Goal: Task Accomplishment & Management: Manage account settings

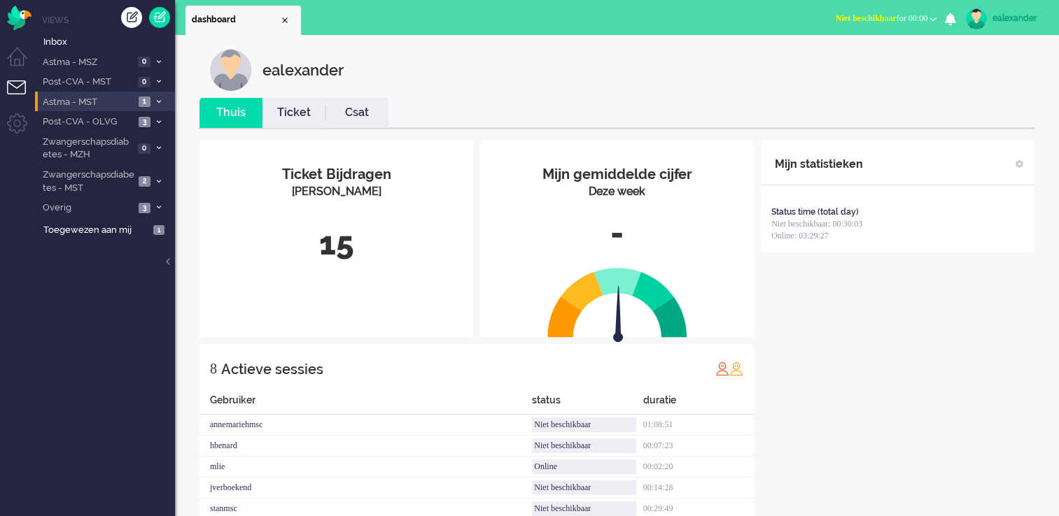
click at [159, 105] on span at bounding box center [158, 103] width 10 height 8
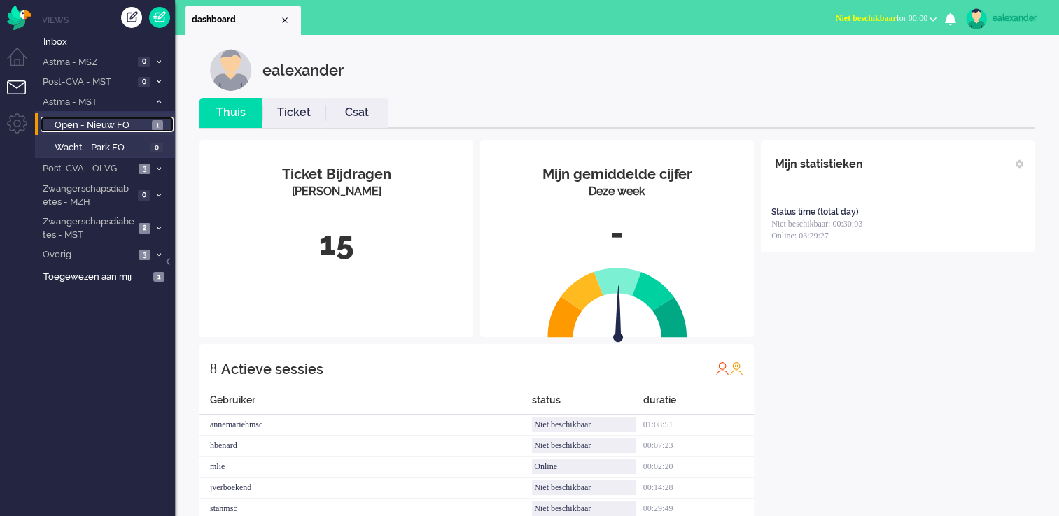
click at [158, 127] on span "1" at bounding box center [157, 125] width 11 height 10
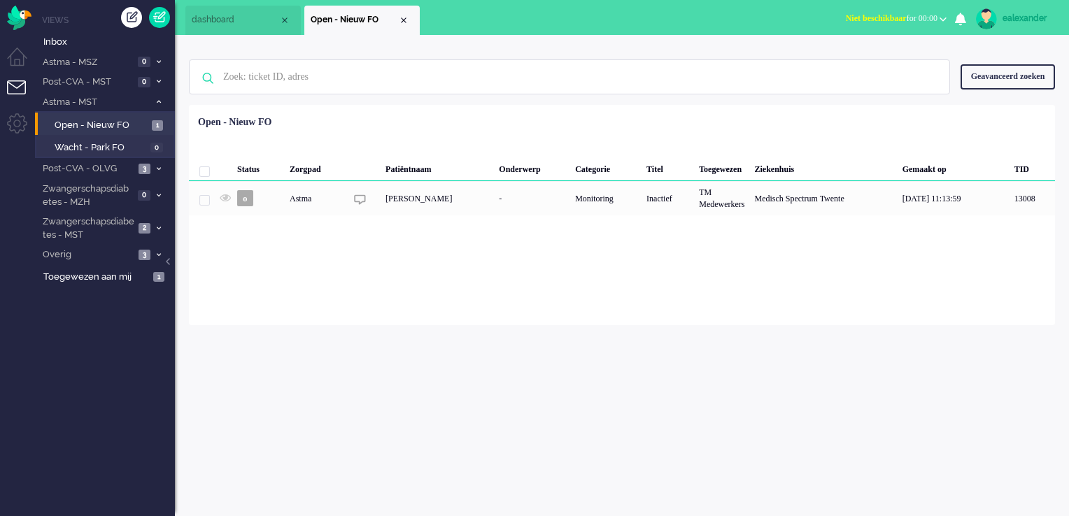
click at [869, 18] on span "Niet beschikbaar" at bounding box center [876, 18] width 61 height 10
click at [868, 66] on label "Online" at bounding box center [888, 63] width 111 height 12
click at [156, 231] on span at bounding box center [158, 229] width 10 height 8
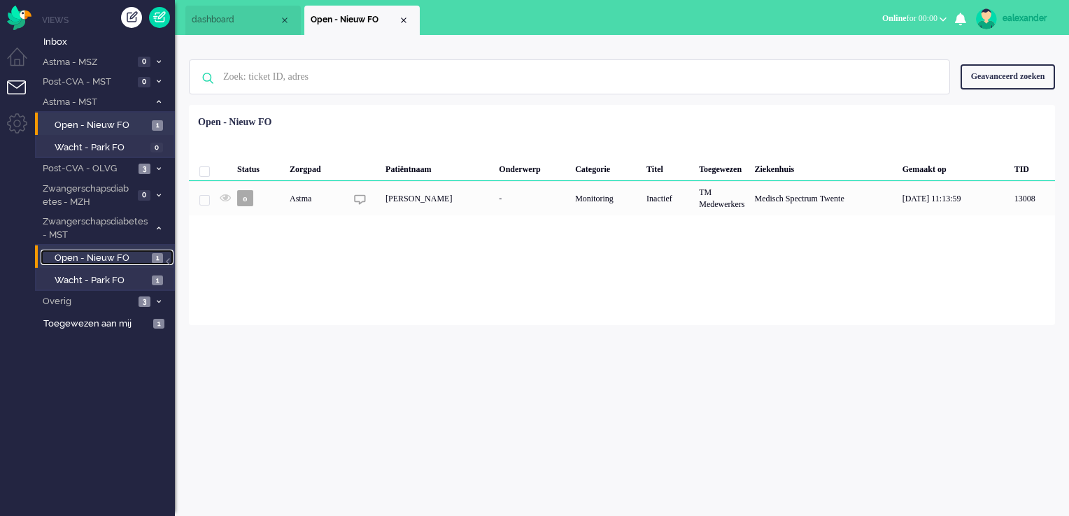
click at [153, 262] on span "1" at bounding box center [157, 258] width 11 height 10
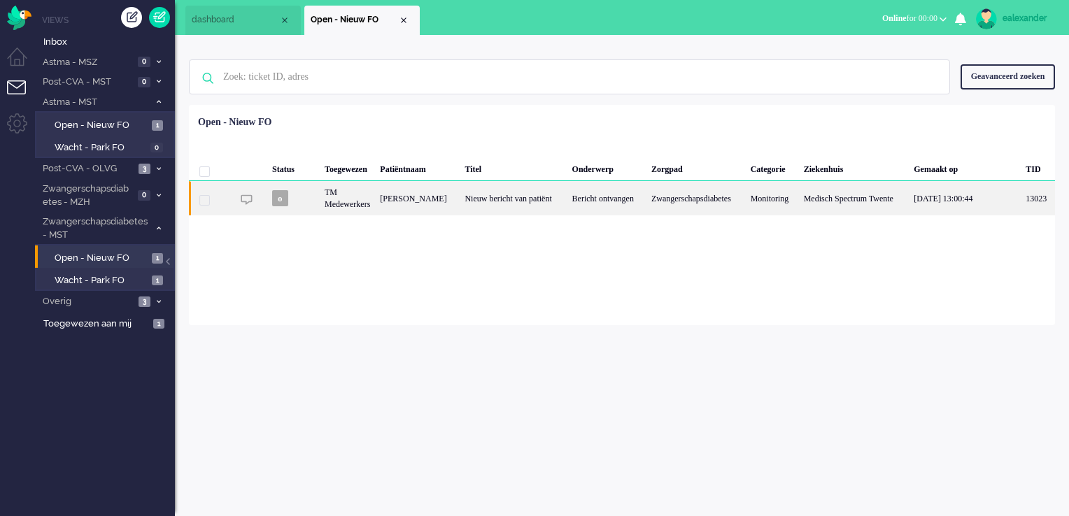
click at [611, 203] on div "Bericht ontvangen" at bounding box center [606, 198] width 79 height 34
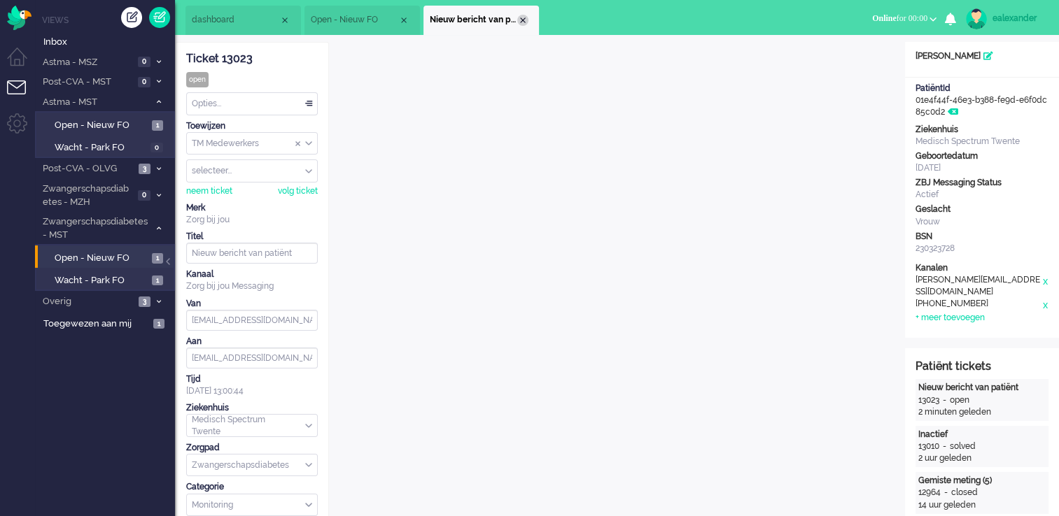
click at [523, 21] on div "Close tab" at bounding box center [522, 20] width 11 height 11
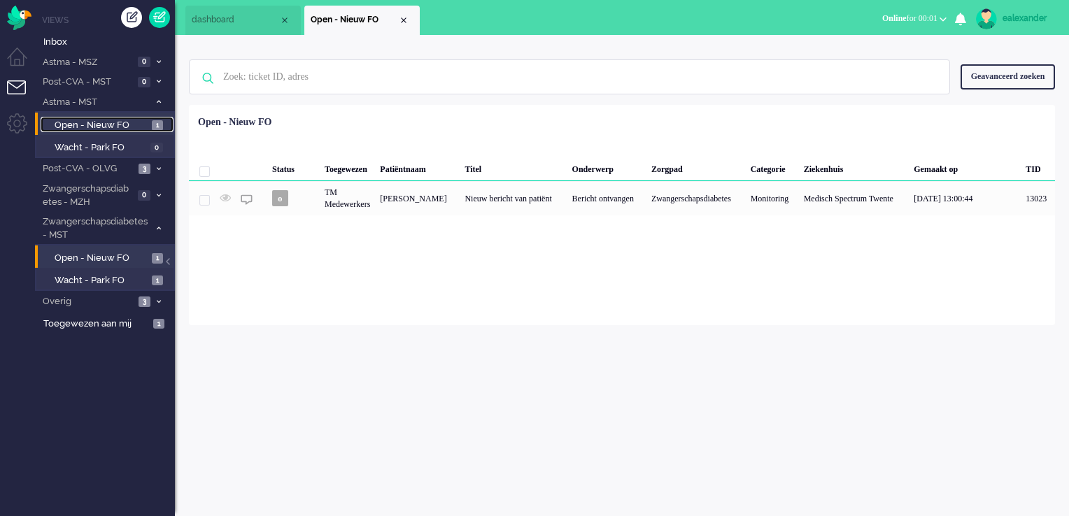
click at [129, 125] on span "Open - Nieuw FO" at bounding box center [102, 125] width 94 height 13
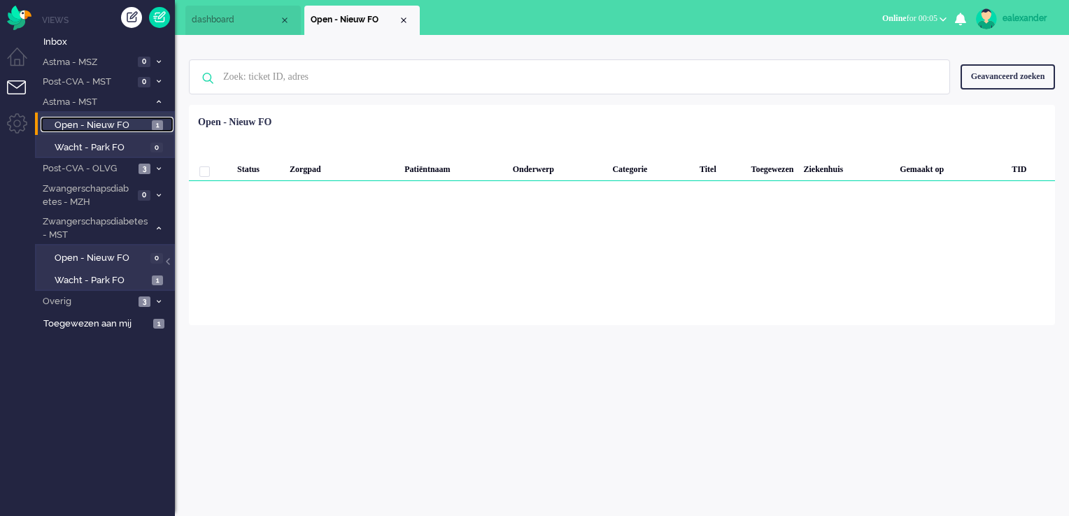
click at [132, 122] on span "Open - Nieuw FO" at bounding box center [102, 125] width 94 height 13
click at [404, 20] on div "Close tab" at bounding box center [403, 20] width 11 height 11
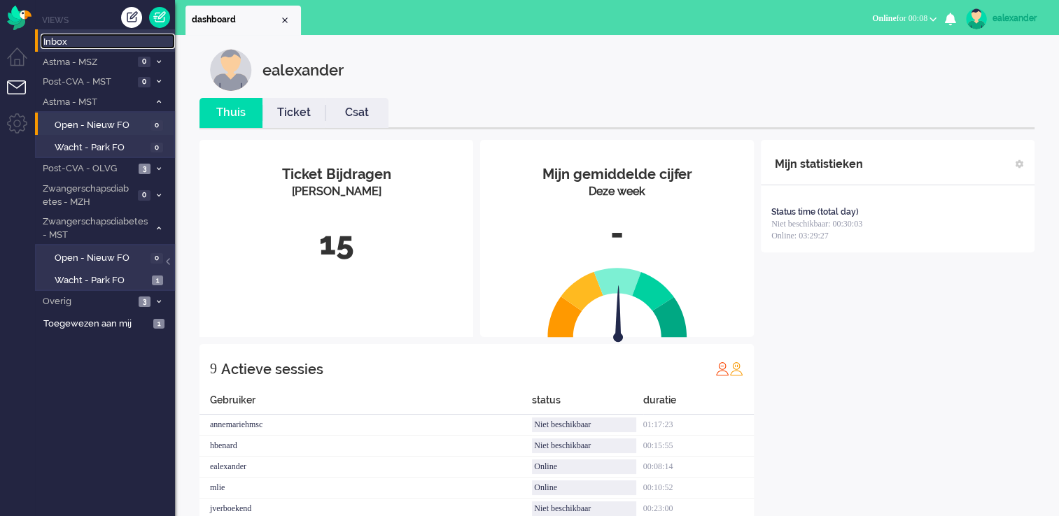
drag, startPoint x: 64, startPoint y: 41, endPoint x: 72, endPoint y: 46, distance: 10.1
click at [64, 41] on span "Inbox" at bounding box center [109, 42] width 132 height 13
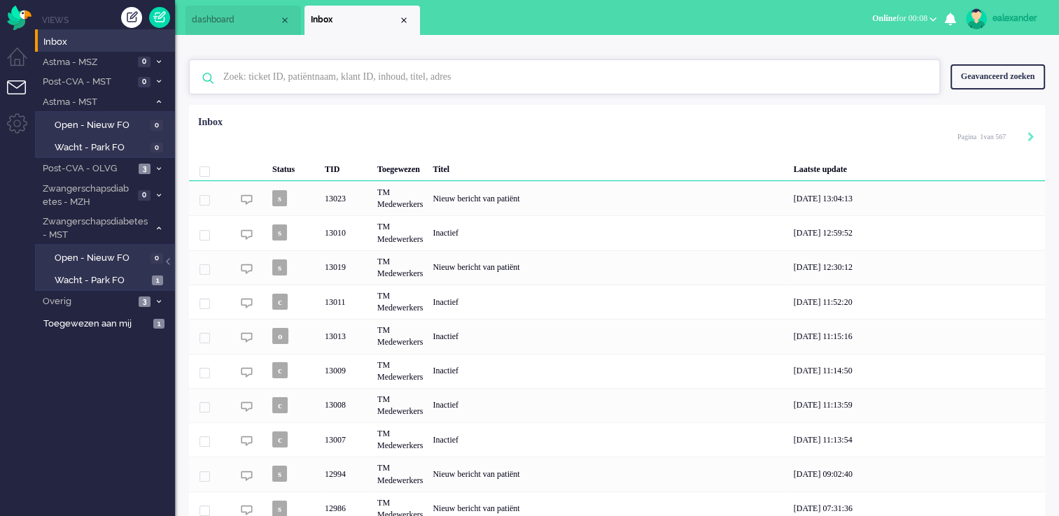
click at [298, 79] on input "text" at bounding box center [566, 77] width 707 height 34
paste input "11927"
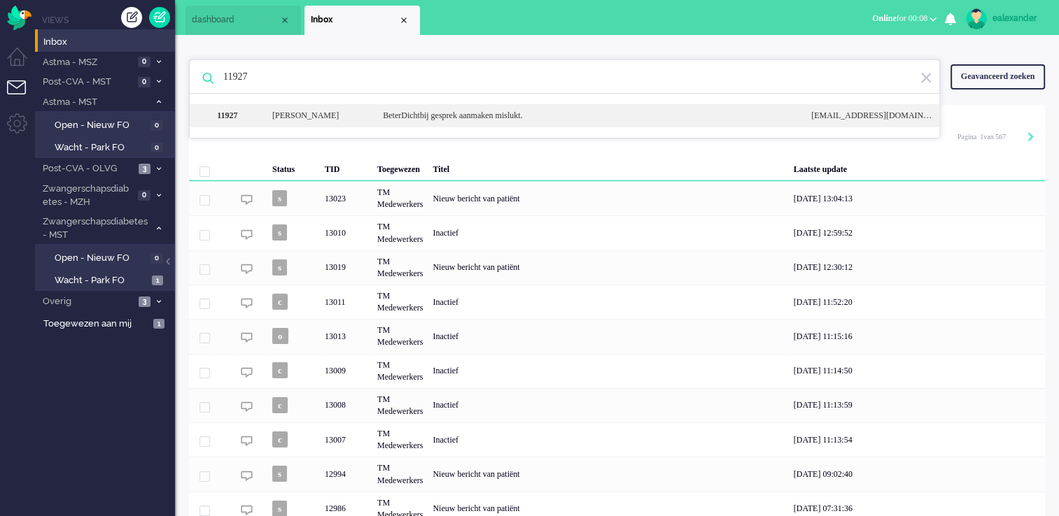
type input "11927"
click at [463, 122] on div "11927 [PERSON_NAME] gesprek aanmaken mislukt. [EMAIL_ADDRESS][DOMAIN_NAME]" at bounding box center [564, 115] width 749 height 23
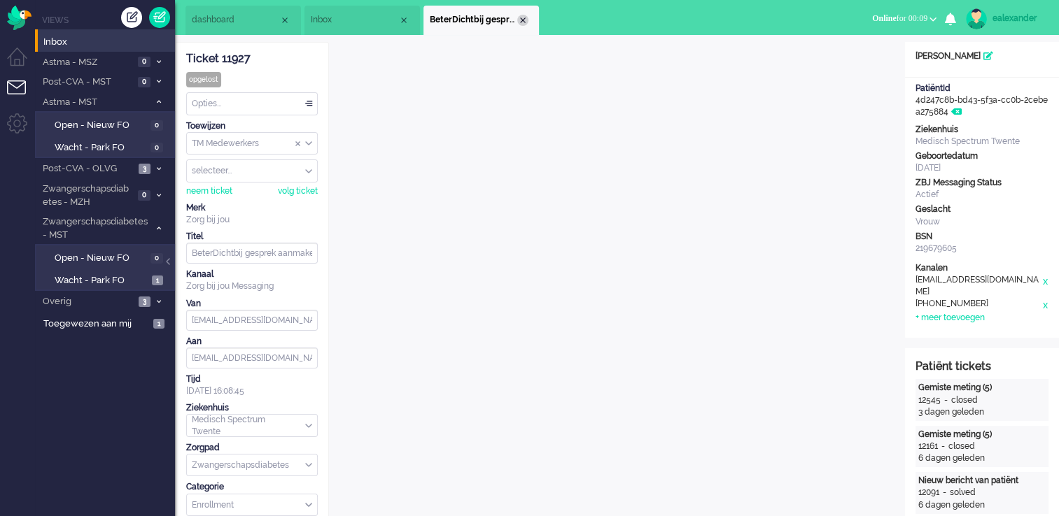
click at [521, 24] on div "Close tab" at bounding box center [522, 20] width 11 height 11
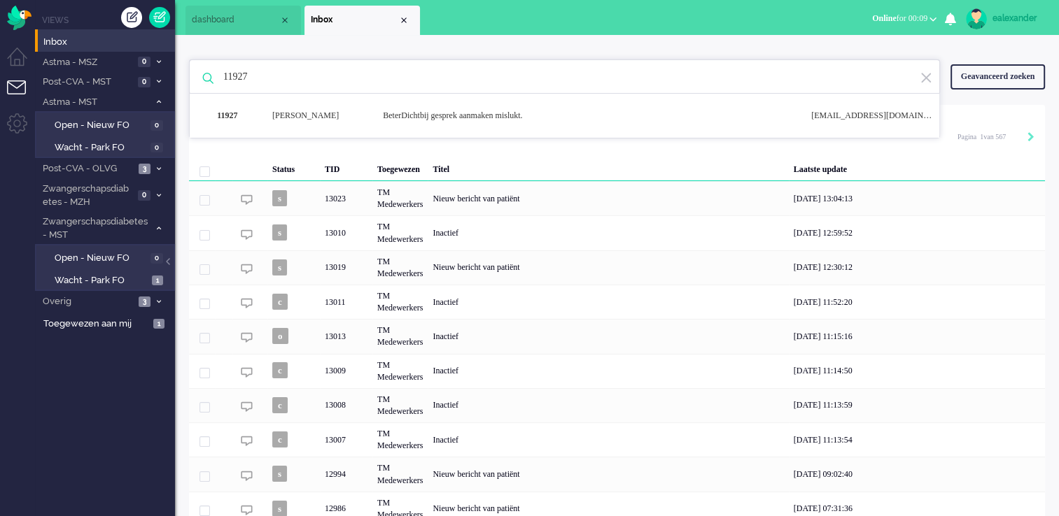
click at [926, 79] on img at bounding box center [925, 77] width 13 height 13
click at [271, 83] on input "text" at bounding box center [566, 77] width 707 height 34
paste input "12834"
type input "12834"
click at [418, 111] on div "Meting buiten grenswaarden (5)" at bounding box center [586, 116] width 428 height 12
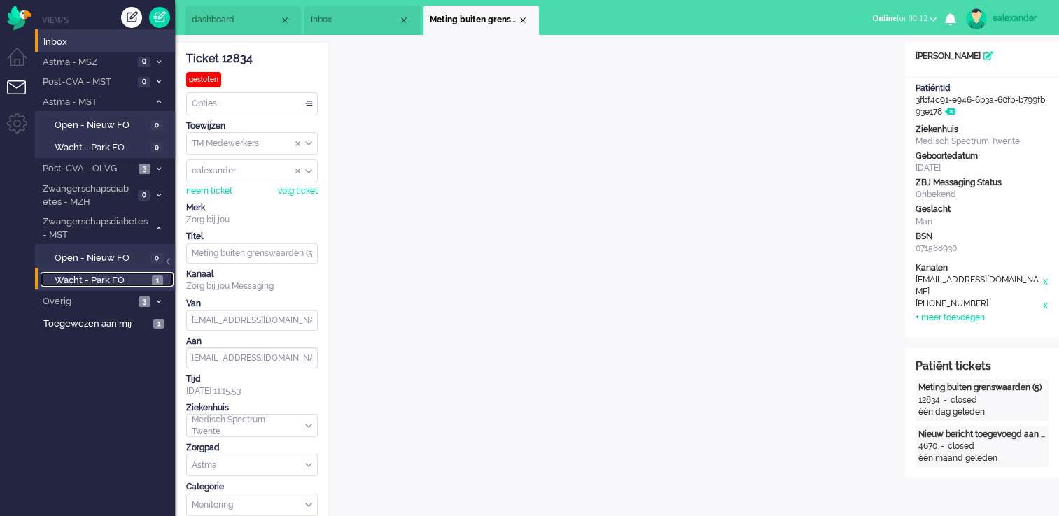
click at [109, 278] on span "Wacht - Park FO" at bounding box center [102, 280] width 94 height 13
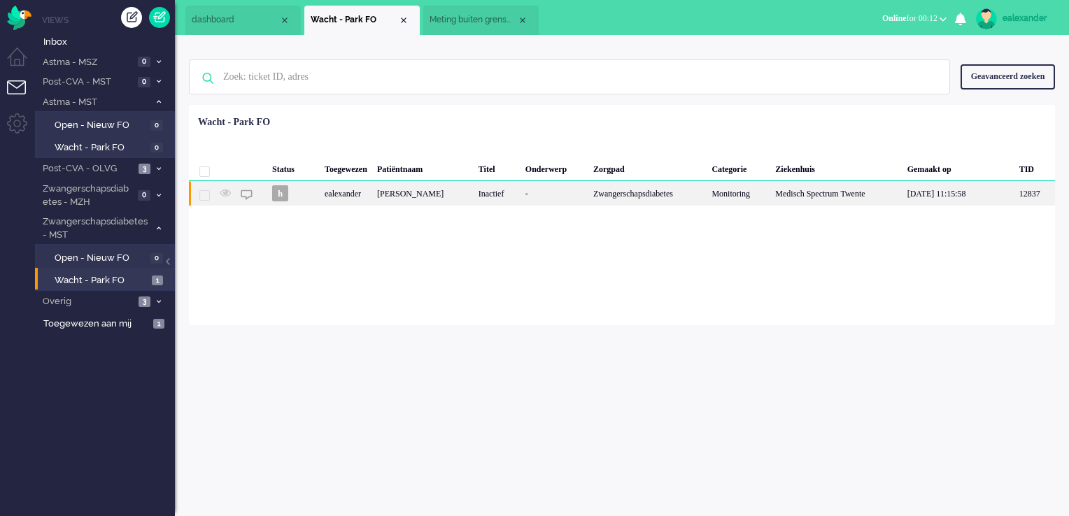
click at [526, 192] on div "-" at bounding box center [555, 193] width 68 height 24
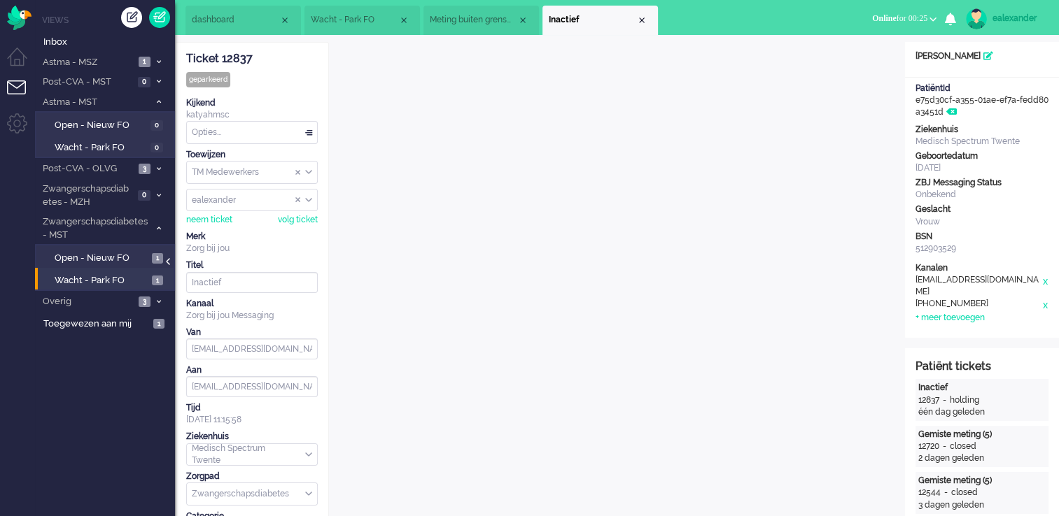
drag, startPoint x: 169, startPoint y: 261, endPoint x: 183, endPoint y: 264, distance: 14.4
click at [169, 262] on div at bounding box center [169, 268] width 7 height 21
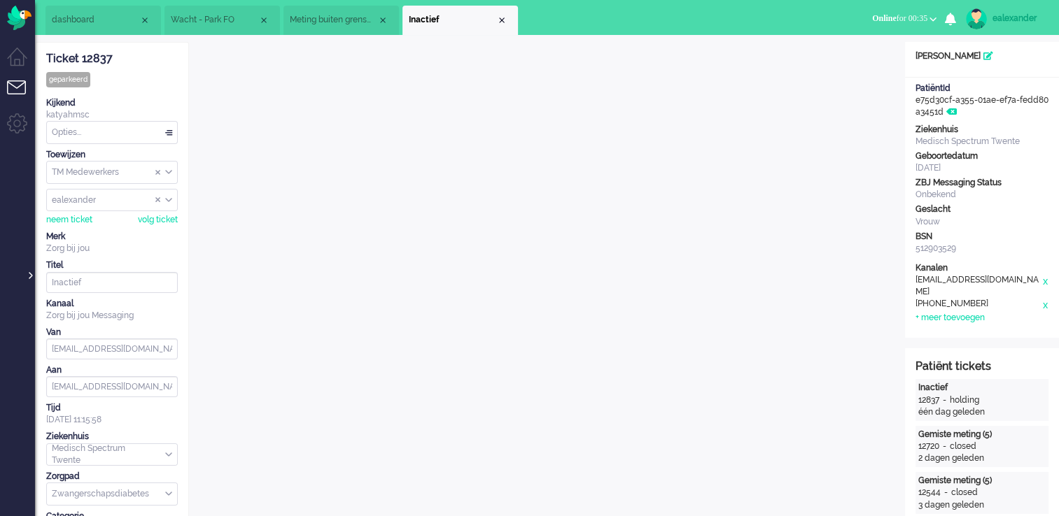
click at [30, 276] on div at bounding box center [29, 268] width 7 height 21
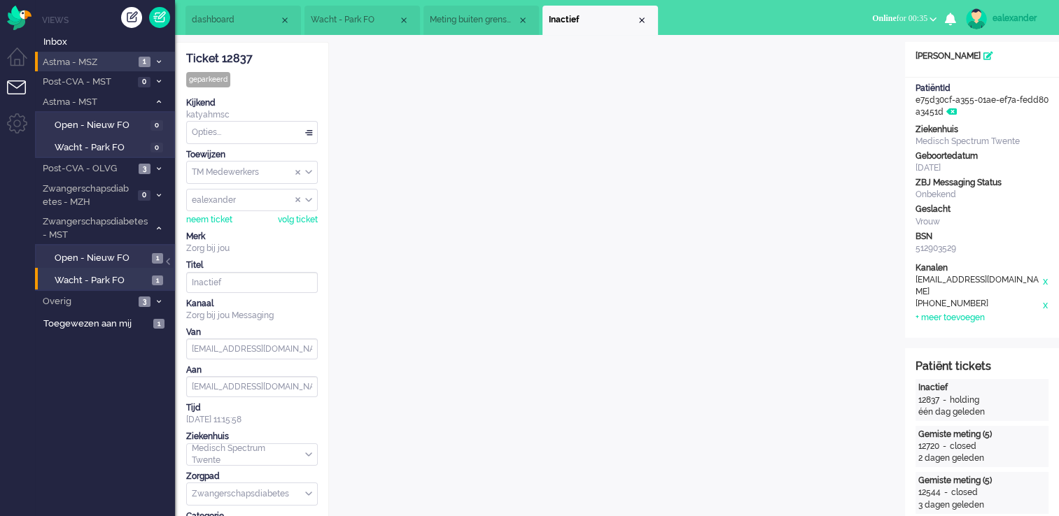
click at [143, 65] on span "1" at bounding box center [145, 62] width 12 height 10
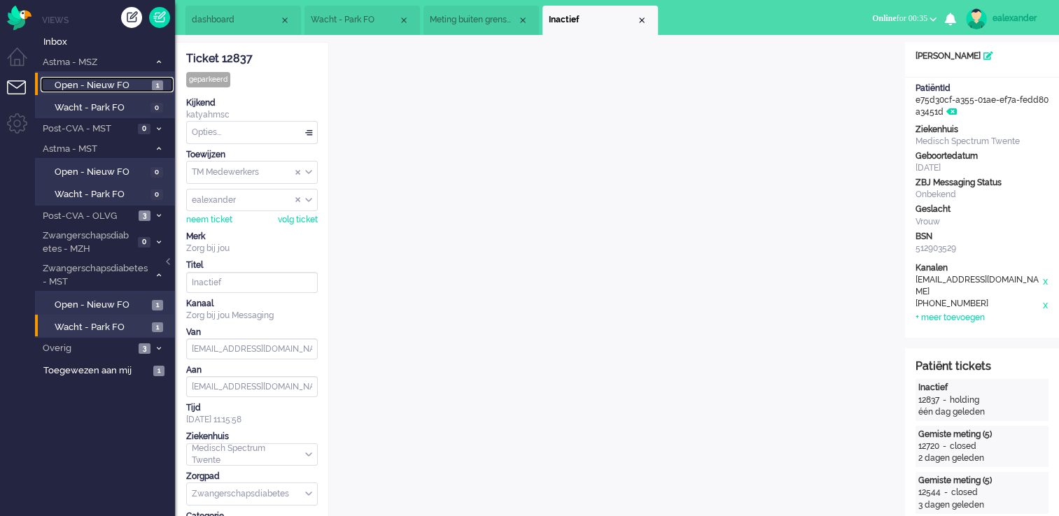
click at [147, 88] on span "Open - Nieuw FO" at bounding box center [102, 85] width 94 height 13
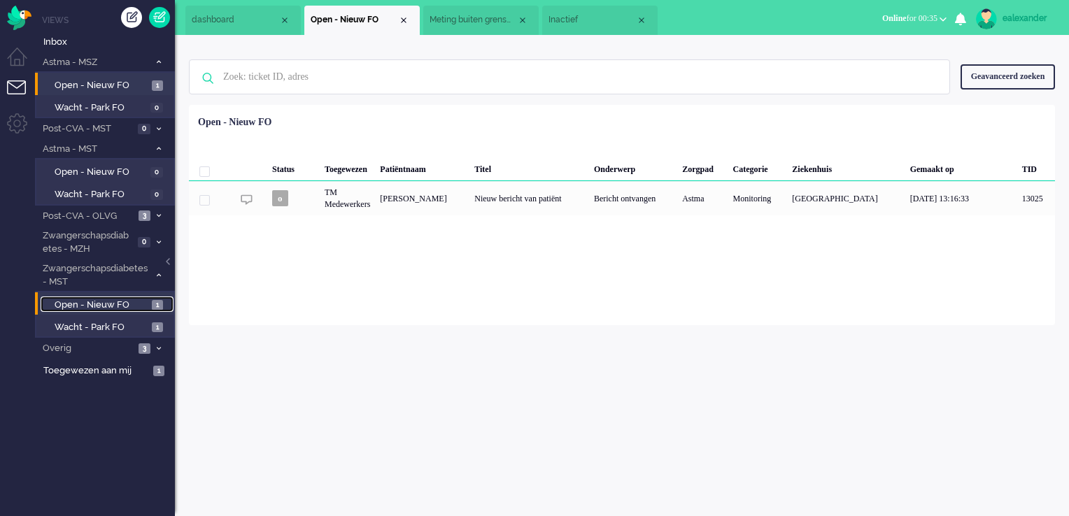
click at [156, 304] on span "1" at bounding box center [157, 305] width 11 height 10
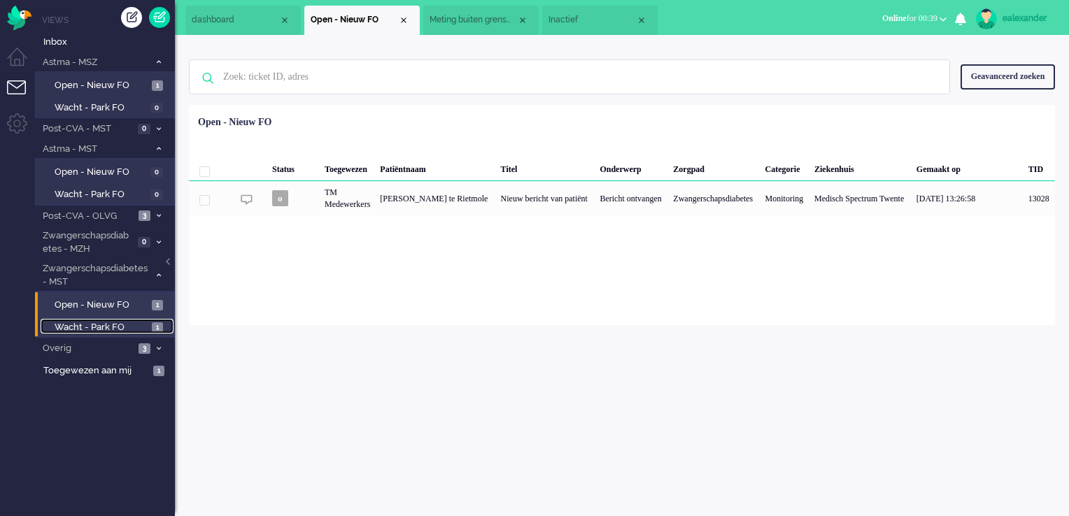
click at [137, 325] on span "Wacht - Park FO" at bounding box center [102, 327] width 94 height 13
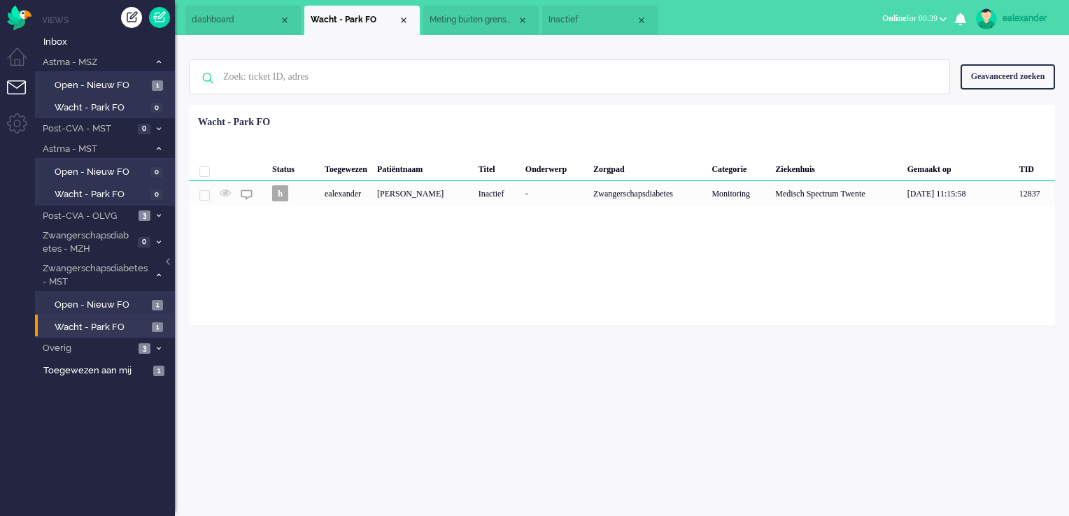
drag, startPoint x: 549, startPoint y: 187, endPoint x: 558, endPoint y: 191, distance: 10.0
click at [549, 188] on div "-" at bounding box center [555, 193] width 68 height 24
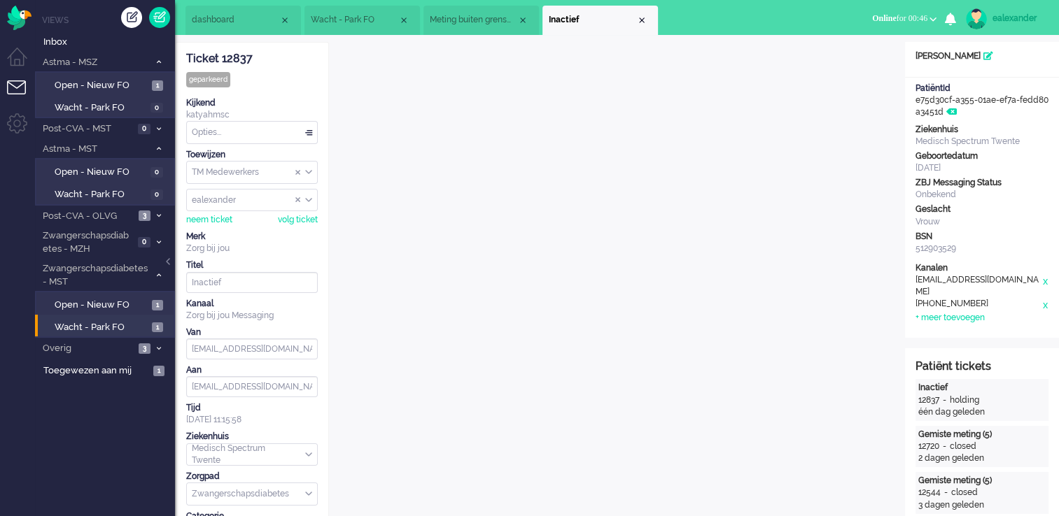
click at [467, 21] on span "Meting buiten grenswaarden (5)" at bounding box center [473, 20] width 87 height 12
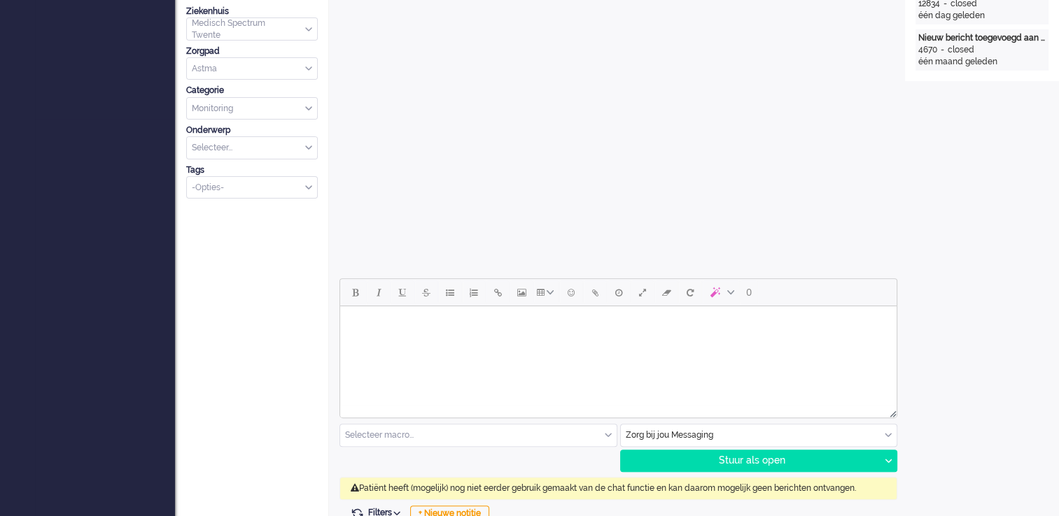
scroll to position [490, 0]
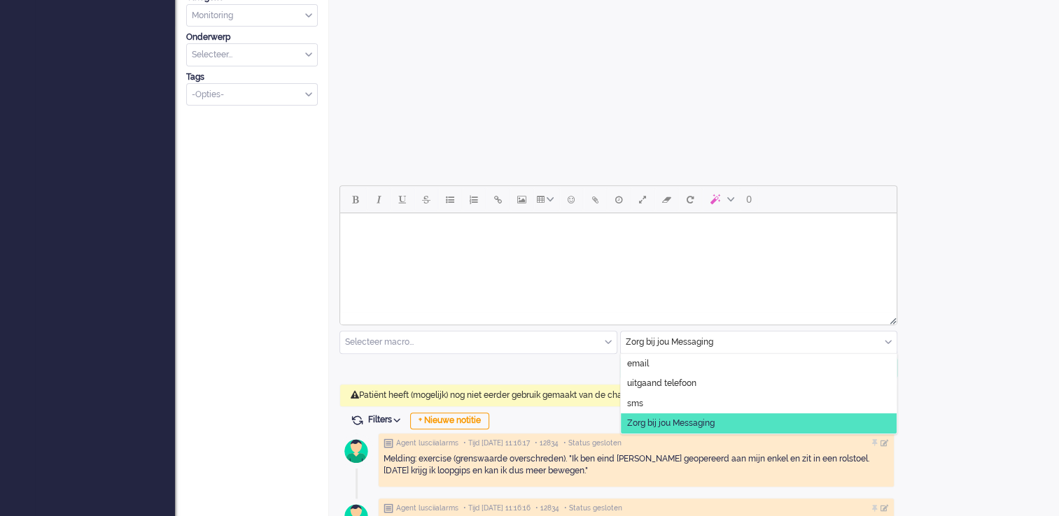
click at [893, 342] on input "text" at bounding box center [759, 343] width 276 height 22
click at [807, 386] on li "uitgaand telefoon" at bounding box center [759, 384] width 276 height 20
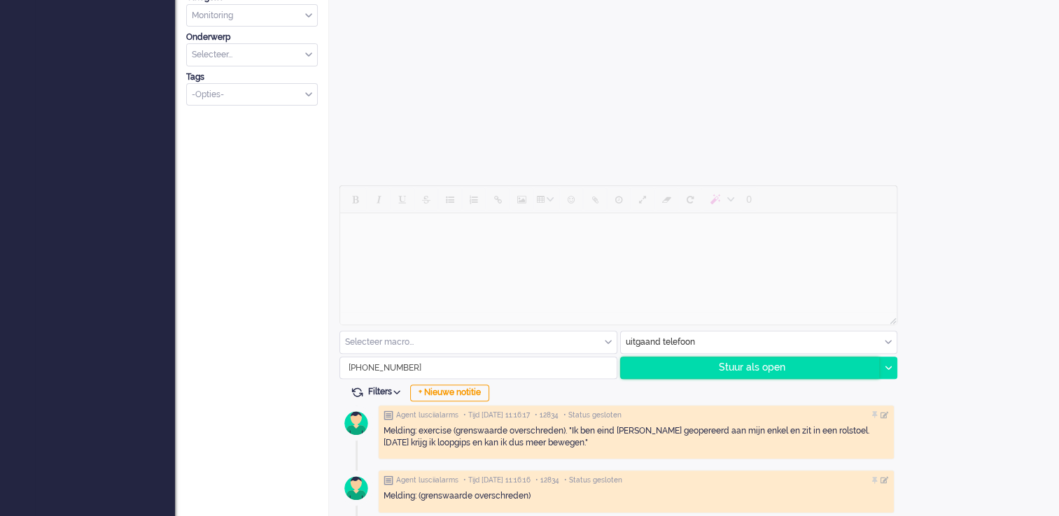
click at [756, 368] on div "Stuur als open" at bounding box center [750, 368] width 259 height 21
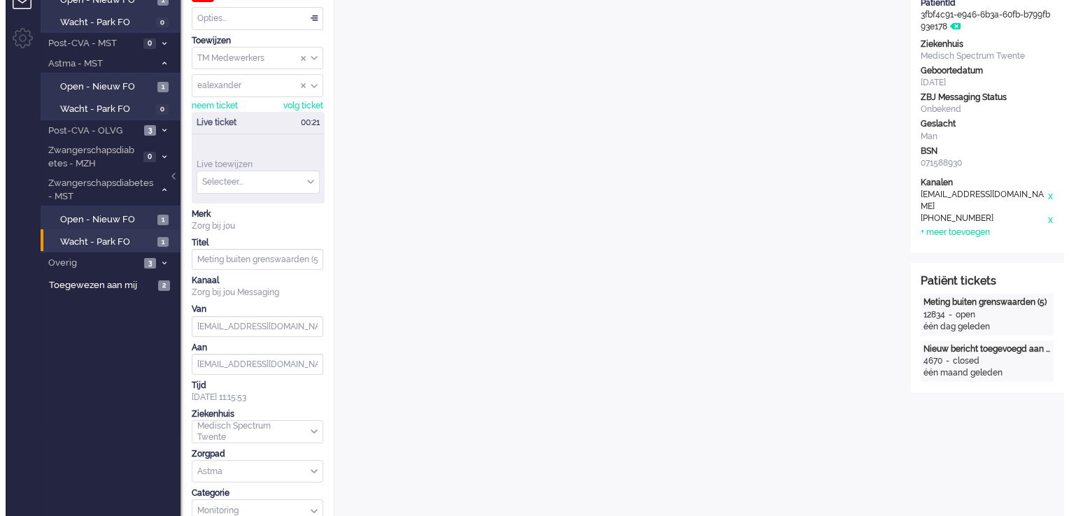
scroll to position [0, 0]
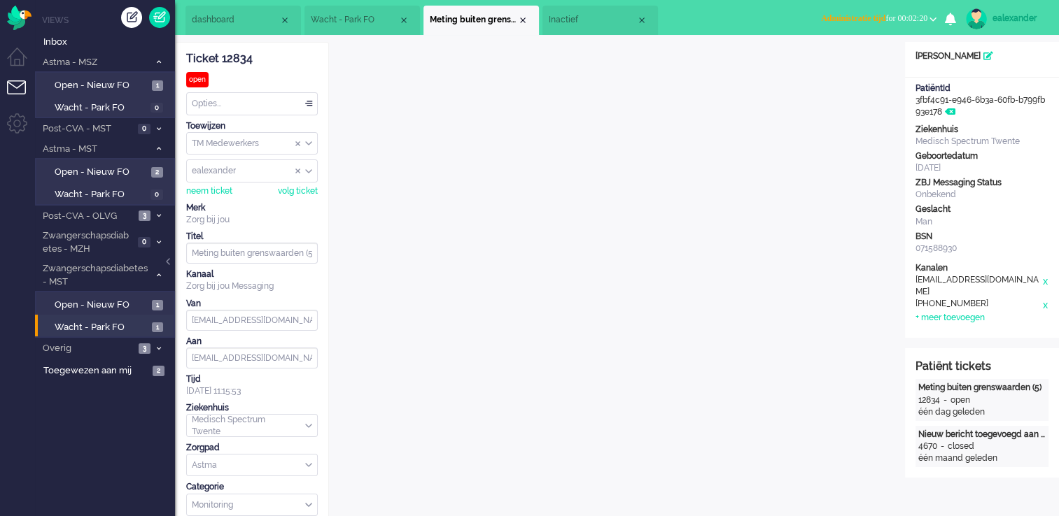
click at [893, 13] on button "Administratie tijd for 00:02:20" at bounding box center [878, 18] width 132 height 20
click at [740, 23] on ul "dashboard Wacht - Park FO Meting buiten grenswaarden (5) Inactief" at bounding box center [480, 17] width 590 height 35
click at [901, 18] on span "Administratie tijd for 00:03:17" at bounding box center [874, 18] width 106 height 10
click at [851, 64] on label "Online" at bounding box center [878, 63] width 111 height 12
click at [101, 89] on span "Open - Nieuw FO" at bounding box center [102, 85] width 94 height 13
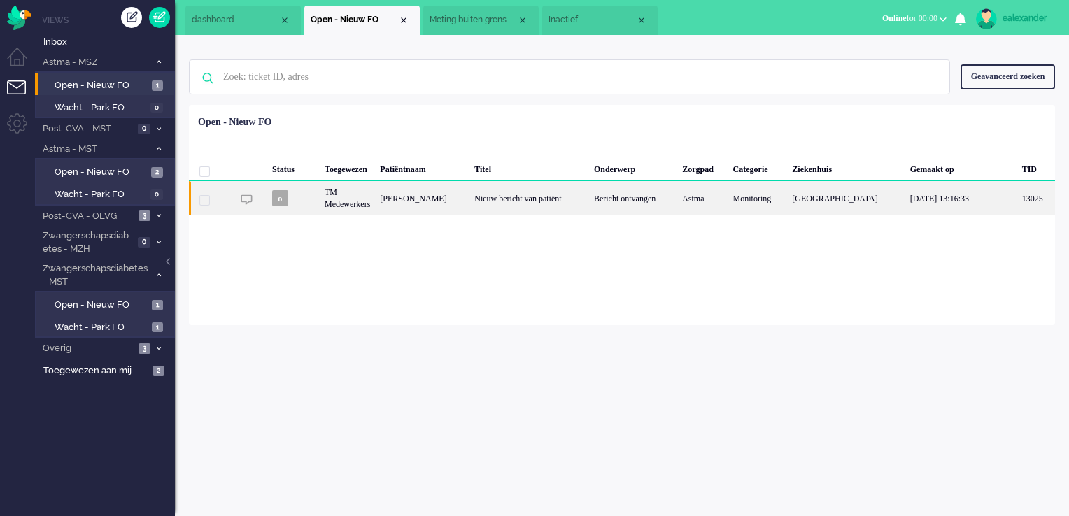
click at [548, 194] on div "Nieuw bericht van patiënt" at bounding box center [529, 198] width 120 height 34
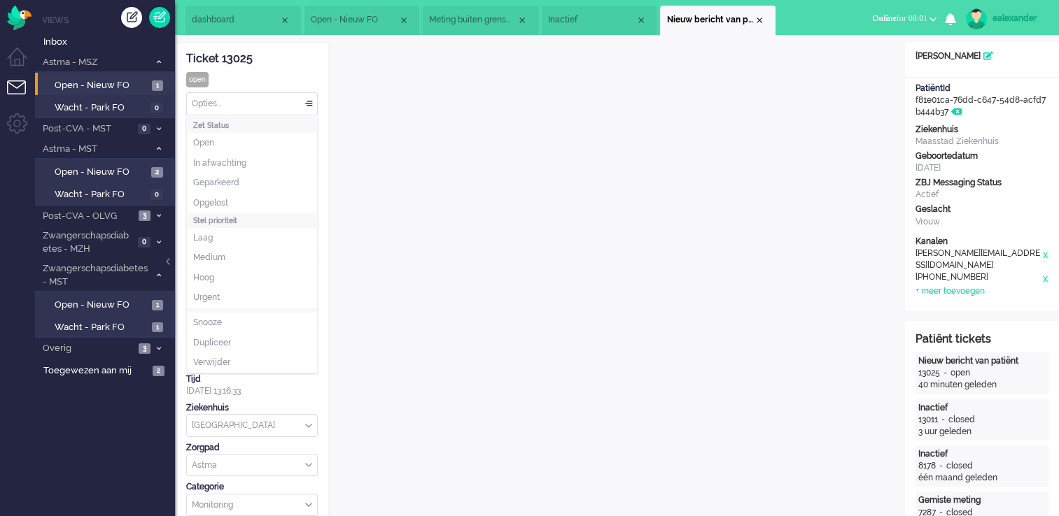
click at [312, 104] on div "Opties..." at bounding box center [252, 104] width 130 height 22
click at [271, 199] on li "Opgelost" at bounding box center [252, 203] width 130 height 20
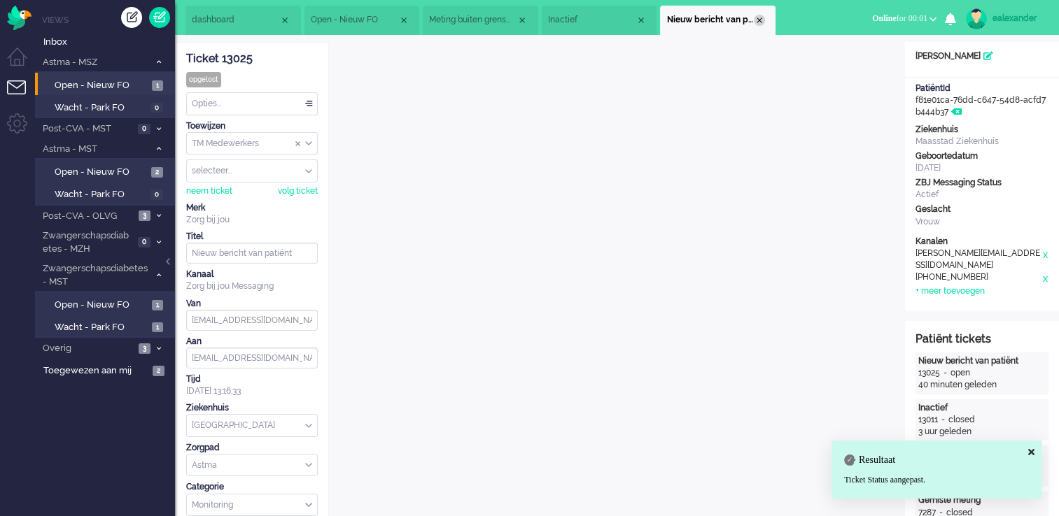
click at [761, 17] on div "Close tab" at bounding box center [758, 20] width 11 height 11
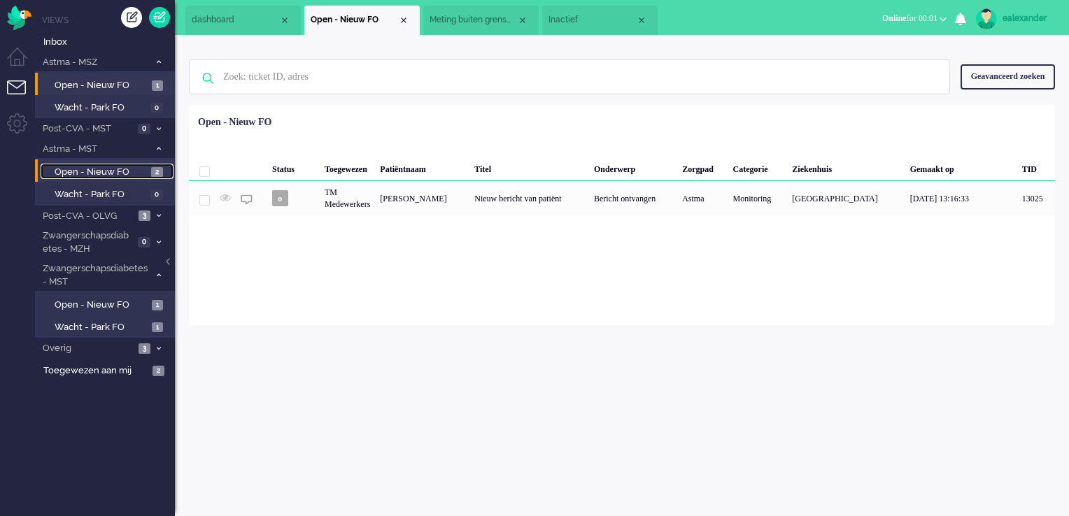
click at [152, 168] on span "2" at bounding box center [157, 172] width 12 height 10
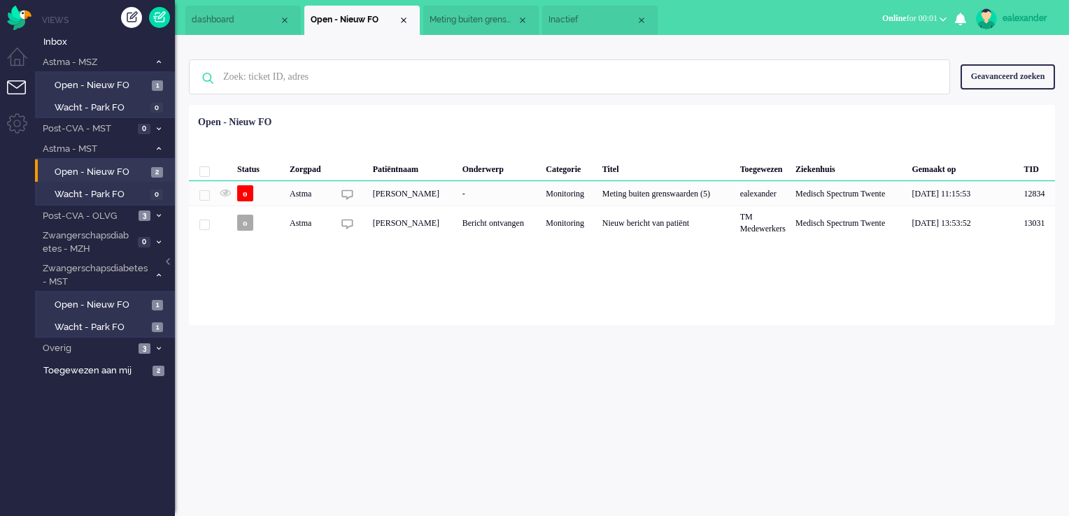
click at [757, 206] on div "ealexander" at bounding box center [762, 193] width 55 height 24
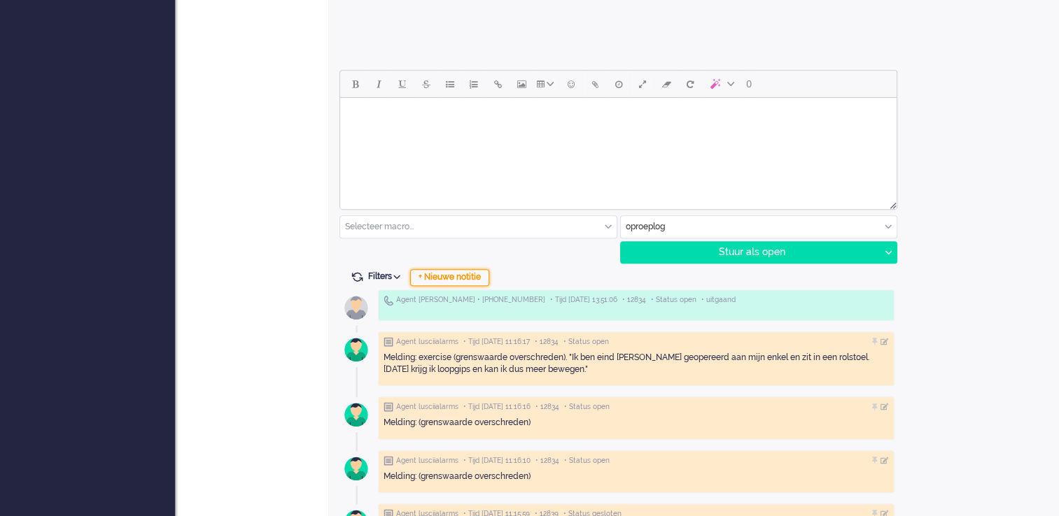
scroll to position [630, 0]
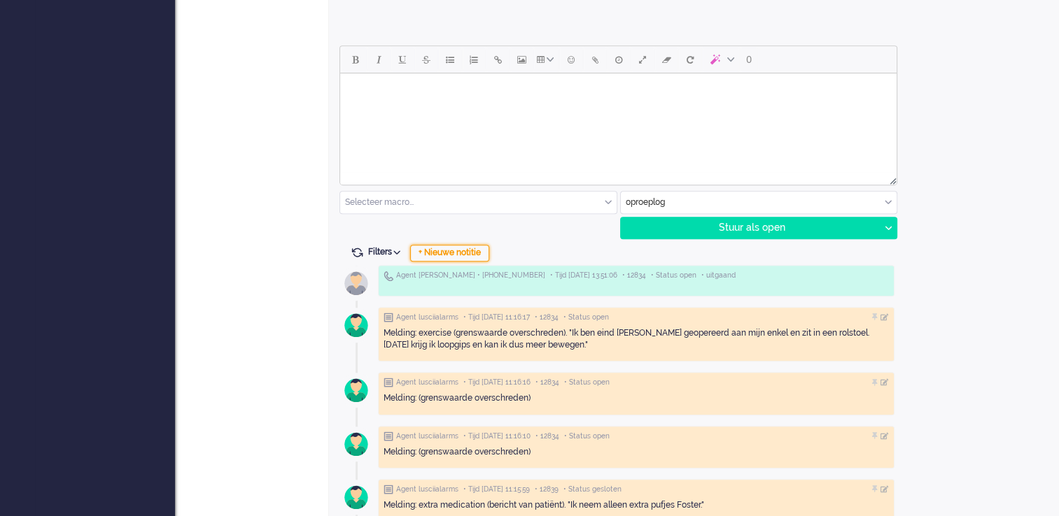
click at [434, 256] on div "+ Nieuwe notitie" at bounding box center [449, 253] width 79 height 17
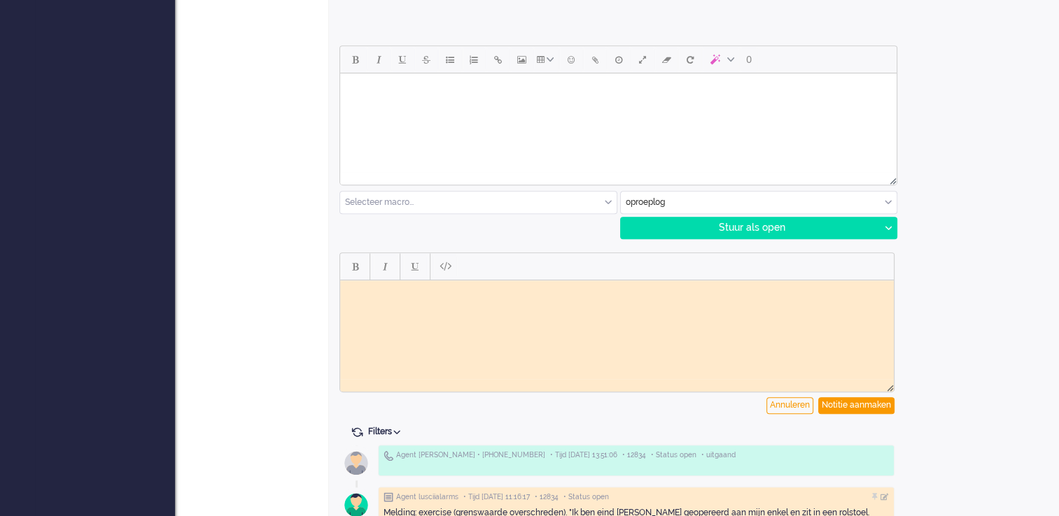
scroll to position [0, 0]
drag, startPoint x: 789, startPoint y: 409, endPoint x: 623, endPoint y: 385, distance: 168.2
click at [789, 409] on div "Annuleren" at bounding box center [789, 405] width 47 height 17
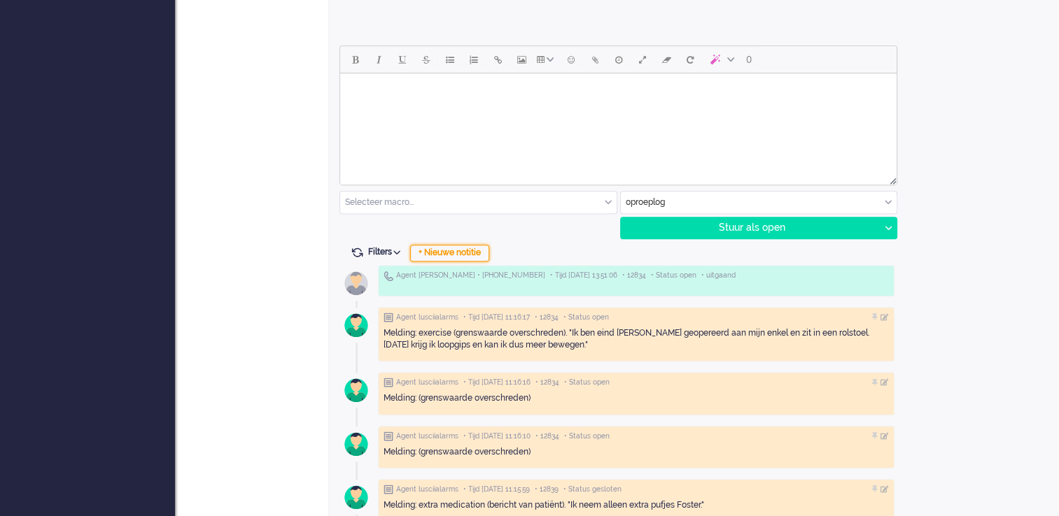
click at [457, 253] on div "+ Nieuwe notitie" at bounding box center [449, 253] width 79 height 17
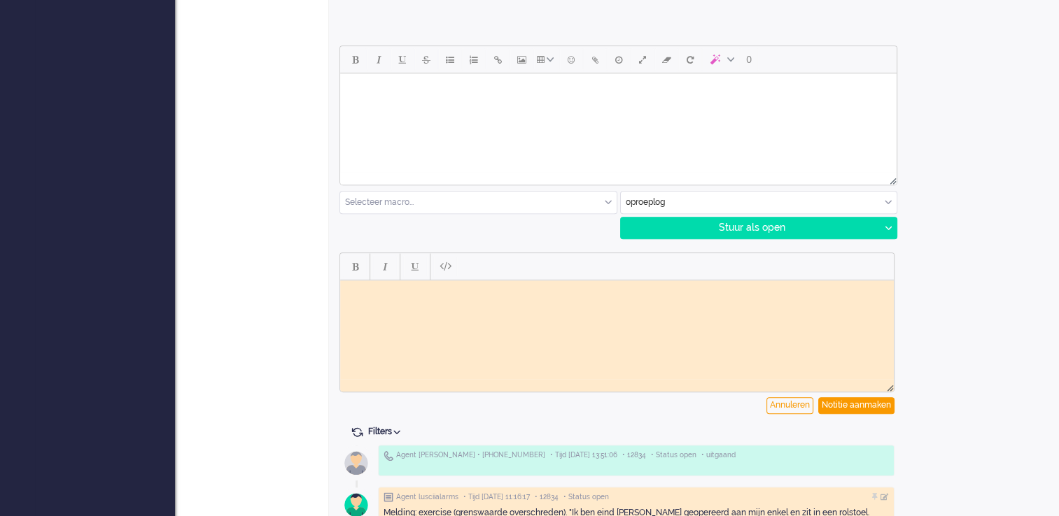
click at [439, 302] on html at bounding box center [616, 291] width 553 height 22
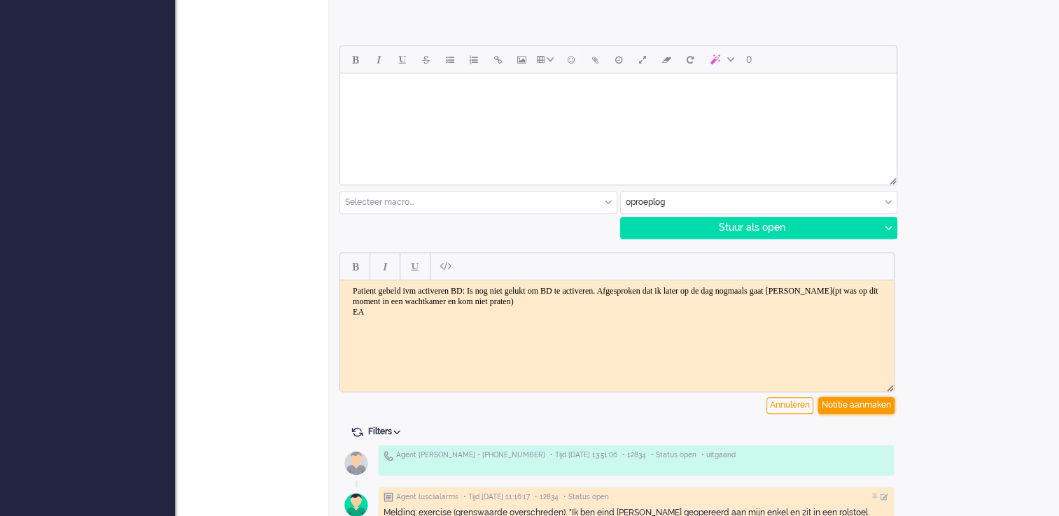
click at [858, 411] on div "Notitie aanmaken" at bounding box center [856, 405] width 76 height 17
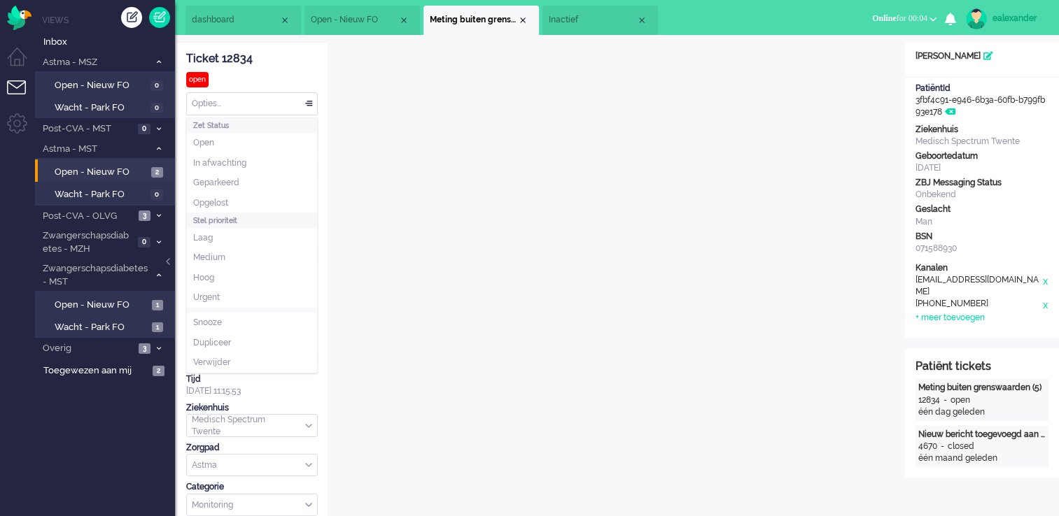
click at [309, 105] on div "Opties..." at bounding box center [252, 104] width 130 height 22
click at [522, 15] on div "Close tab" at bounding box center [522, 20] width 11 height 11
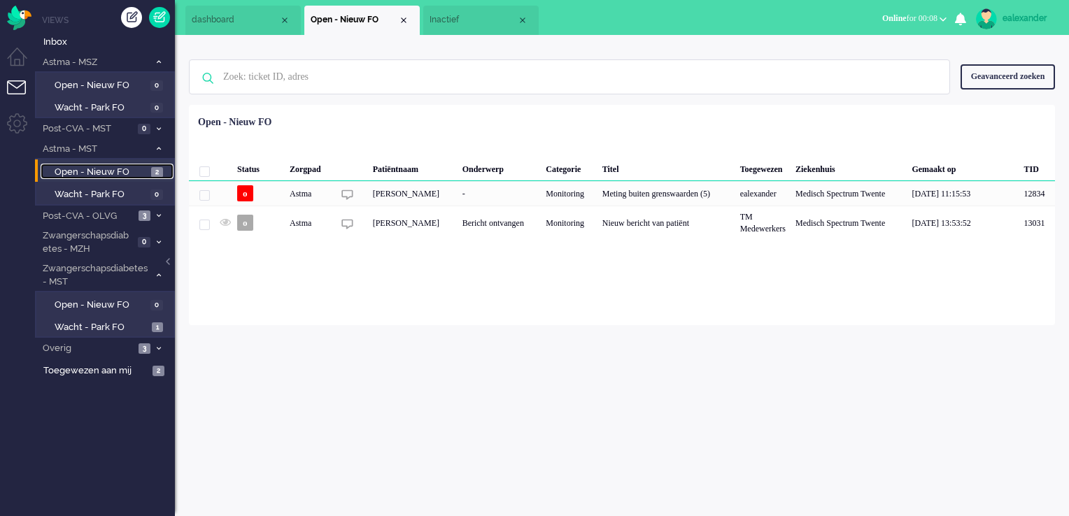
click at [125, 166] on span "Open - Nieuw FO" at bounding box center [101, 172] width 93 height 13
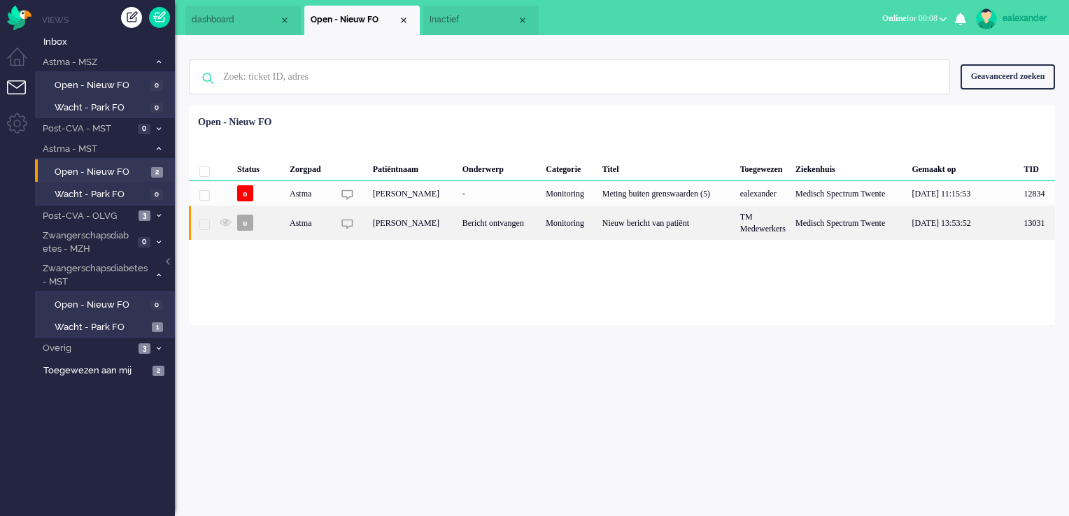
click at [458, 237] on div "[PERSON_NAME]" at bounding box center [413, 223] width 90 height 34
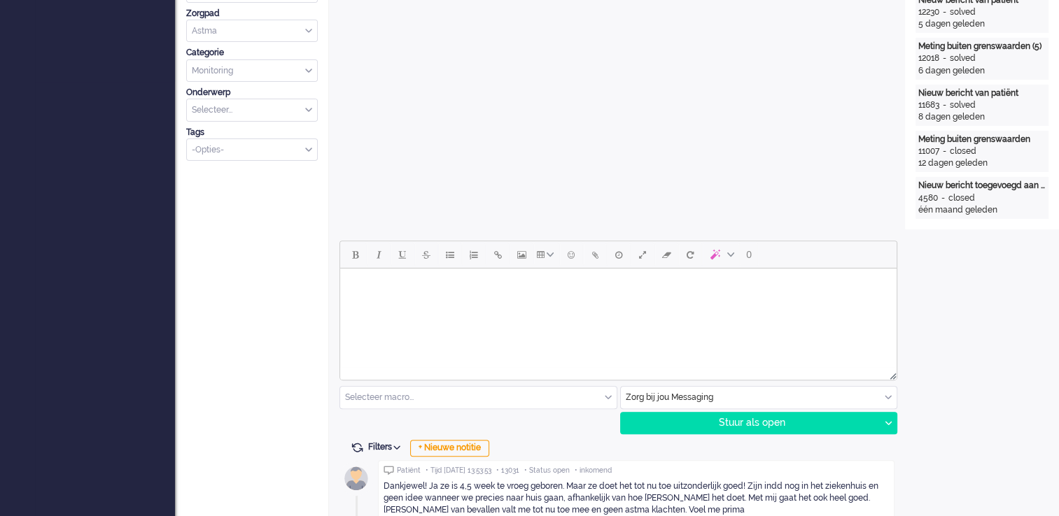
click at [619, 304] on html at bounding box center [618, 287] width 556 height 36
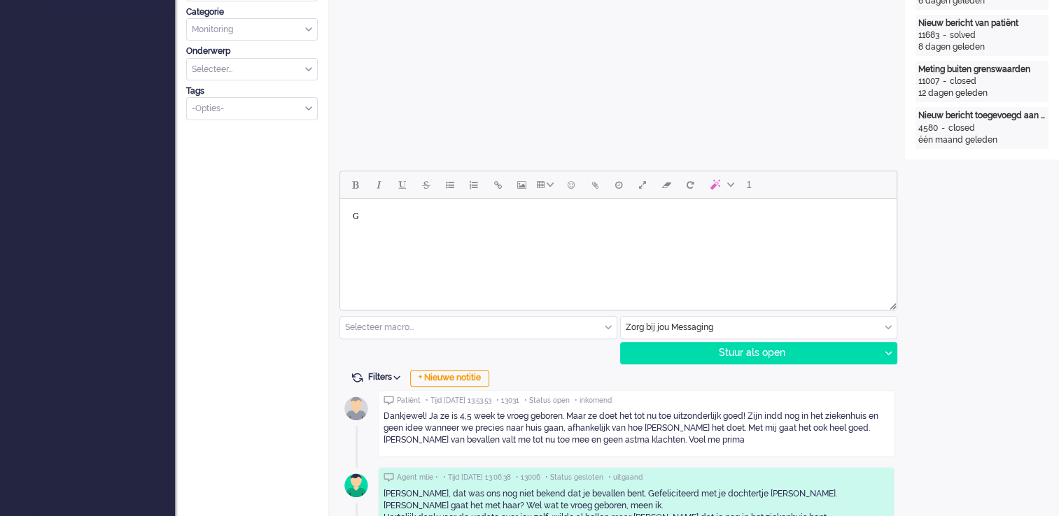
click at [468, 234] on html "G" at bounding box center [618, 217] width 556 height 36
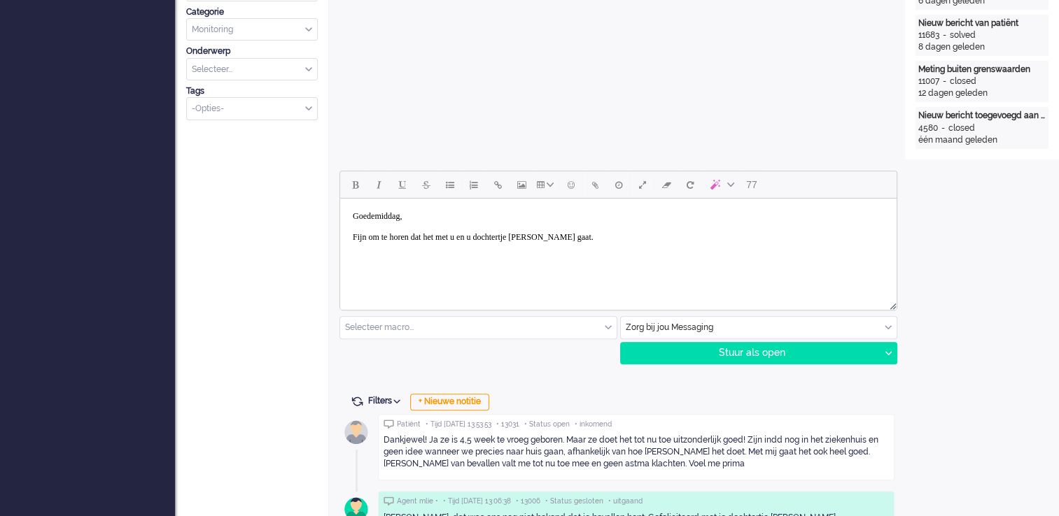
click at [593, 240] on body "[PERSON_NAME], Fijn om te horen dat het met u en u dochtertje [PERSON_NAME] gaa…" at bounding box center [618, 226] width 545 height 45
click at [351, 234] on body "[PERSON_NAME], Fijn om te horen dat het met u en u dochtertje [PERSON_NAME] goe…" at bounding box center [618, 226] width 545 height 45
click at [385, 239] on body "[PERSON_NAME], Bedanktvoor de terugkoppelling Fijn om te horen dat het met u en…" at bounding box center [618, 226] width 545 height 45
click at [446, 238] on body "[PERSON_NAME], Bedankt voor de terugkoppelling Fijn om te horen dat het met u e…" at bounding box center [618, 226] width 545 height 45
drag, startPoint x: 581, startPoint y: 236, endPoint x: 789, endPoint y: 236, distance: 207.8
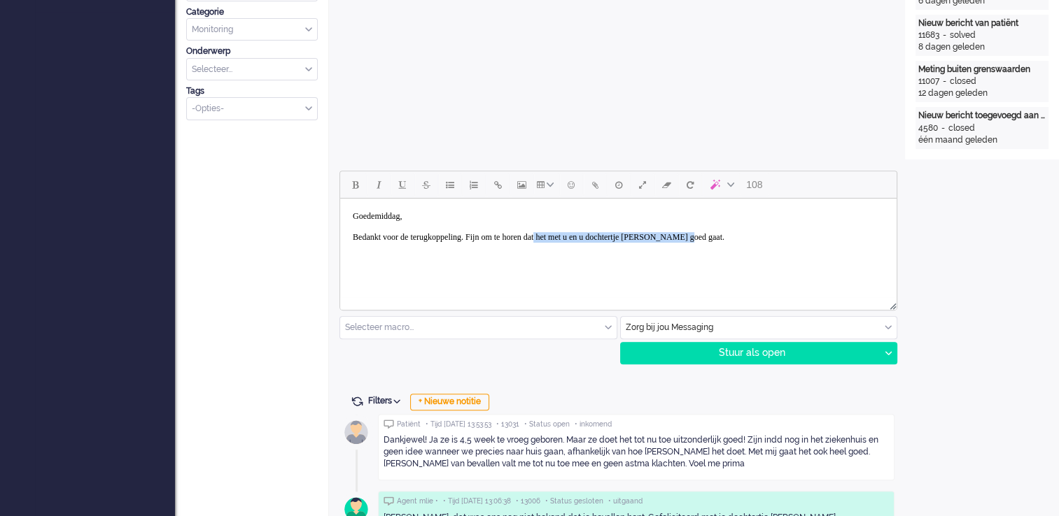
click at [790, 233] on body "Goedemiddag, Bedankt voor de terugkoppeling. Fijn om te horen dat het met u en …" at bounding box center [618, 226] width 545 height 45
click at [577, 241] on body "Goedemiddag, Bedankt voor de terugkoppeling. Fijn om te horen dathet goed gaat …" at bounding box center [618, 226] width 545 height 45
click at [579, 235] on body "Goedemiddag, Bedankt voor de terugkoppeling. Fijn om te horen dathet goed gaat …" at bounding box center [618, 226] width 545 height 45
click at [695, 242] on body "Goedemiddag, Bedankt voor de terugkoppeling. Fijn om te horen da thet goed gaat…" at bounding box center [618, 226] width 545 height 45
click at [780, 236] on body "Goedemiddag, Bedankt voor de terugkoppeling. Fijn om te horen da thet goed gaat…" at bounding box center [618, 226] width 545 height 45
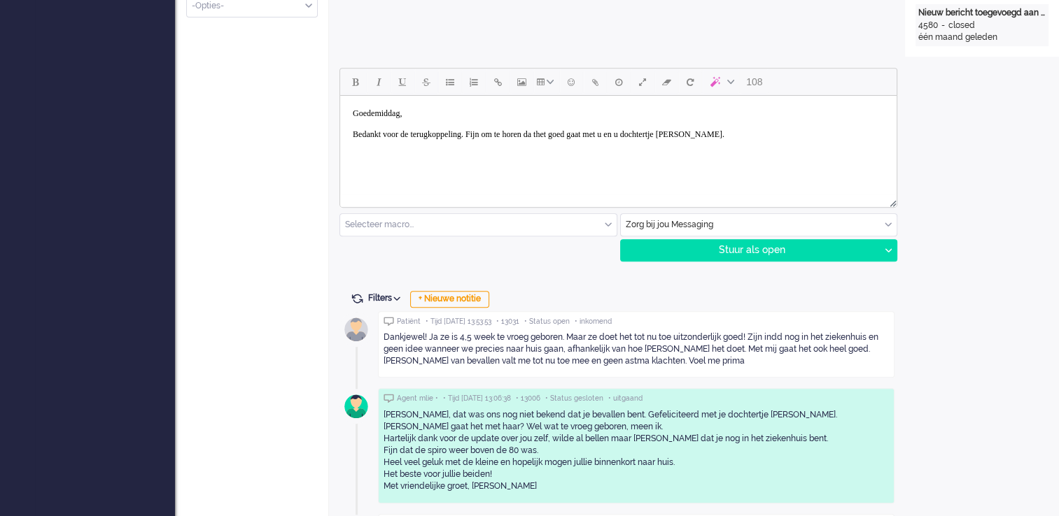
scroll to position [574, 0]
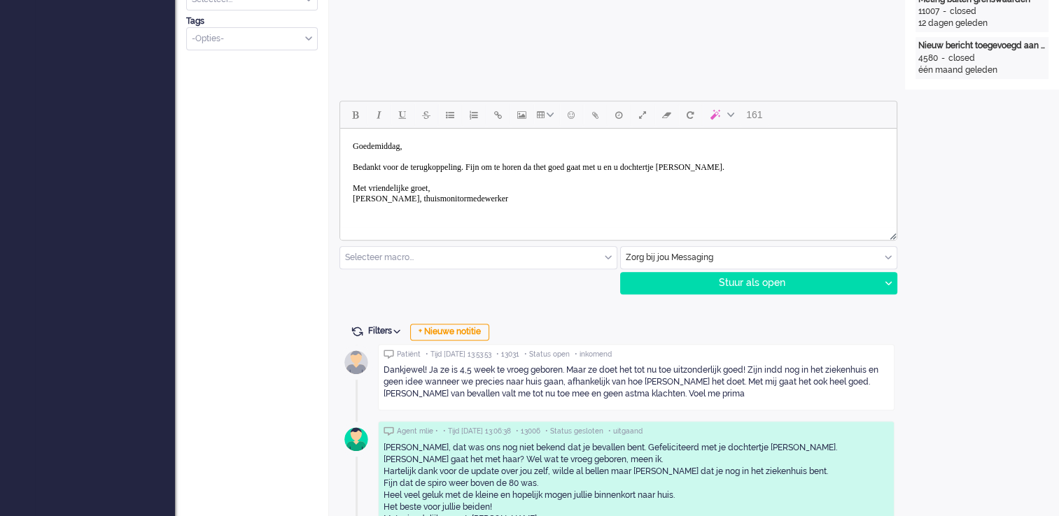
click at [583, 165] on body "Goedemiddag, Bedankt voor de terugkoppeling. Fijn om te horen da thet goed gaat…" at bounding box center [618, 172] width 545 height 77
click at [751, 284] on div "Stuur als open" at bounding box center [750, 283] width 259 height 21
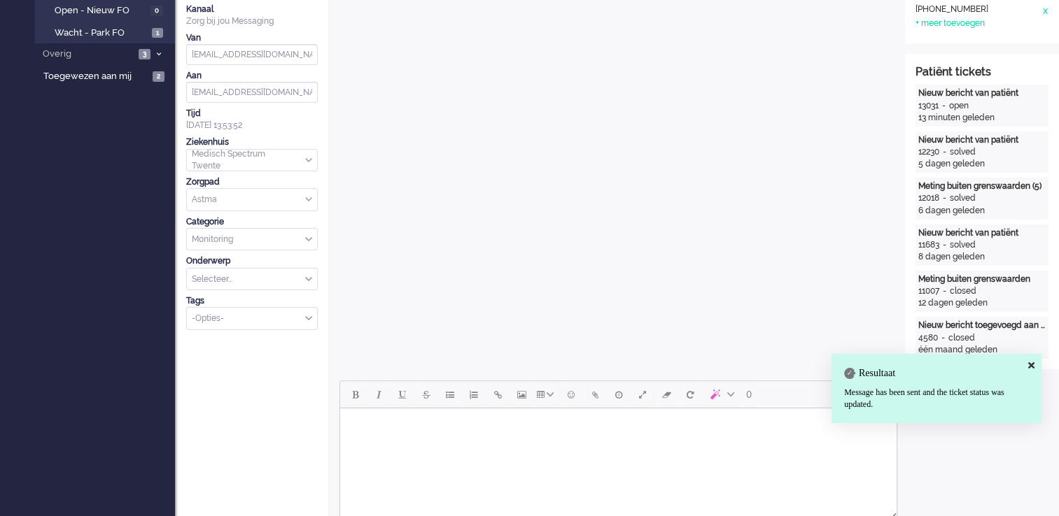
scroll to position [15, 0]
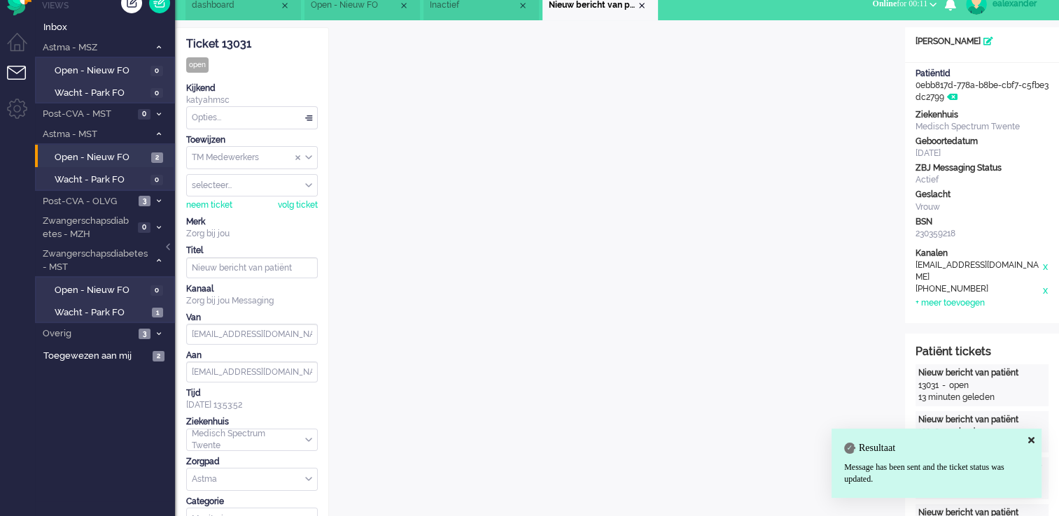
click at [311, 122] on div "Opties..." at bounding box center [252, 118] width 130 height 22
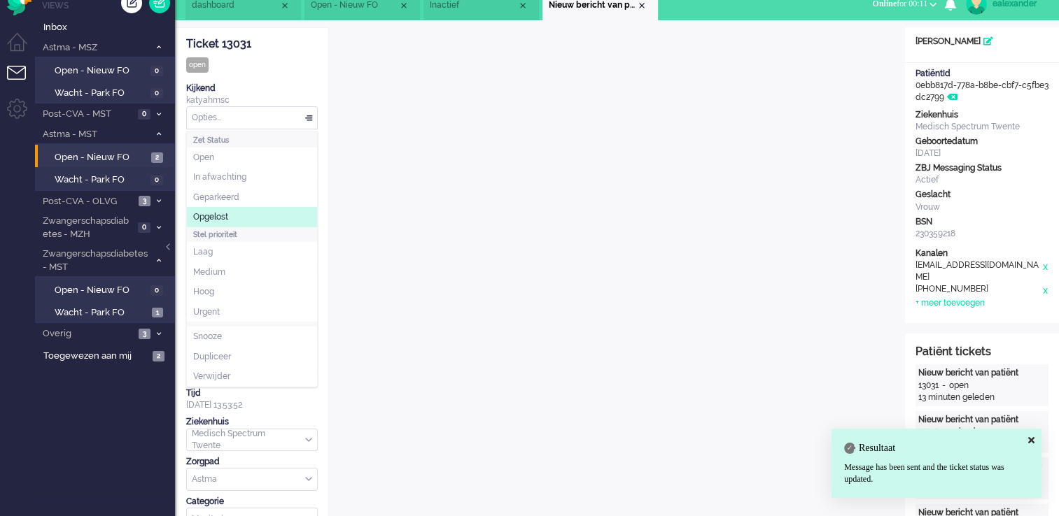
click at [250, 213] on li "Opgelost" at bounding box center [252, 217] width 130 height 20
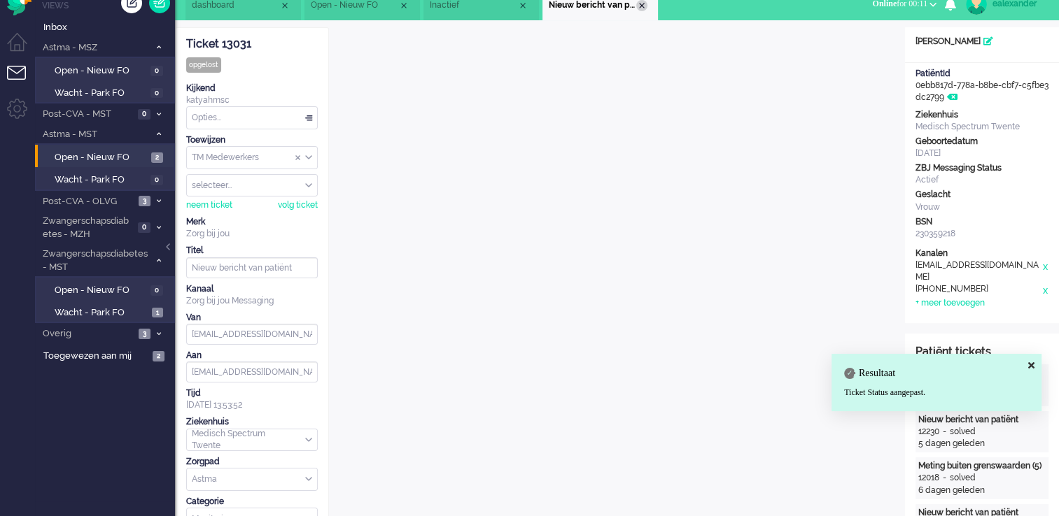
click at [645, 6] on div "Close tab" at bounding box center [641, 5] width 11 height 11
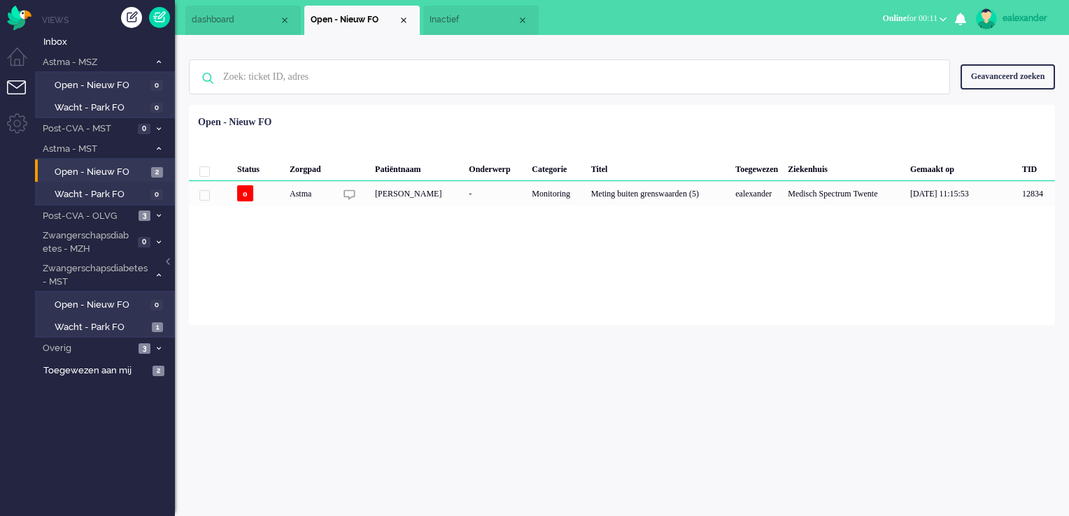
click at [427, 309] on div "Loading... Status Zorgpad Patiëntnaam Onderwerp Categorie Titel Toegewezen Ziek…" at bounding box center [622, 215] width 866 height 220
click at [76, 45] on span "Inbox" at bounding box center [109, 42] width 132 height 13
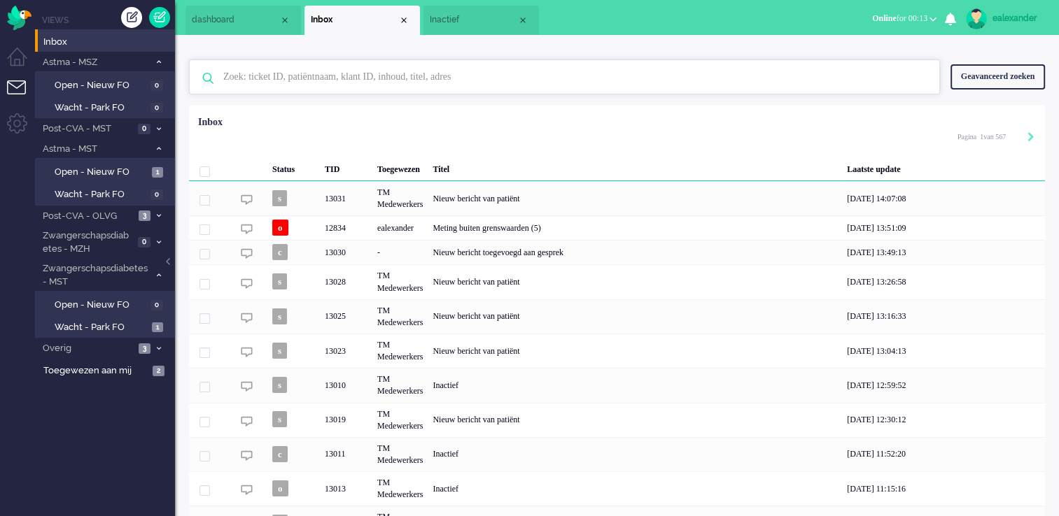
click at [498, 79] on input "text" at bounding box center [566, 77] width 707 height 34
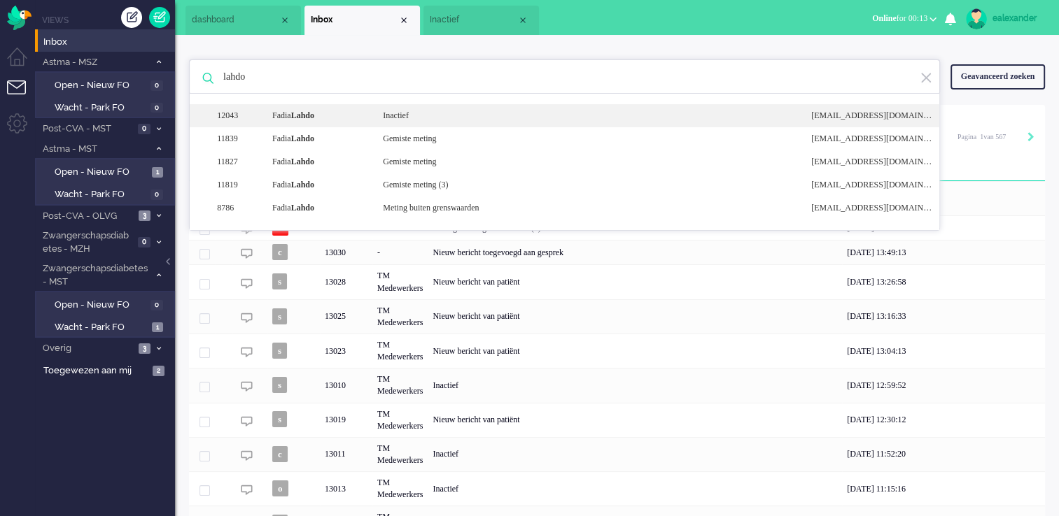
click at [497, 110] on div "Inactief" at bounding box center [586, 116] width 428 height 12
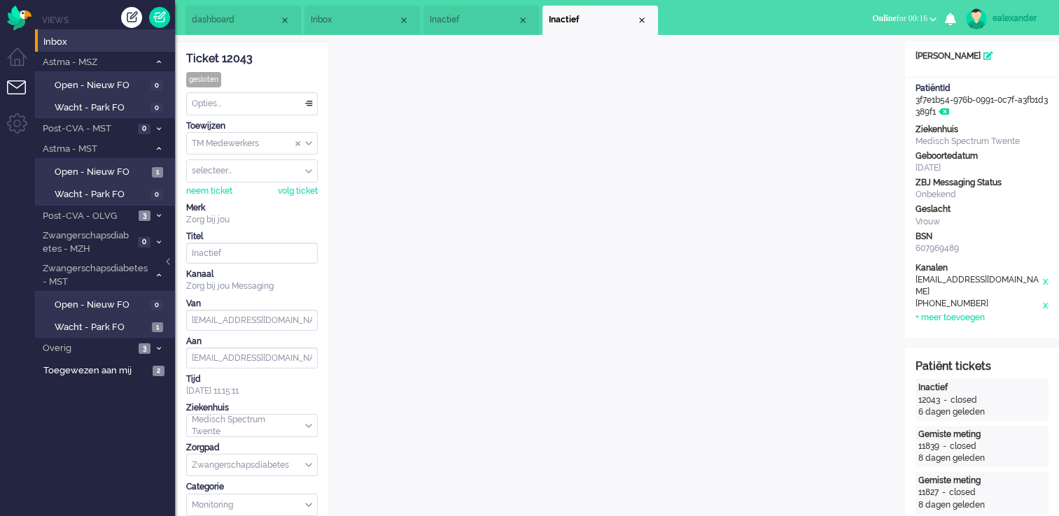
drag, startPoint x: 642, startPoint y: 20, endPoint x: 630, endPoint y: 22, distance: 12.1
click at [642, 21] on div "Close tab" at bounding box center [641, 20] width 11 height 11
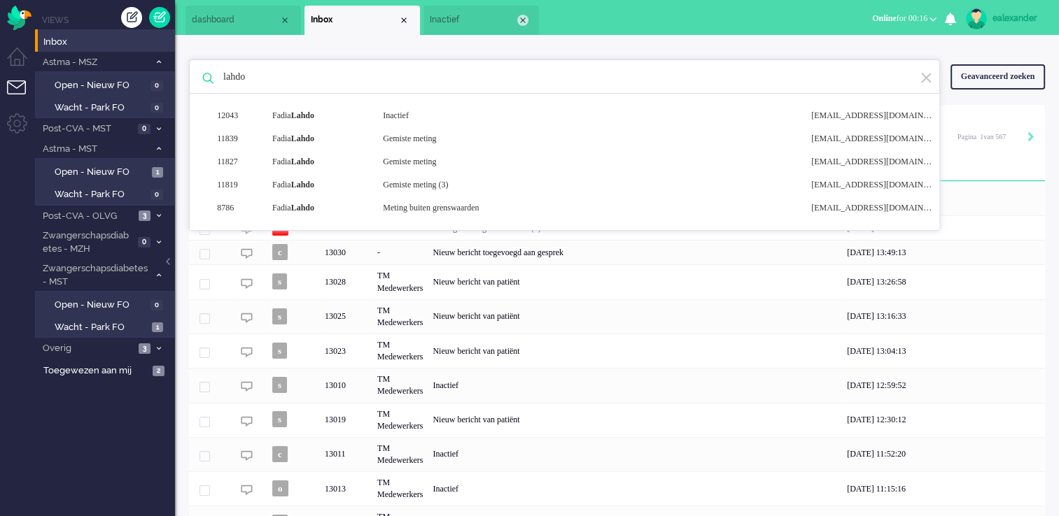
click at [523, 20] on div "Close tab" at bounding box center [522, 20] width 11 height 11
click at [392, 77] on input "lahdo" at bounding box center [566, 77] width 707 height 34
type input "l"
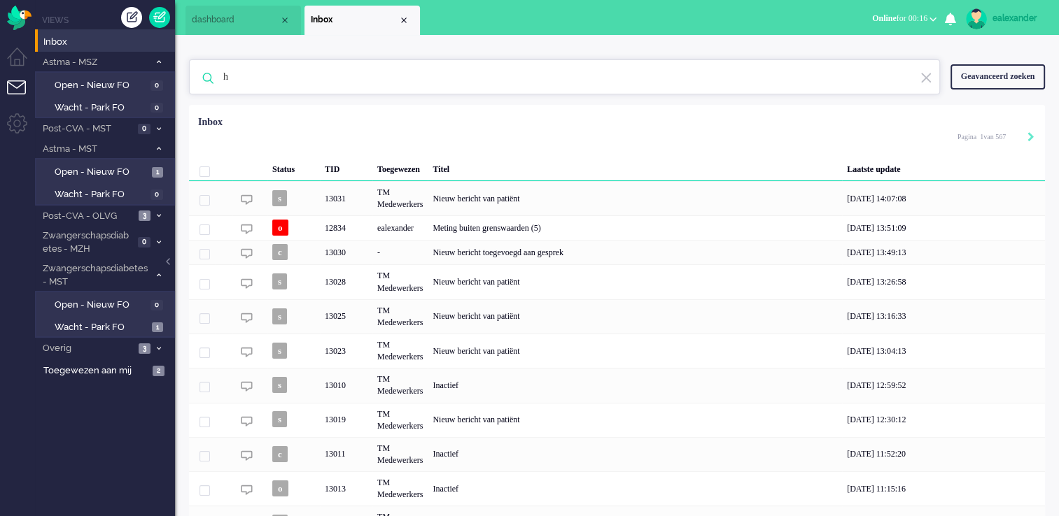
click at [290, 87] on input "h" at bounding box center [566, 77] width 707 height 34
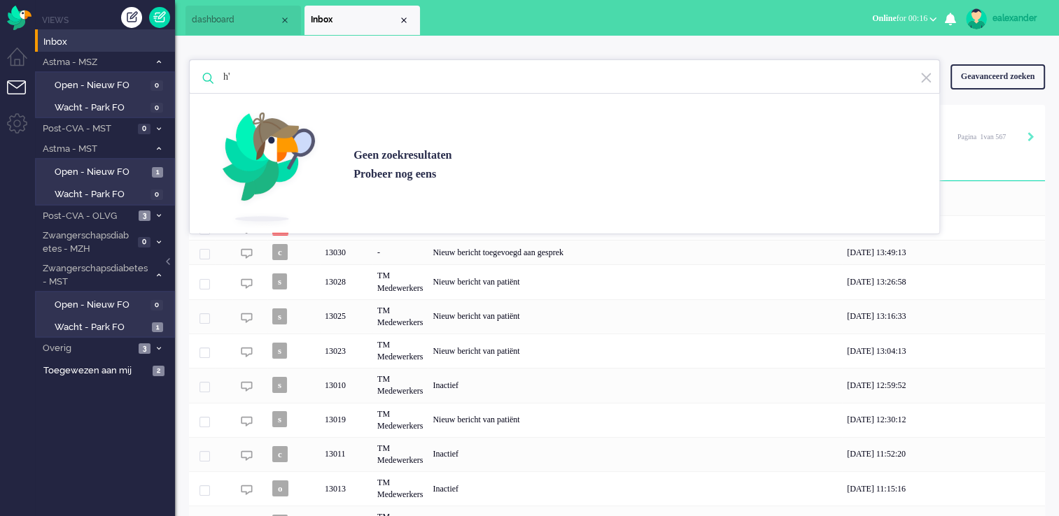
type input "h"
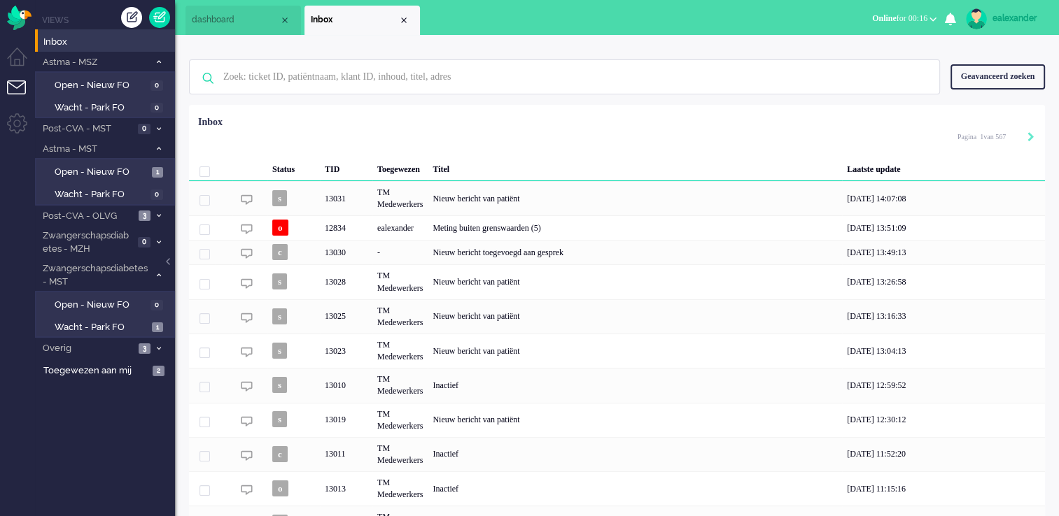
click at [997, 83] on div "Geavanceerd zoeken" at bounding box center [997, 76] width 94 height 24
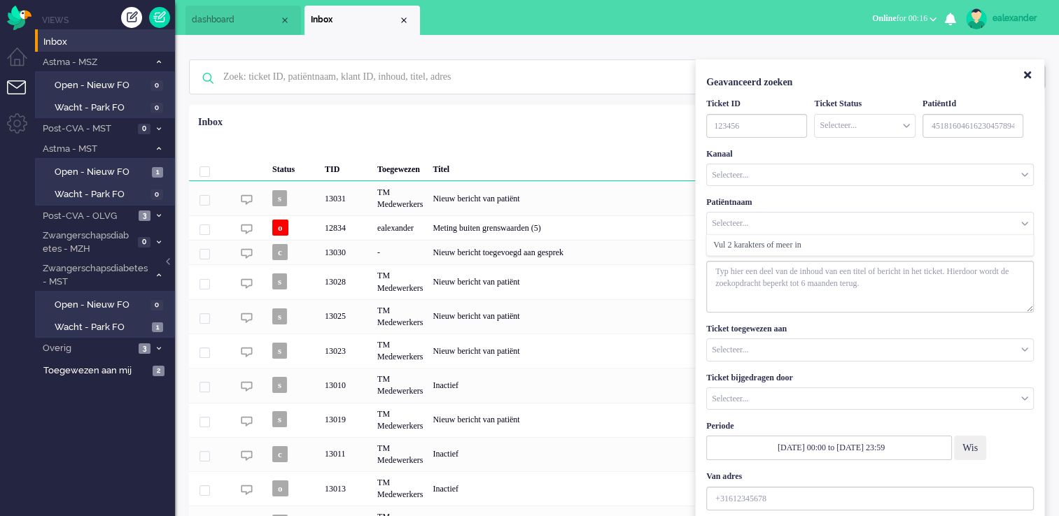
click at [757, 224] on input "Customer Name" at bounding box center [870, 224] width 326 height 22
type input "ham"
click at [768, 222] on input "Customer Name" at bounding box center [870, 224] width 326 height 22
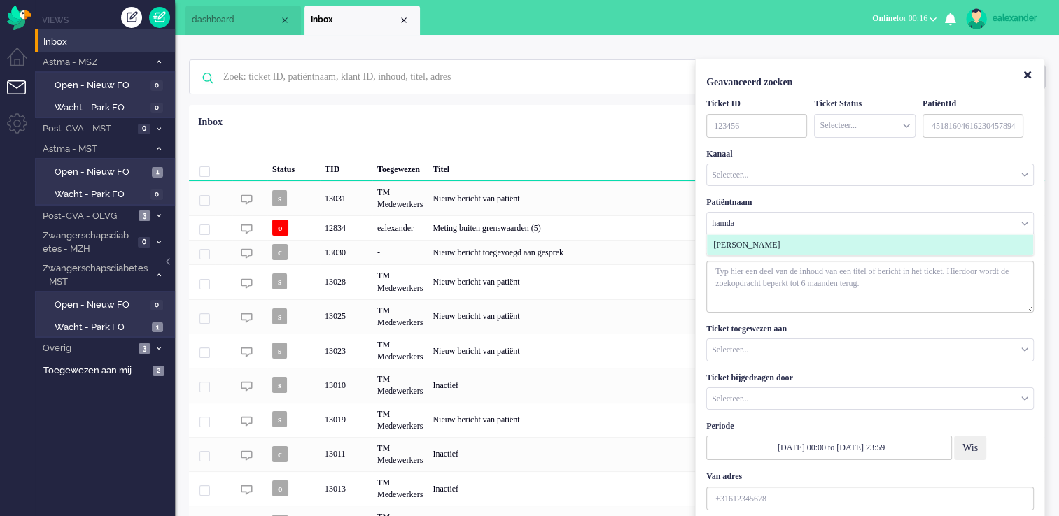
type input "hamda"
click at [772, 249] on span "[PERSON_NAME]" at bounding box center [746, 245] width 66 height 12
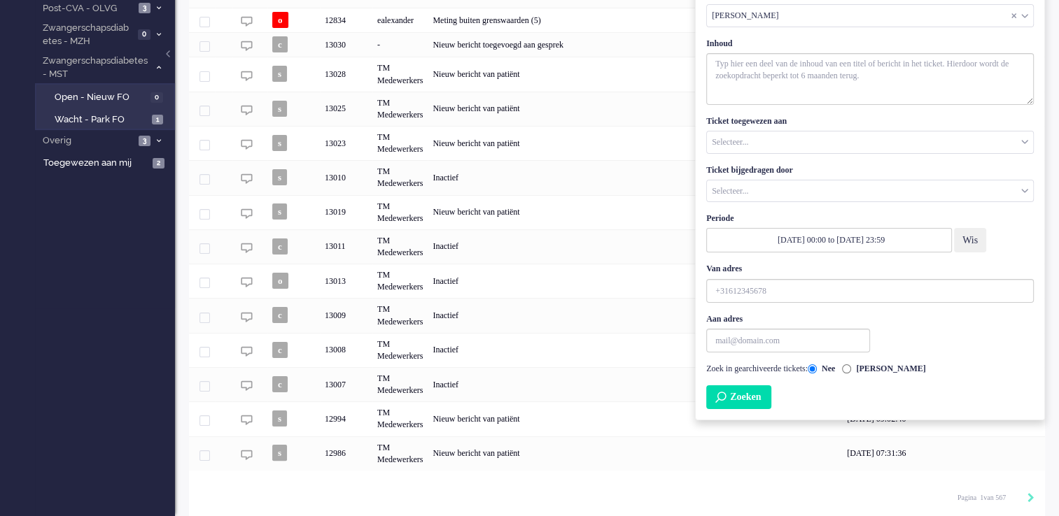
click at [739, 392] on button "Zoeken" at bounding box center [738, 397] width 65 height 24
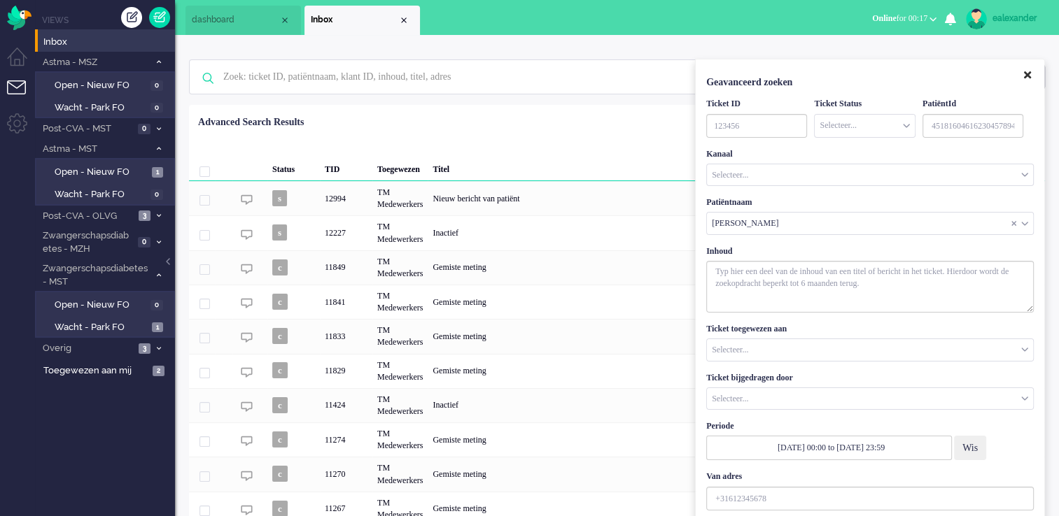
click at [1024, 76] on icon "Close" at bounding box center [1027, 75] width 7 height 10
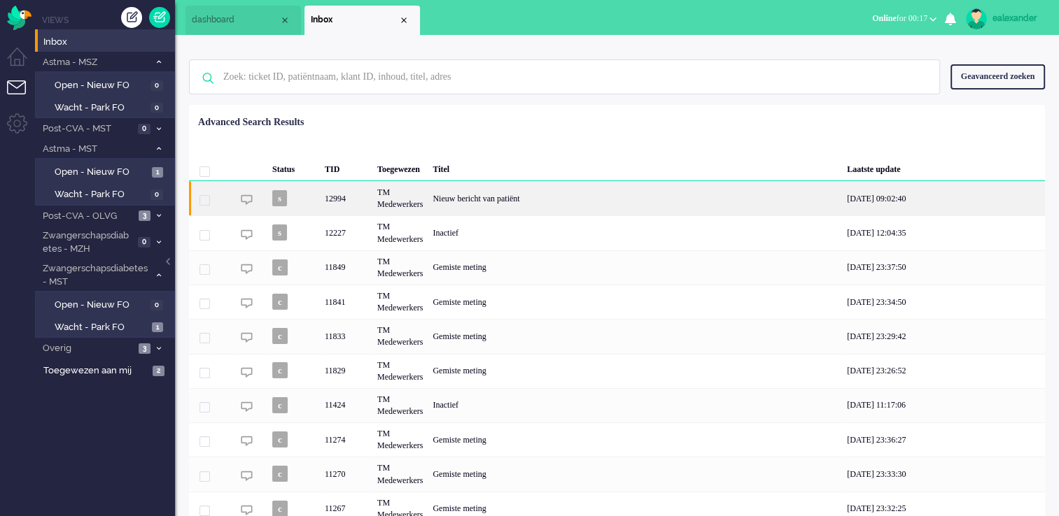
click at [506, 194] on div "Nieuw bericht van patiënt" at bounding box center [634, 198] width 414 height 34
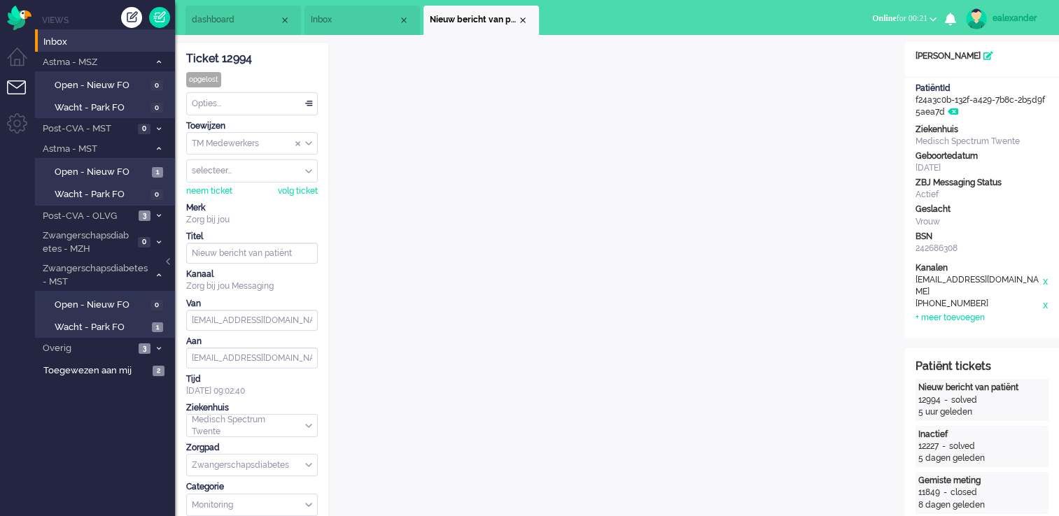
click at [521, 19] on div "Close tab" at bounding box center [522, 20] width 11 height 11
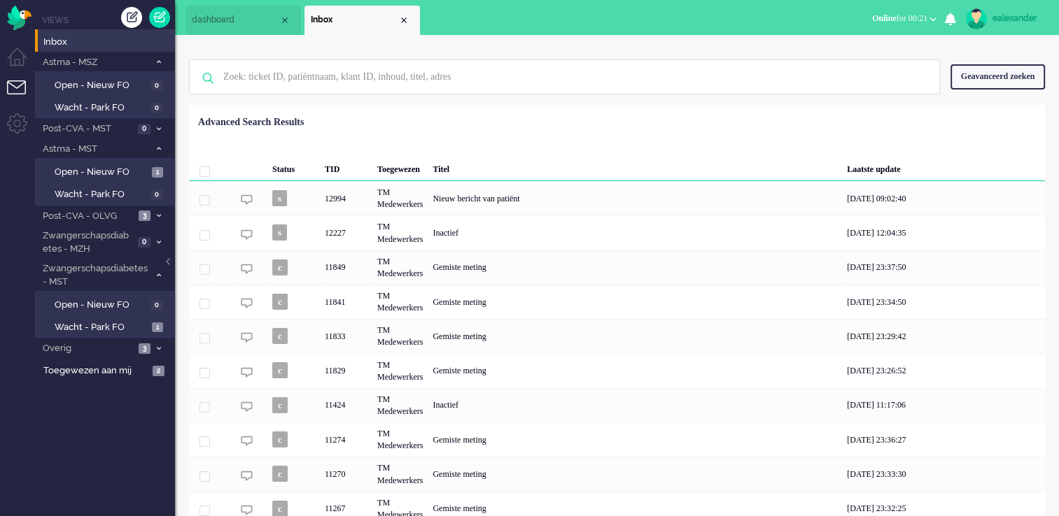
drag, startPoint x: 404, startPoint y: 18, endPoint x: 262, endPoint y: 86, distance: 157.4
click at [404, 18] on div "Close tab" at bounding box center [403, 20] width 11 height 11
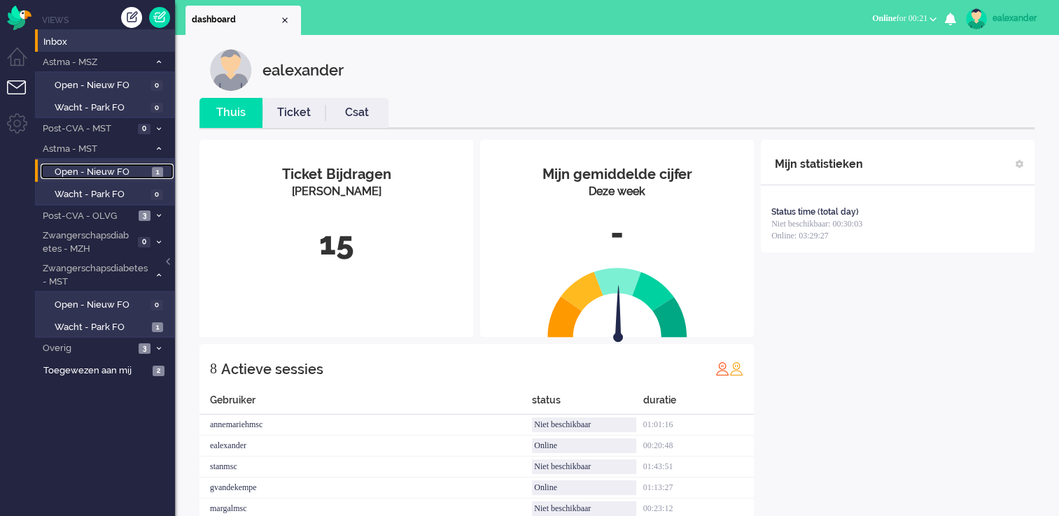
click at [153, 175] on span "1" at bounding box center [157, 172] width 11 height 10
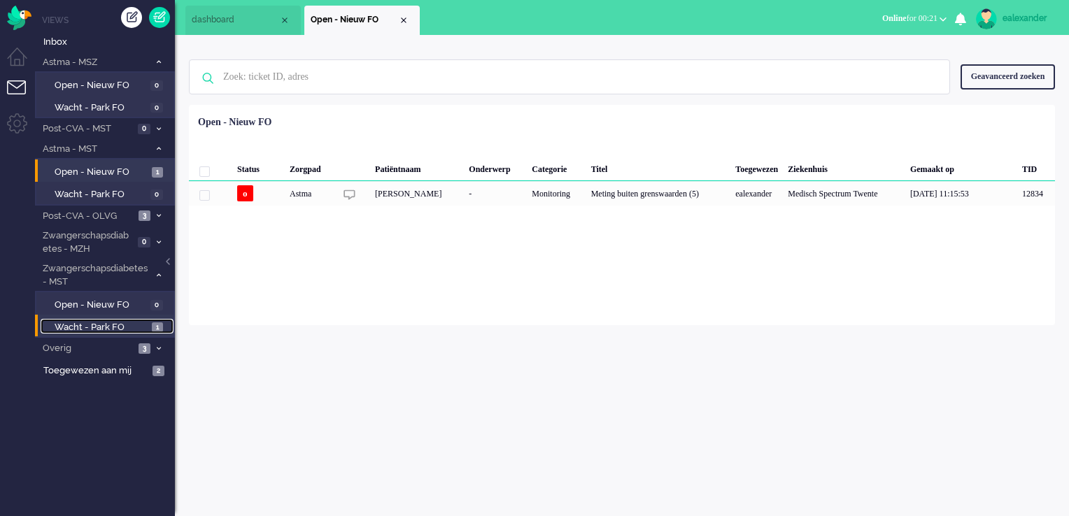
click at [90, 324] on span "Wacht - Park FO" at bounding box center [102, 327] width 94 height 13
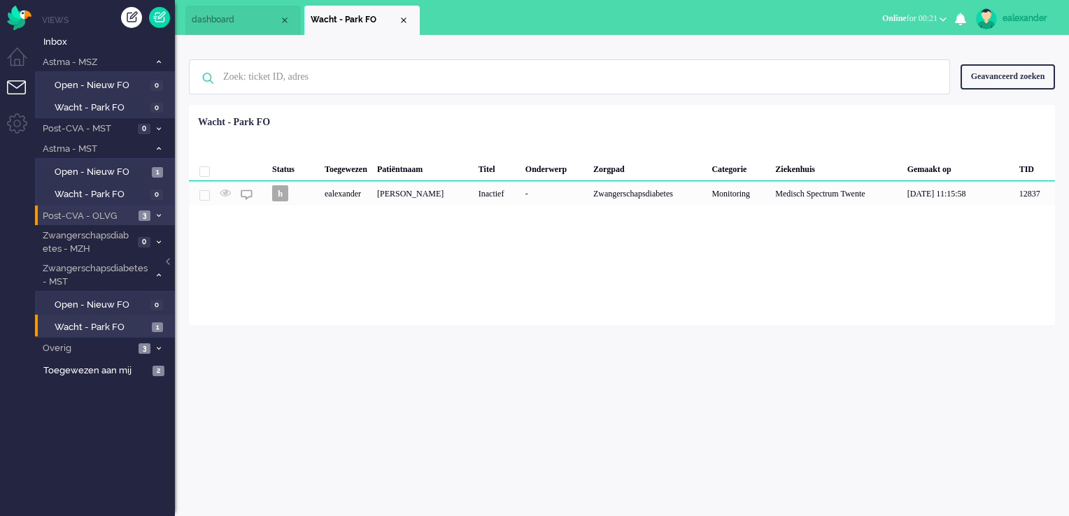
click at [157, 219] on li "Post-CVA - OLVG 3" at bounding box center [105, 216] width 140 height 20
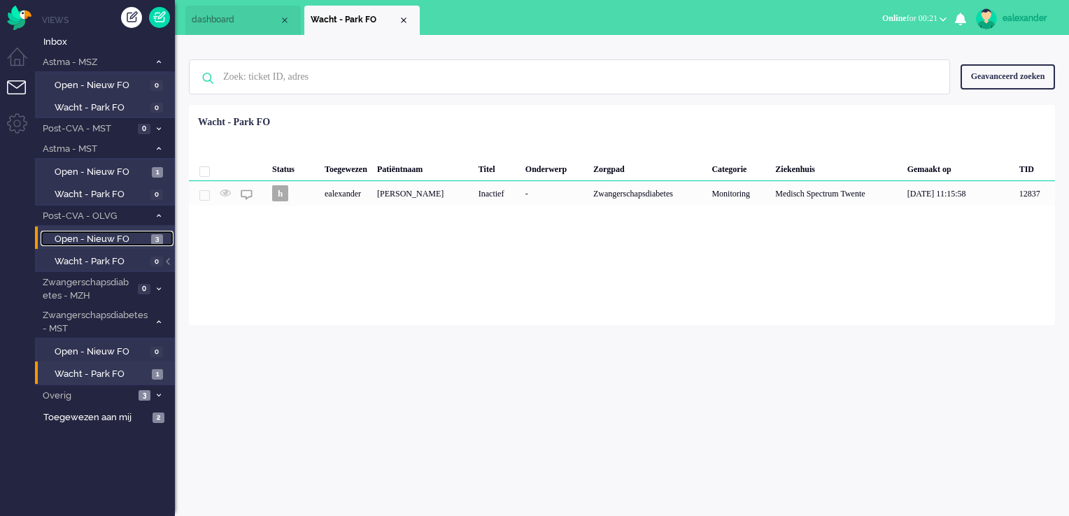
click at [136, 237] on span "Open - Nieuw FO" at bounding box center [101, 239] width 93 height 13
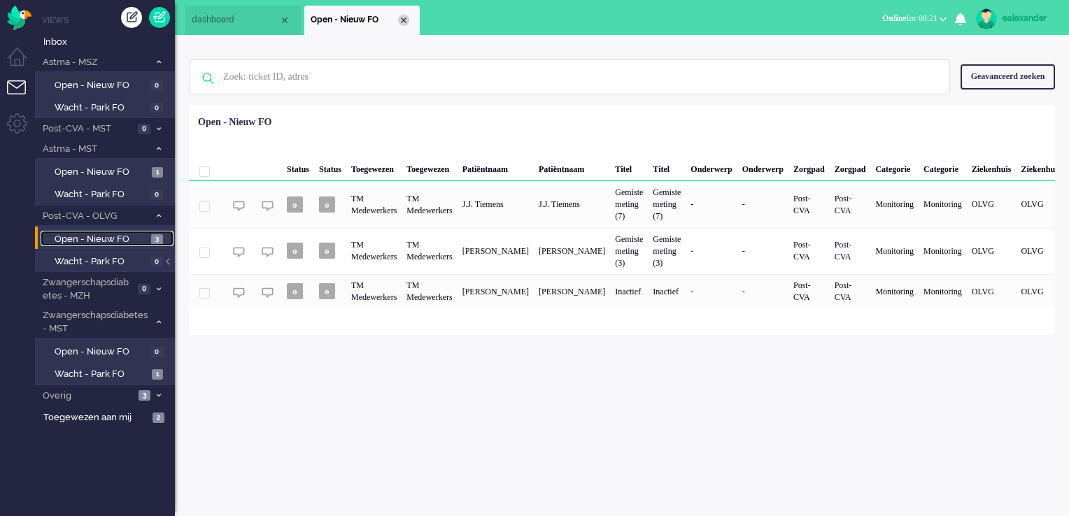
click at [403, 24] on div "Close tab" at bounding box center [403, 20] width 11 height 11
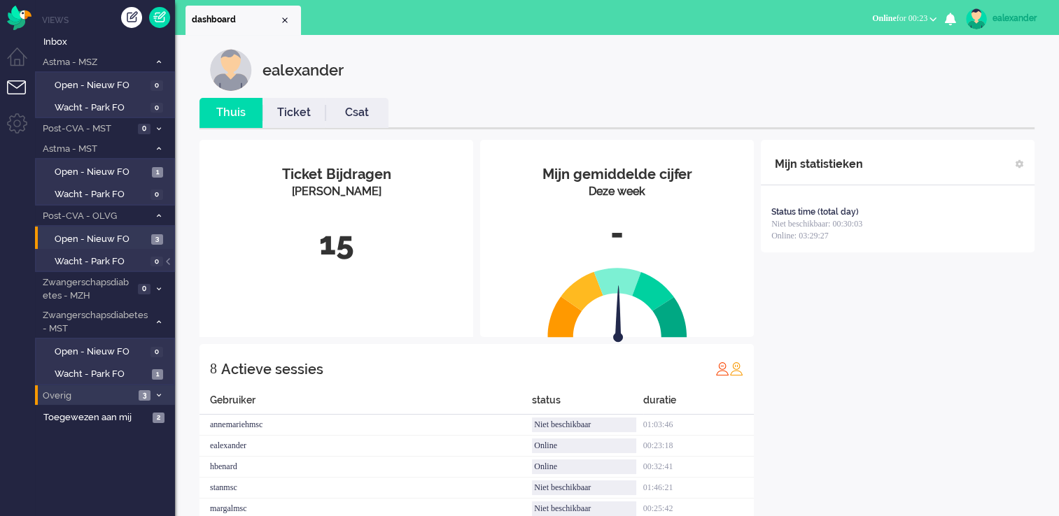
click at [157, 392] on span at bounding box center [158, 396] width 10 height 8
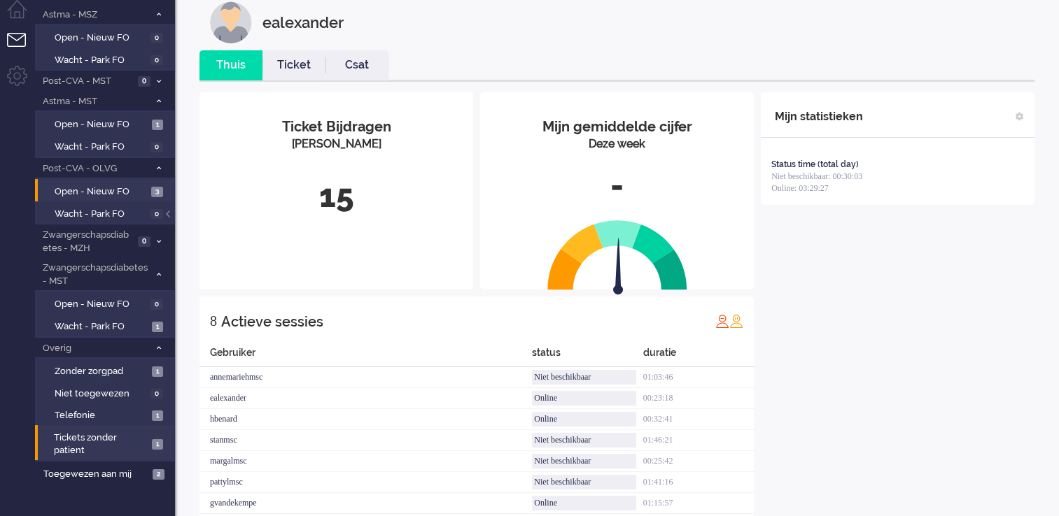
scroll to position [104, 0]
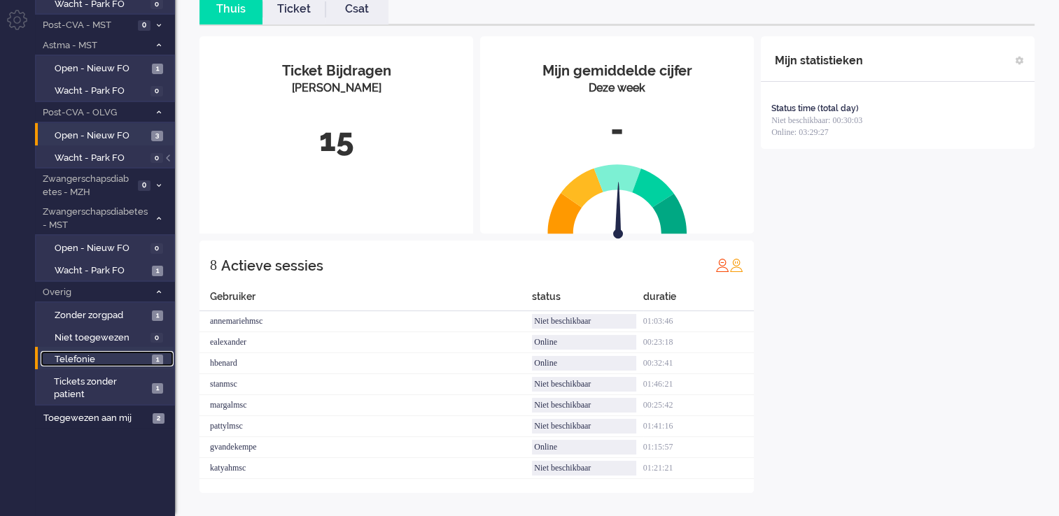
click at [113, 356] on span "Telefonie" at bounding box center [102, 359] width 94 height 13
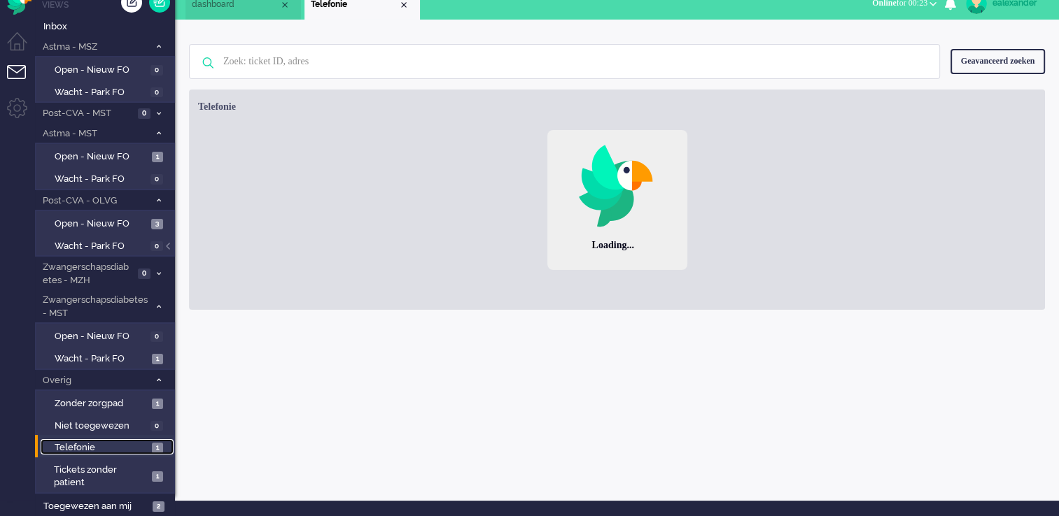
scroll to position [11, 0]
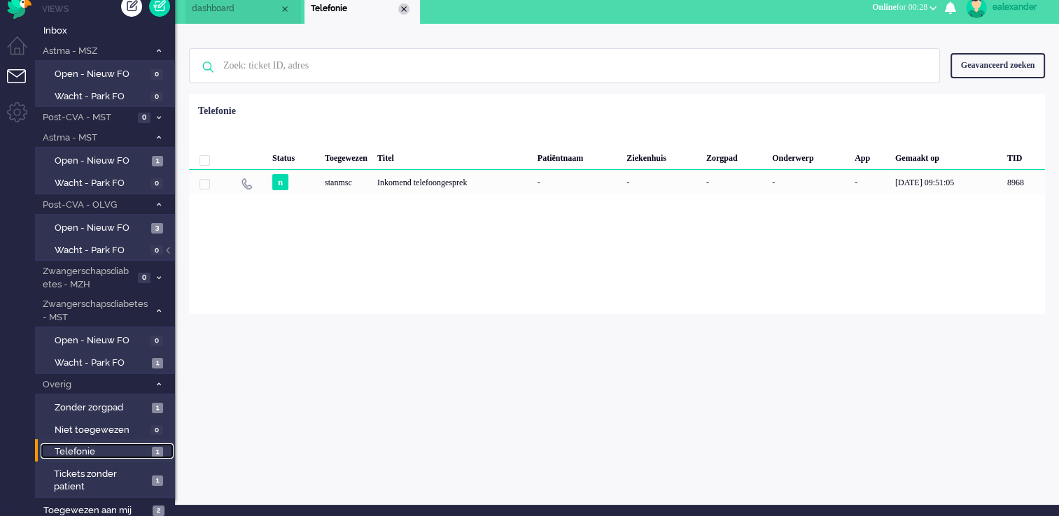
click at [401, 10] on div "Close tab" at bounding box center [403, 8] width 11 height 11
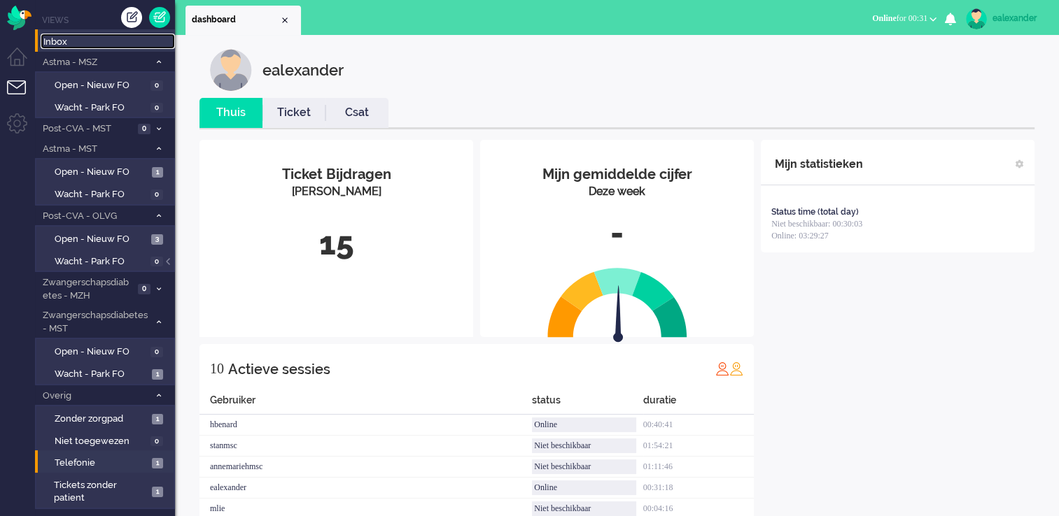
drag, startPoint x: 79, startPoint y: 43, endPoint x: 87, endPoint y: 43, distance: 7.7
click at [79, 43] on span "Inbox" at bounding box center [109, 42] width 132 height 13
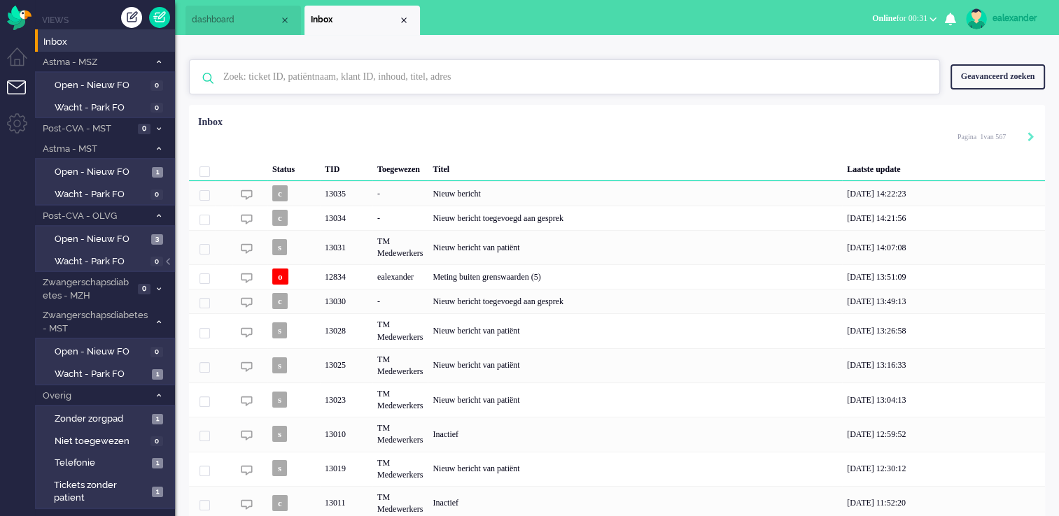
click at [385, 73] on input "text" at bounding box center [566, 77] width 707 height 34
paste input "13014"
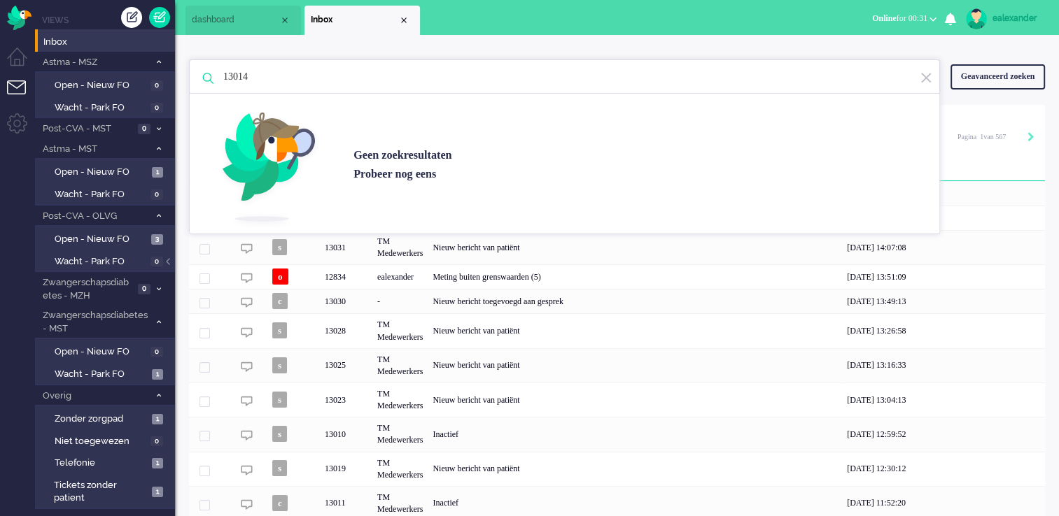
type input "13014"
click at [988, 76] on div "Geavanceerd zoeken" at bounding box center [997, 76] width 94 height 24
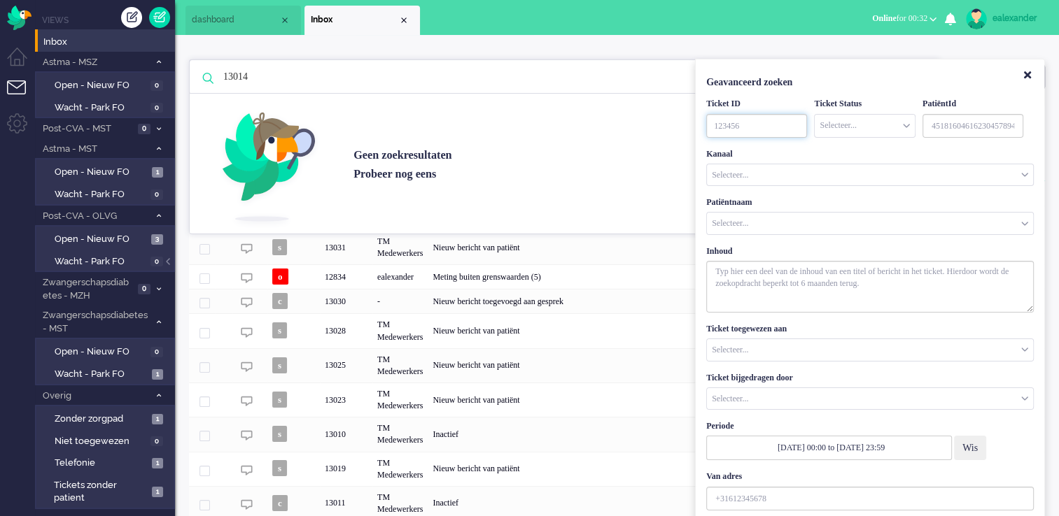
click at [769, 127] on input "TicketID" at bounding box center [756, 126] width 101 height 24
paste input "13014"
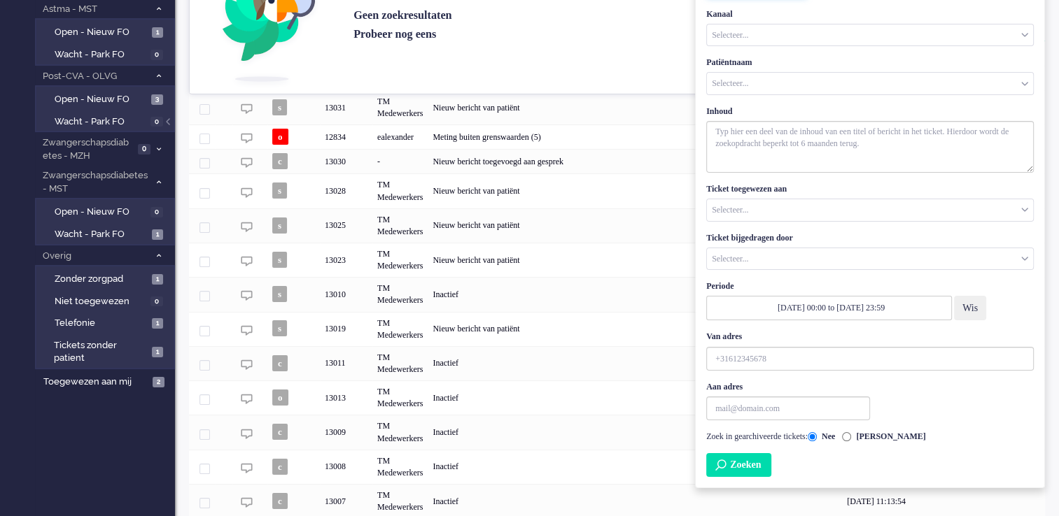
type input "13014"
click at [761, 464] on button "Zoeken" at bounding box center [738, 465] width 65 height 24
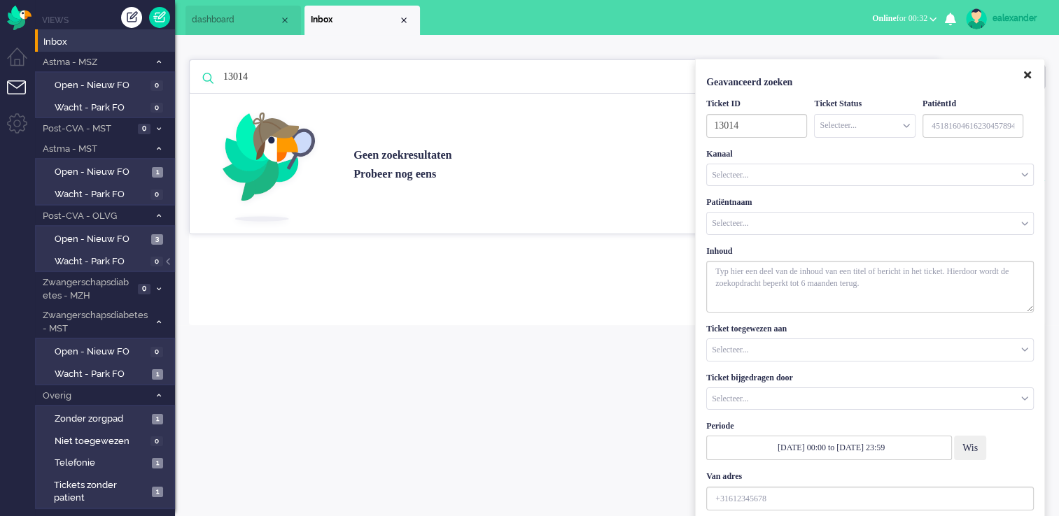
click at [1033, 79] on button "Close" at bounding box center [1027, 75] width 24 height 23
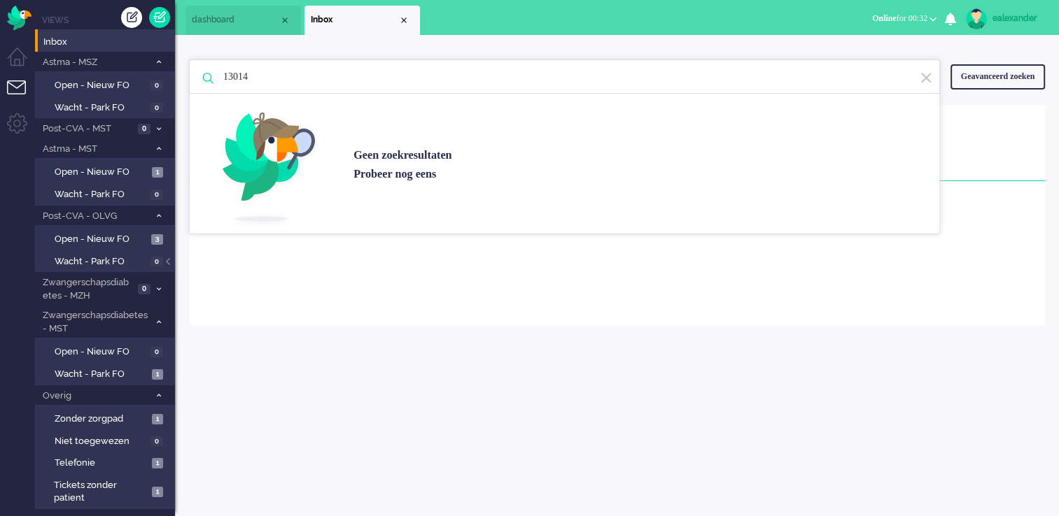
click at [924, 81] on img at bounding box center [925, 77] width 13 height 13
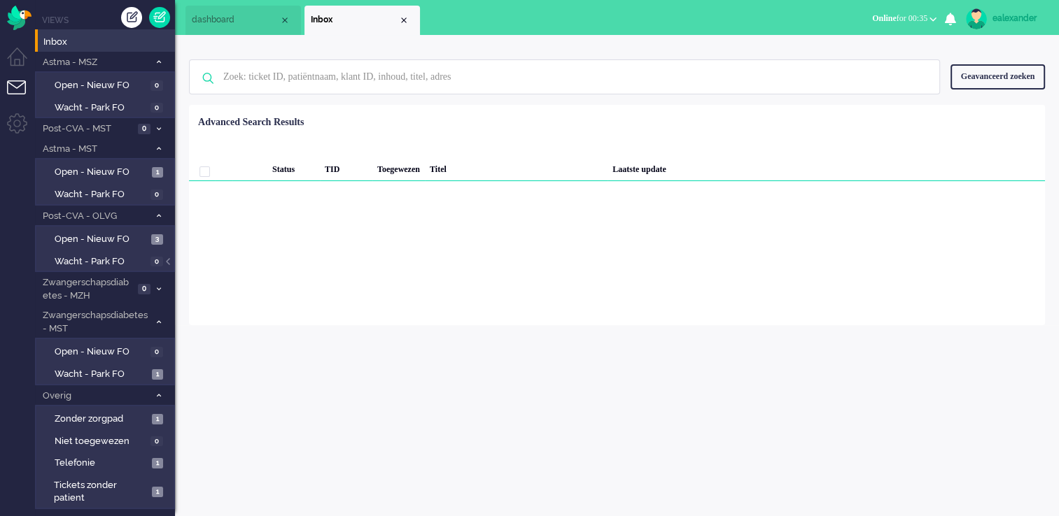
click at [1033, 74] on div "Geavanceerd zoeken" at bounding box center [997, 76] width 94 height 24
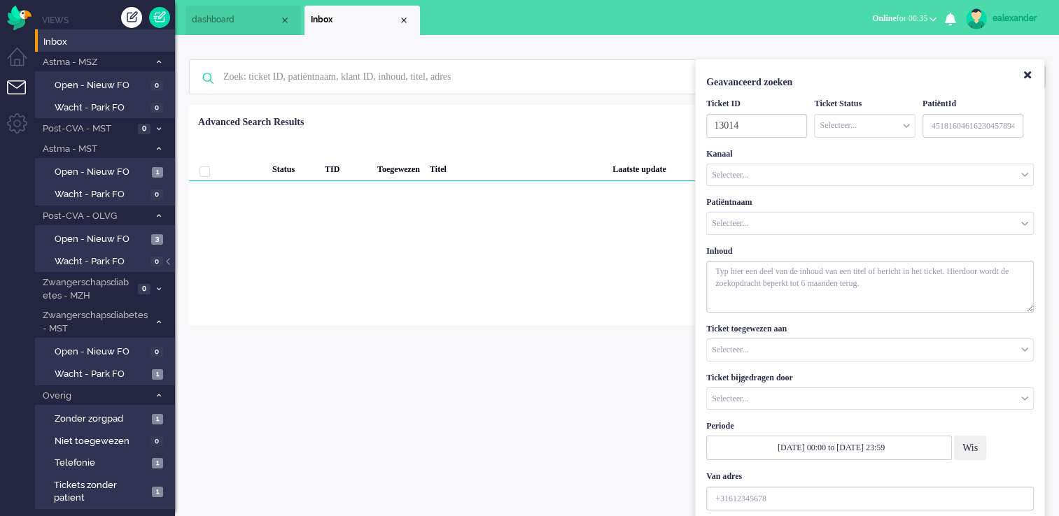
click at [774, 222] on input "Customer Name" at bounding box center [870, 224] width 326 height 22
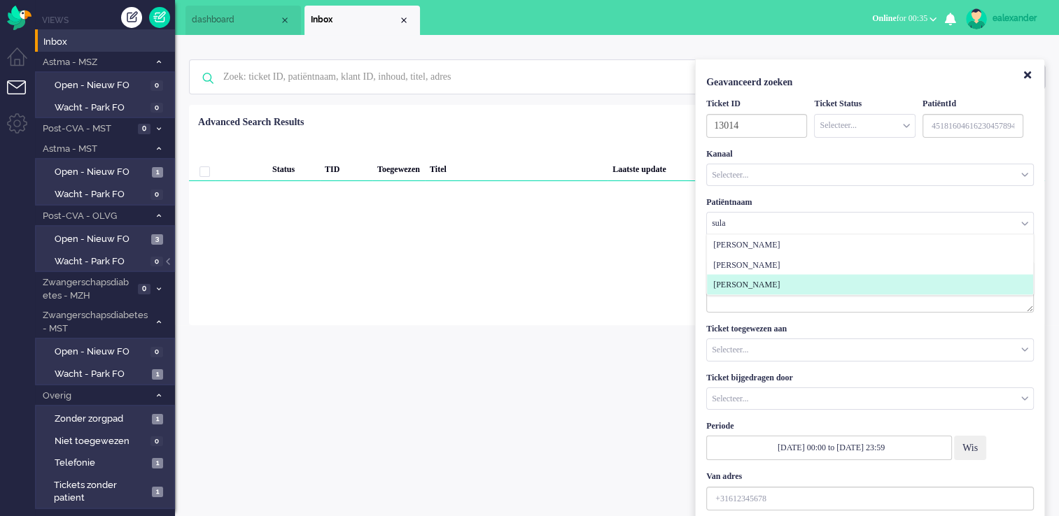
type input "sula"
click at [770, 285] on span "[PERSON_NAME]" at bounding box center [746, 285] width 66 height 12
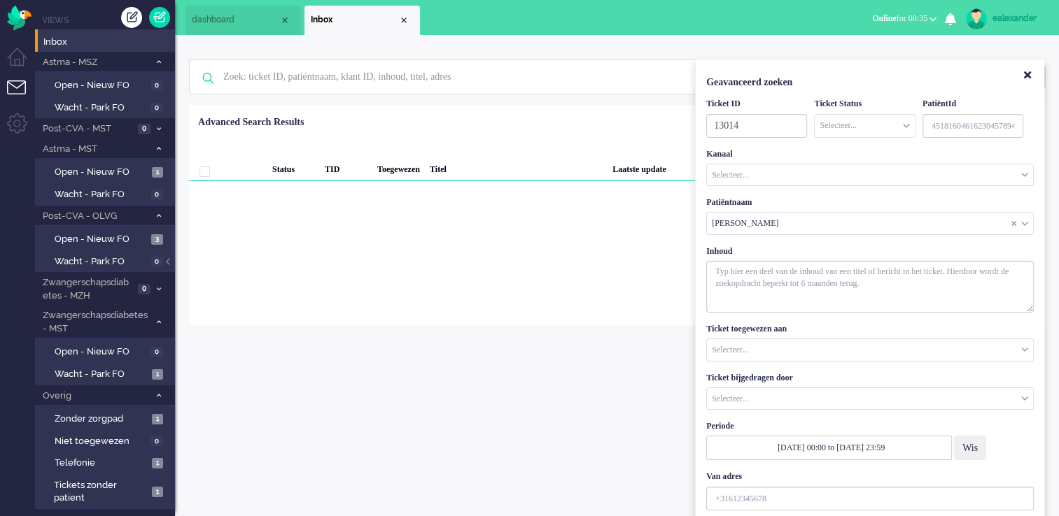
scroll to position [110, 0]
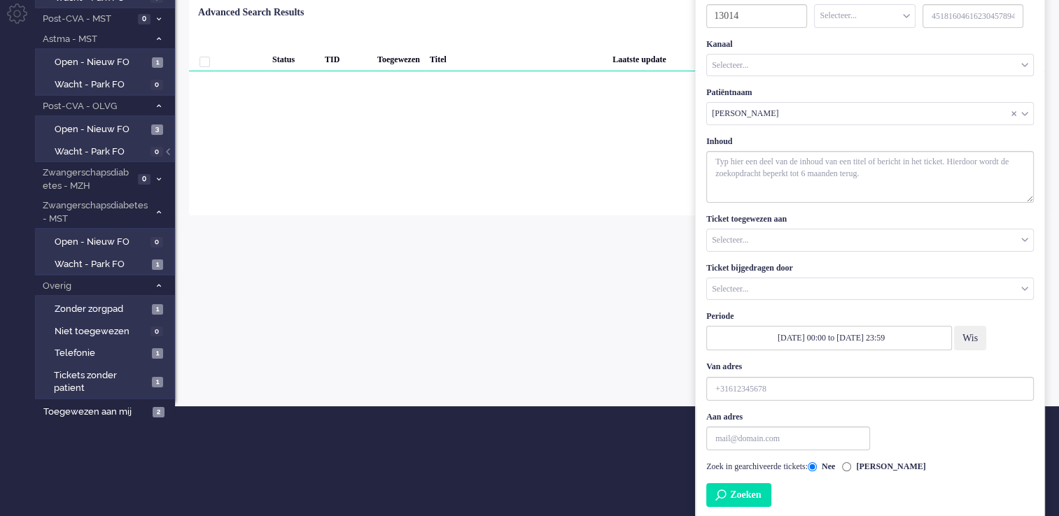
click at [740, 500] on button "Zoeken" at bounding box center [738, 495] width 65 height 24
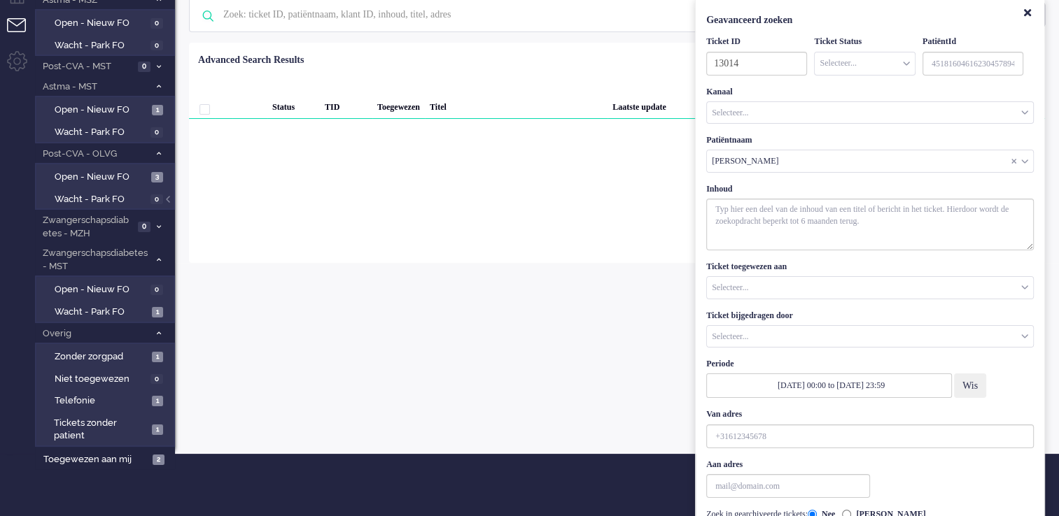
scroll to position [0, 0]
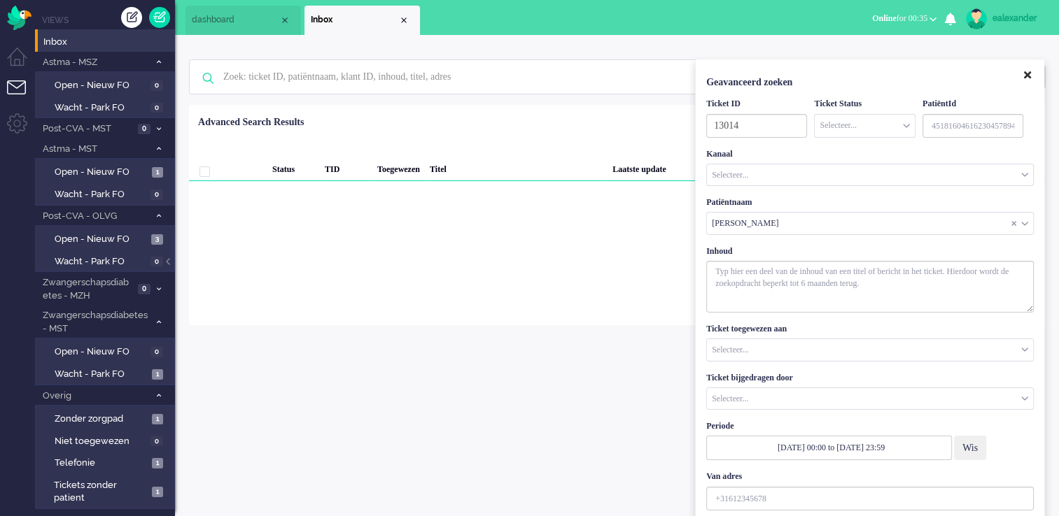
click at [1031, 75] on button "Close" at bounding box center [1027, 75] width 24 height 23
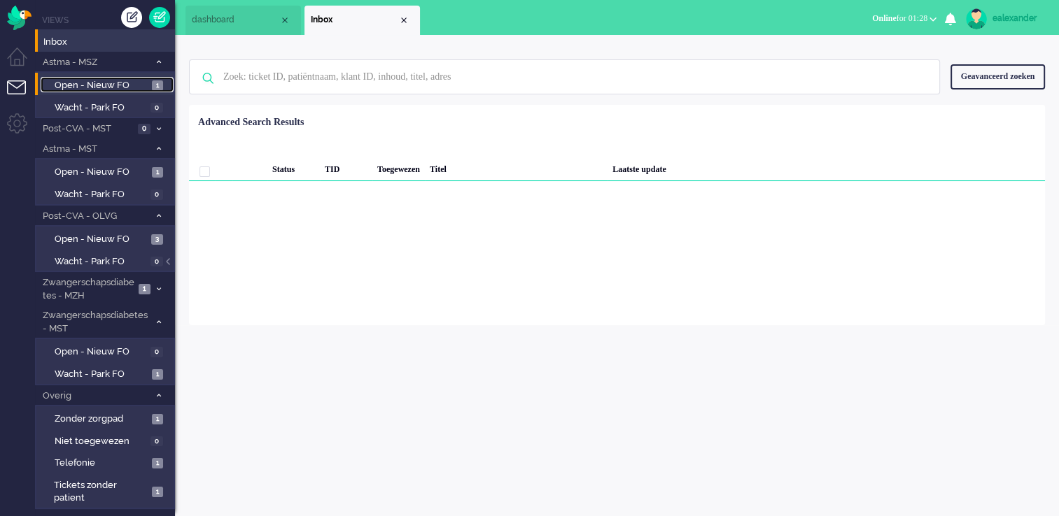
click at [145, 91] on span "Open - Nieuw FO" at bounding box center [102, 85] width 94 height 13
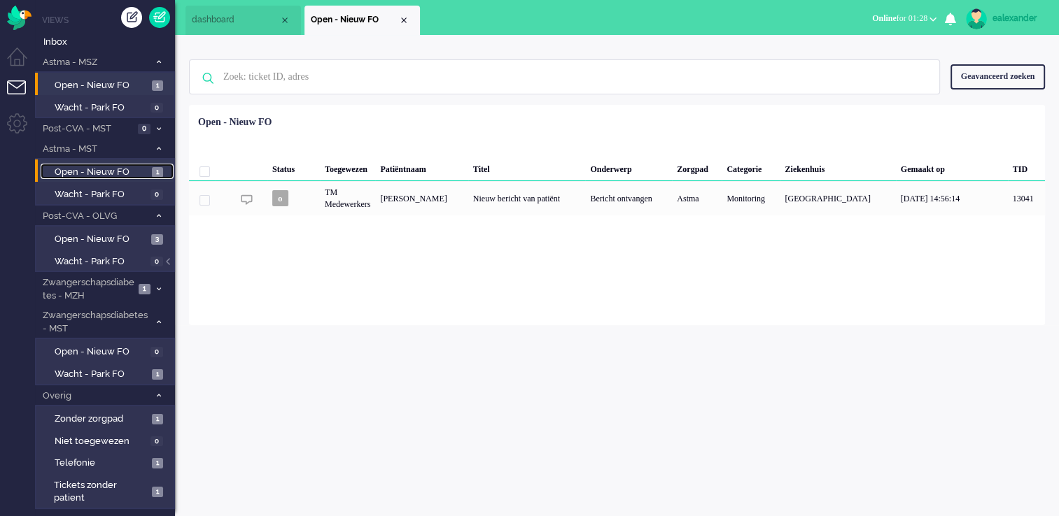
click at [122, 167] on span "Open - Nieuw FO" at bounding box center [102, 172] width 94 height 13
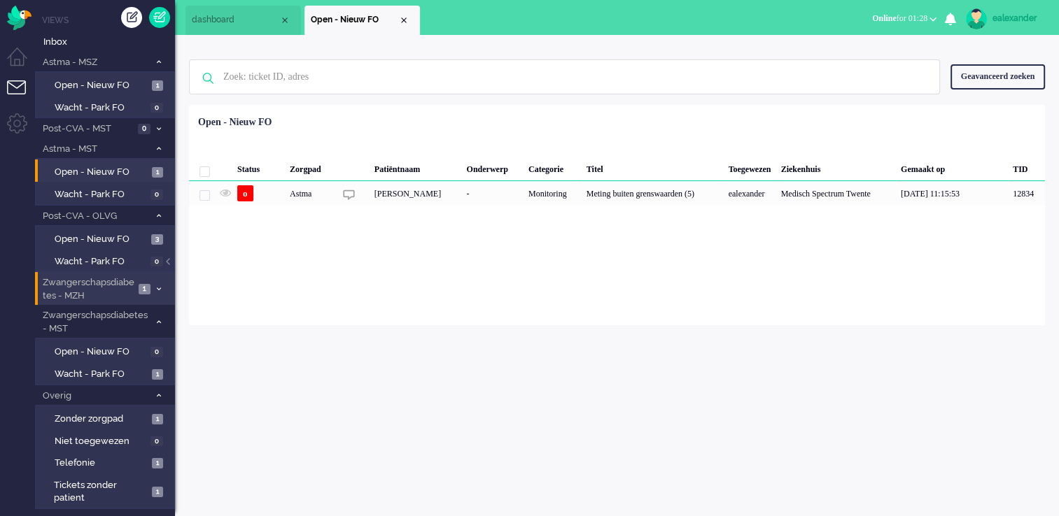
click at [140, 284] on span "1" at bounding box center [145, 289] width 12 height 10
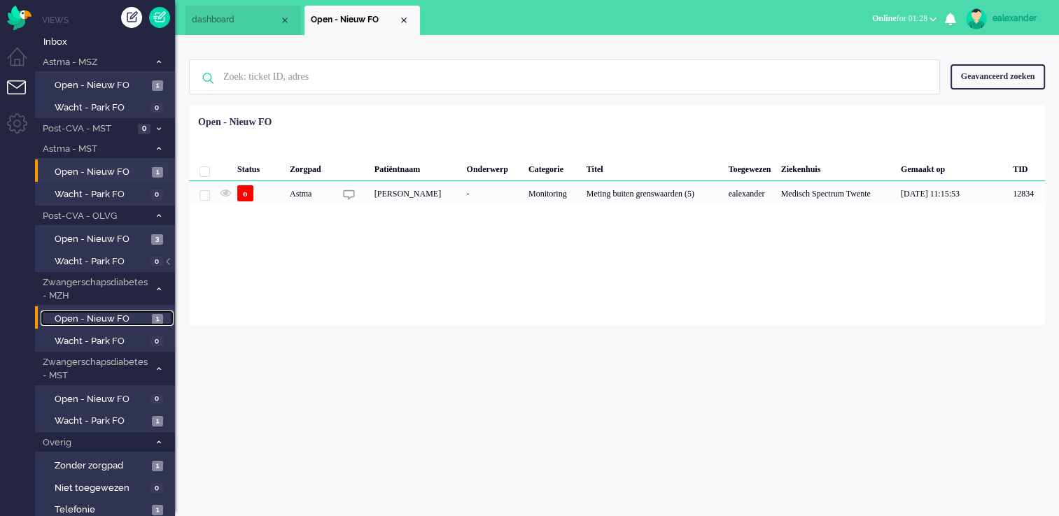
click at [143, 316] on span "Open - Nieuw FO" at bounding box center [102, 319] width 94 height 13
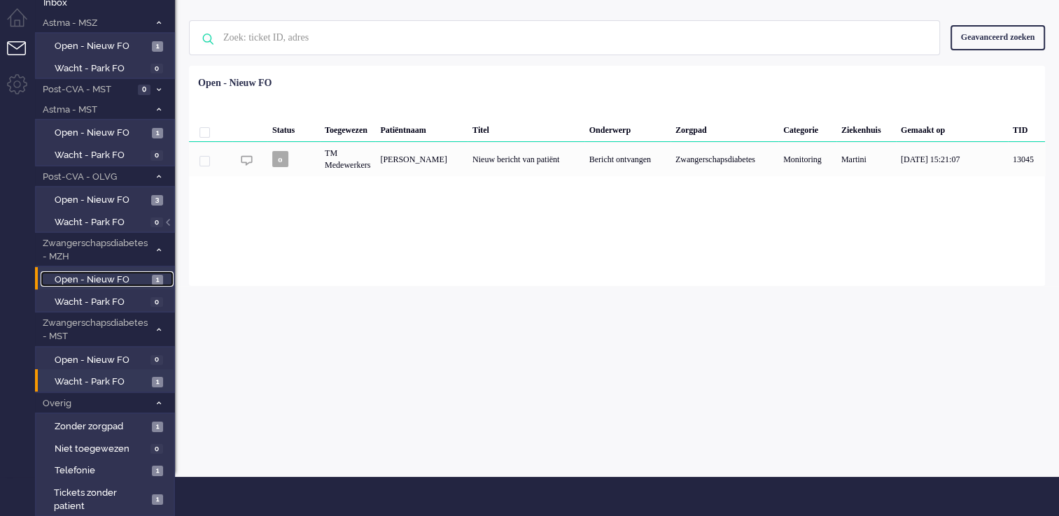
scroll to position [58, 0]
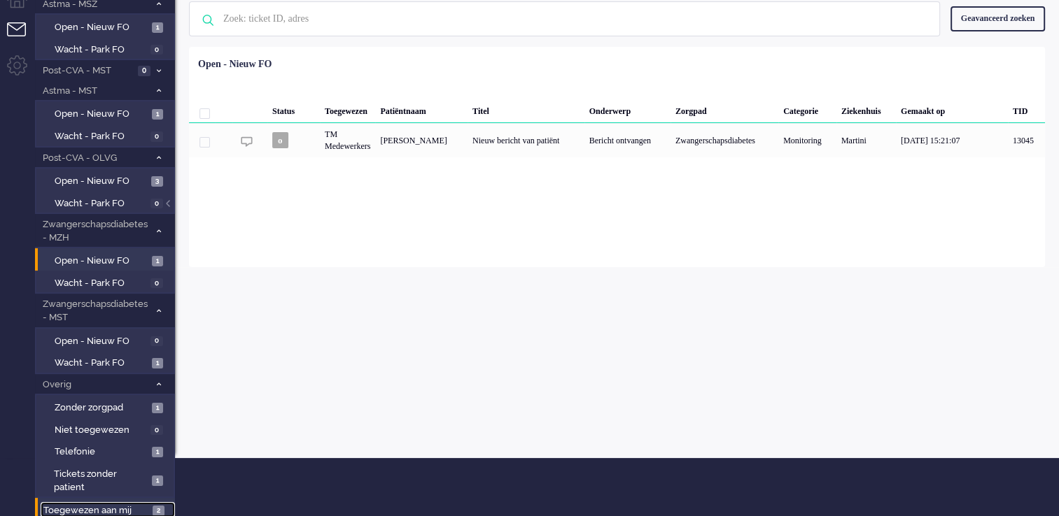
drag, startPoint x: 148, startPoint y: 500, endPoint x: 154, endPoint y: 495, distance: 7.4
click at [148, 502] on link "Toegewezen aan mij 2" at bounding box center [108, 509] width 134 height 15
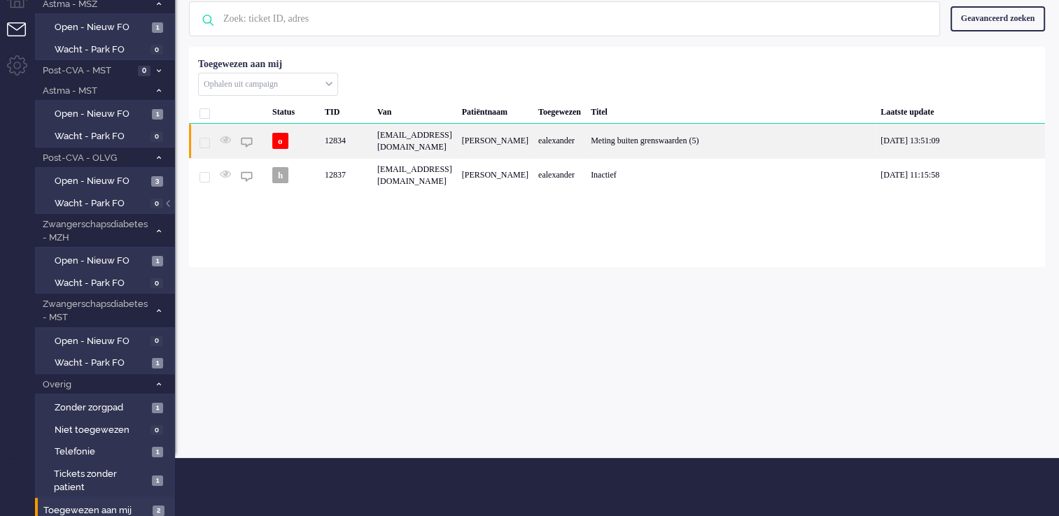
click at [457, 140] on div "[EMAIL_ADDRESS][DOMAIN_NAME]" at bounding box center [414, 141] width 85 height 34
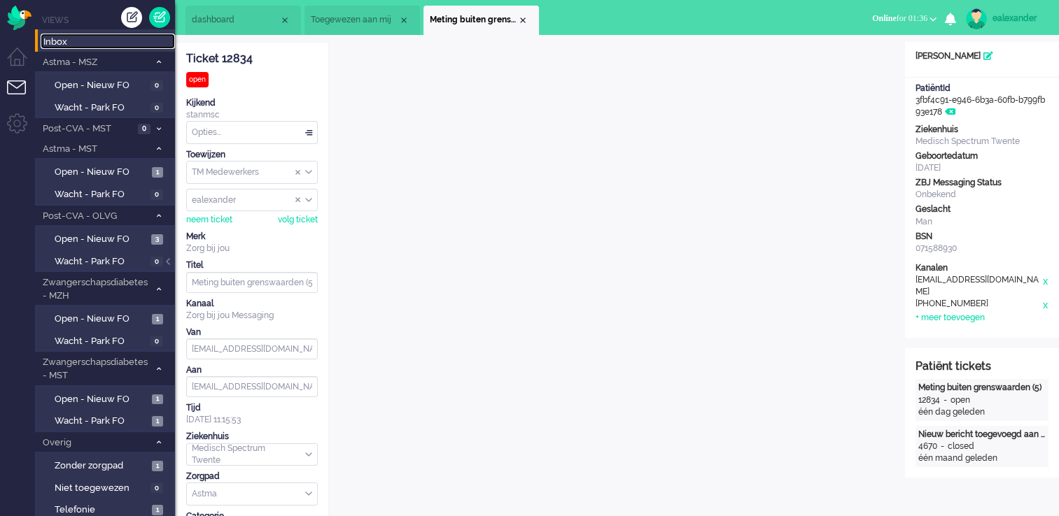
click at [76, 45] on span "Inbox" at bounding box center [109, 42] width 132 height 13
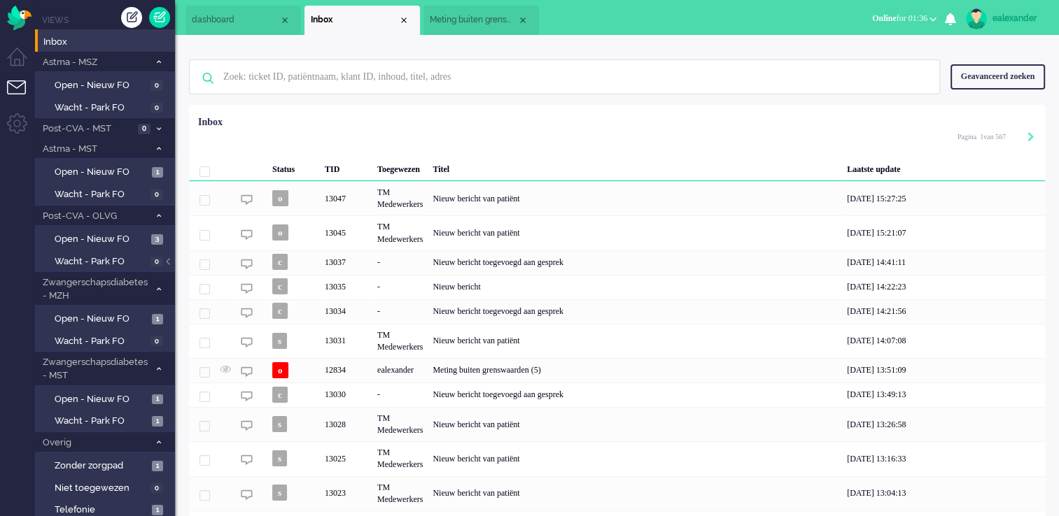
click at [993, 73] on div "Geavanceerd zoeken" at bounding box center [997, 76] width 94 height 24
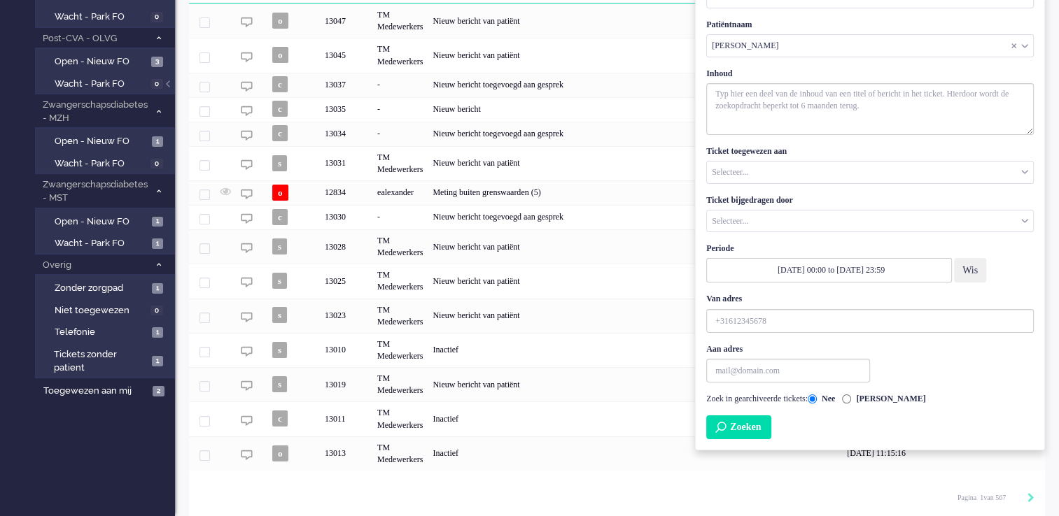
click at [764, 434] on button "Zoeken" at bounding box center [738, 428] width 65 height 24
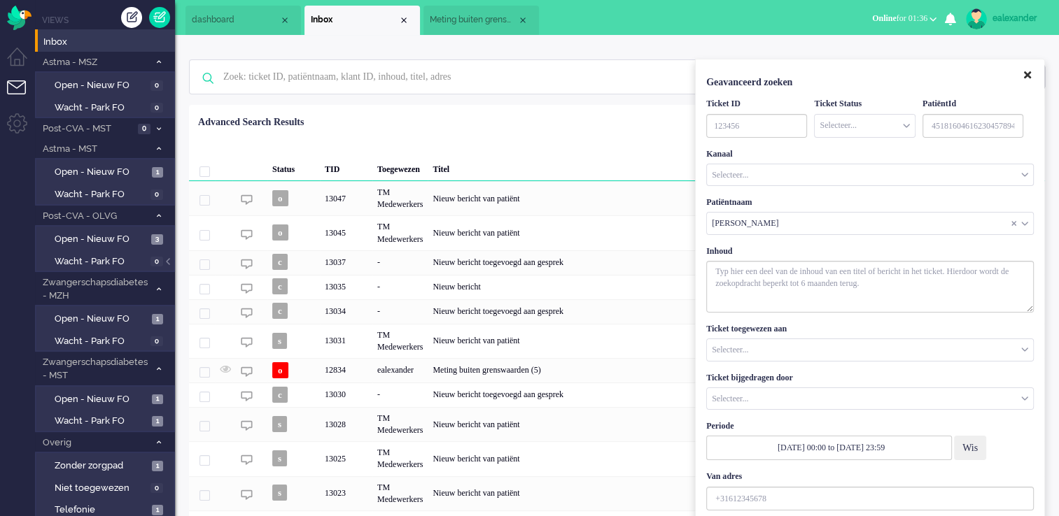
click at [1027, 71] on icon "Close" at bounding box center [1027, 75] width 7 height 10
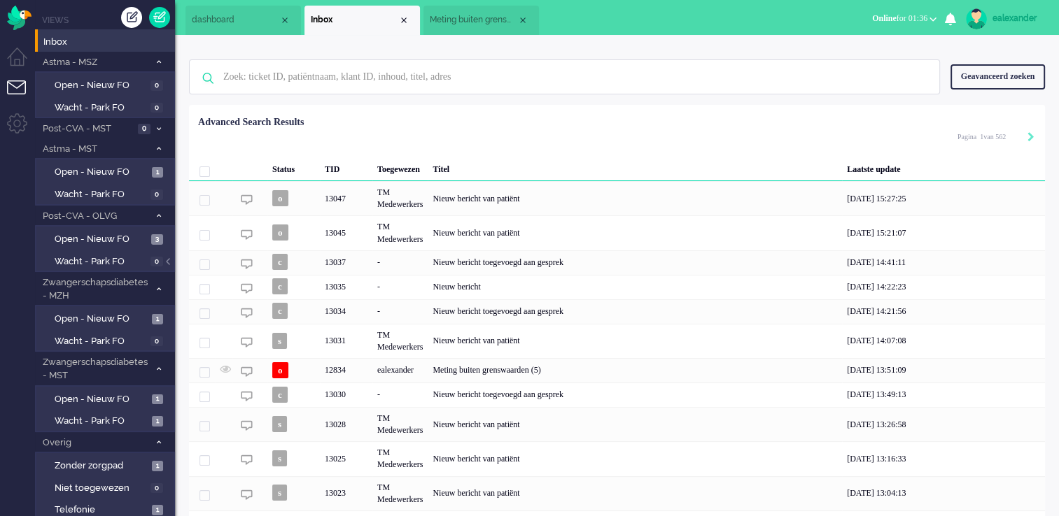
click at [406, 20] on div "Close tab" at bounding box center [403, 20] width 11 height 11
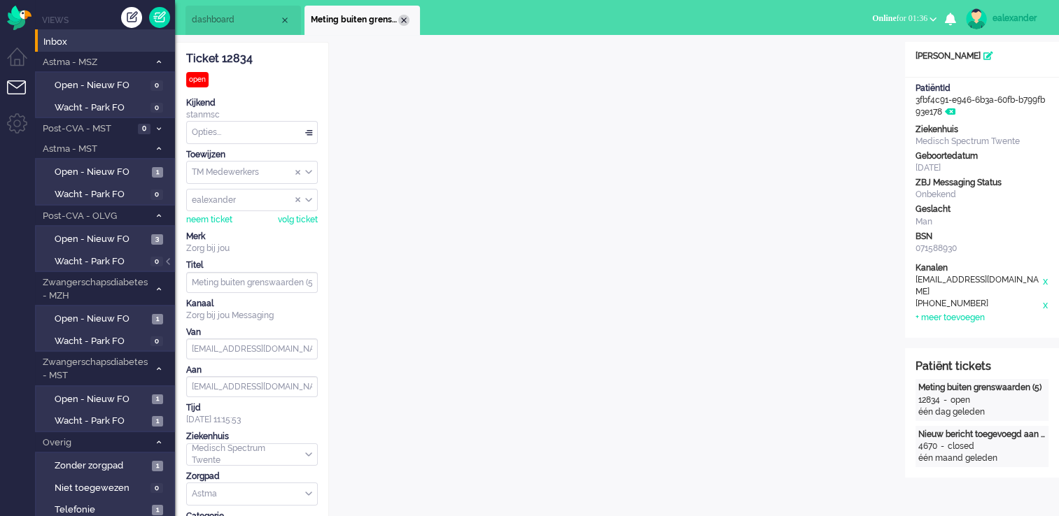
click at [403, 18] on div "Close tab" at bounding box center [403, 20] width 11 height 11
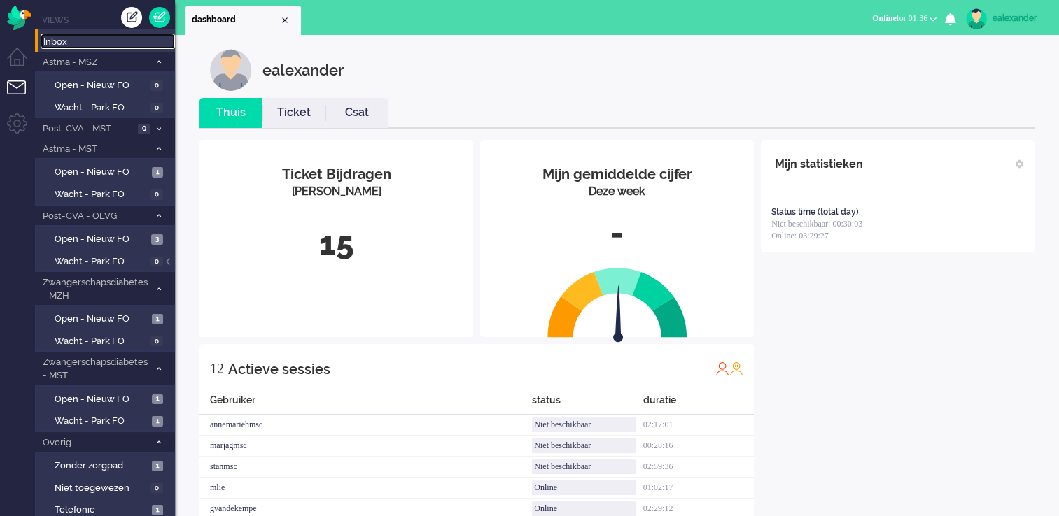
click at [62, 45] on span "Inbox" at bounding box center [109, 42] width 132 height 13
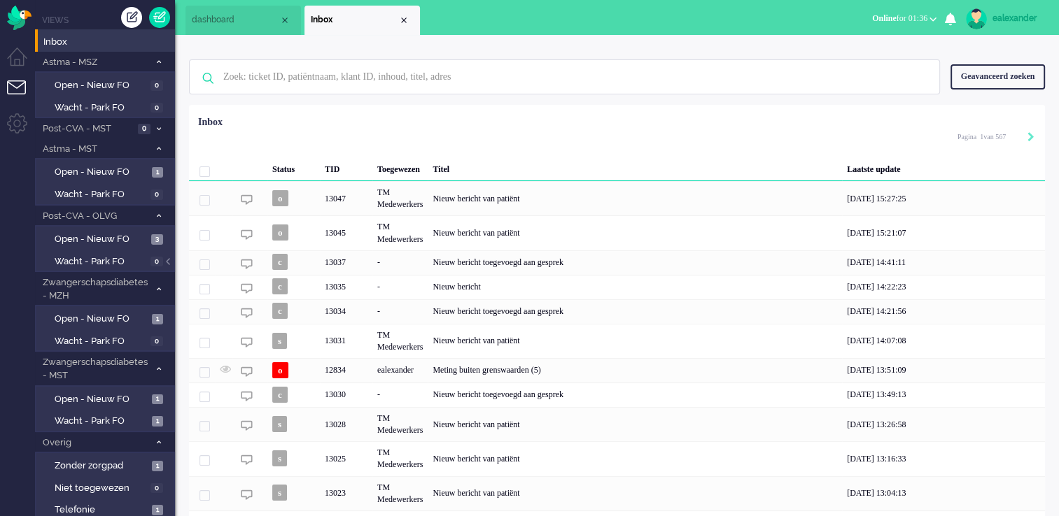
click at [968, 82] on div "Geavanceerd zoeken" at bounding box center [997, 76] width 94 height 24
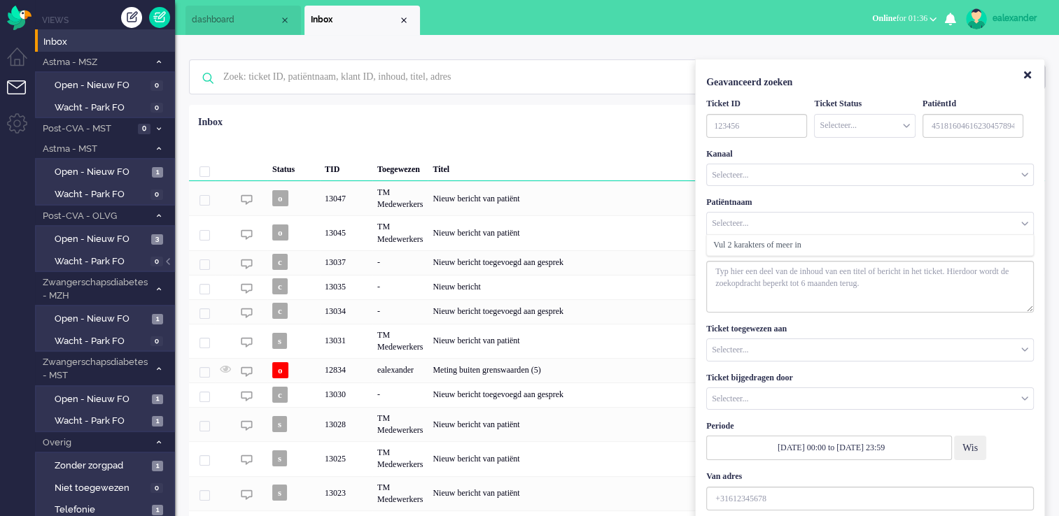
click at [774, 217] on input "Customer Name" at bounding box center [870, 224] width 326 height 22
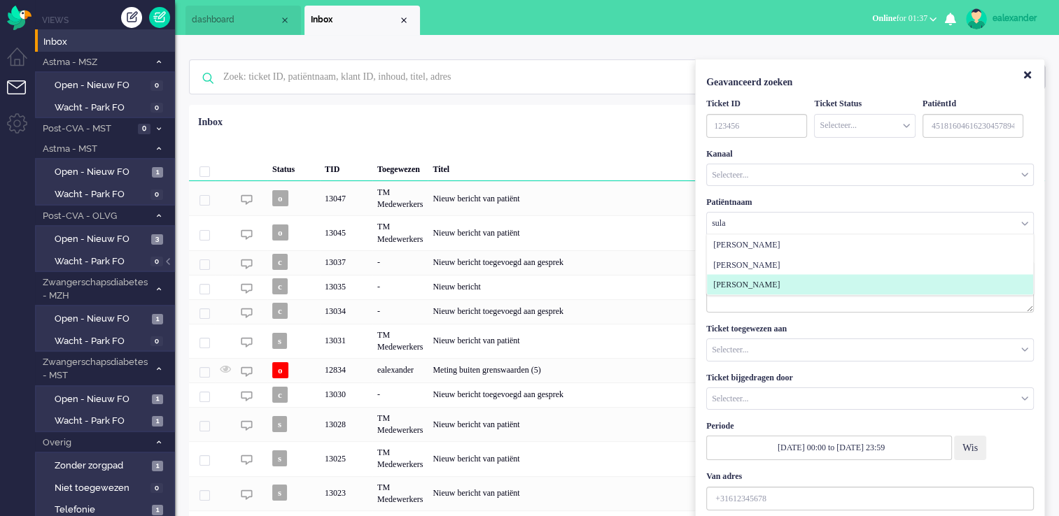
type input "sula"
click at [764, 284] on span "[PERSON_NAME]" at bounding box center [746, 285] width 66 height 12
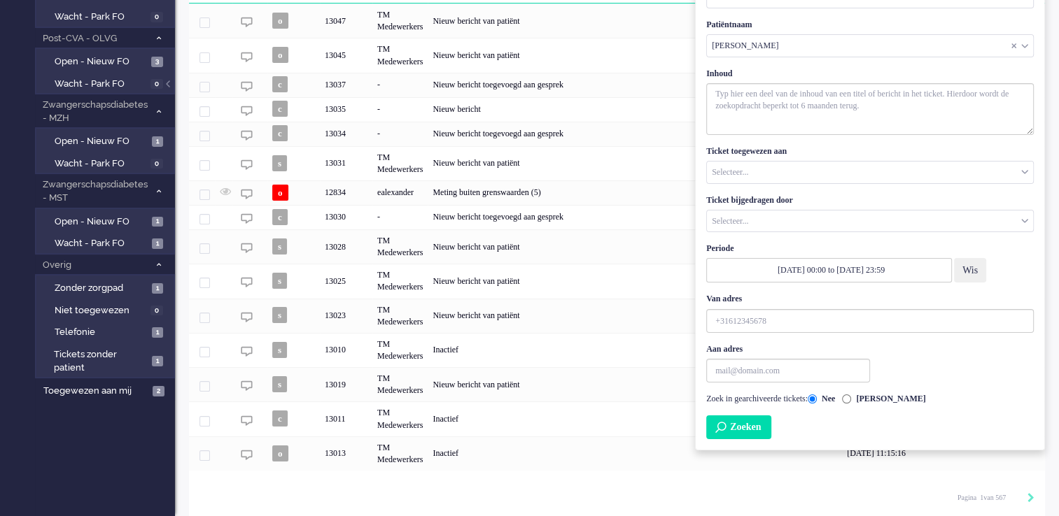
click at [753, 429] on button "Zoeken" at bounding box center [738, 428] width 65 height 24
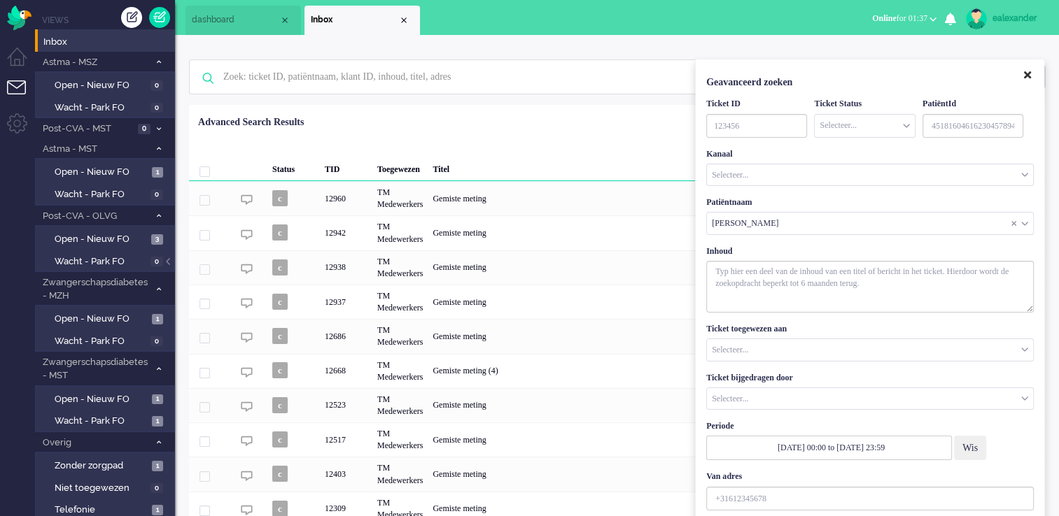
click at [1031, 75] on button "Close" at bounding box center [1027, 75] width 24 height 23
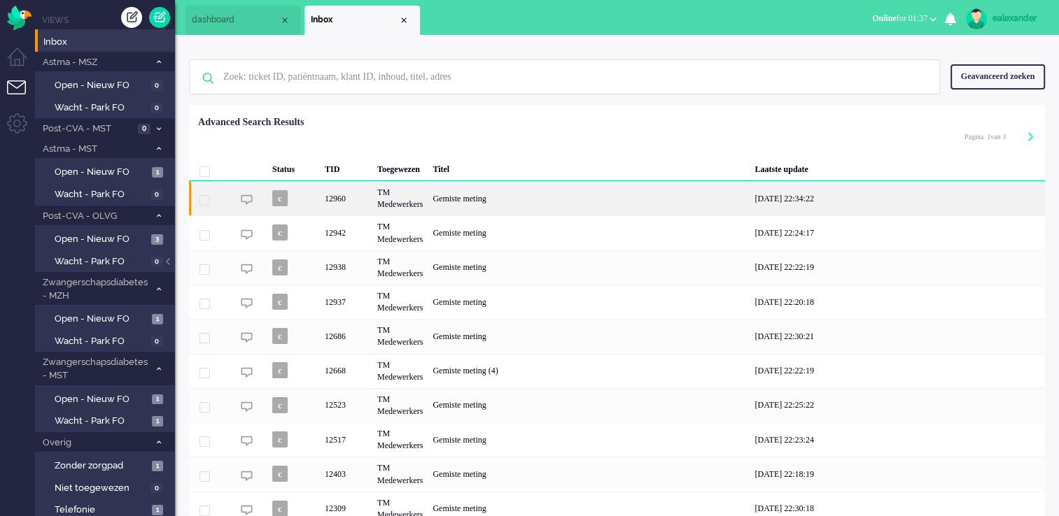
click at [540, 199] on div "Gemiste meting" at bounding box center [588, 198] width 322 height 34
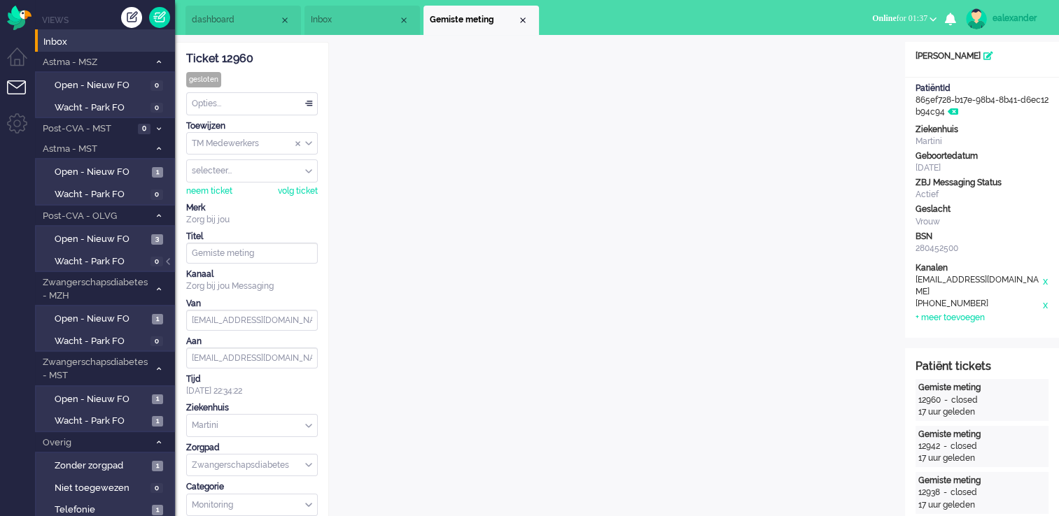
click at [170, 264] on div at bounding box center [169, 268] width 7 height 21
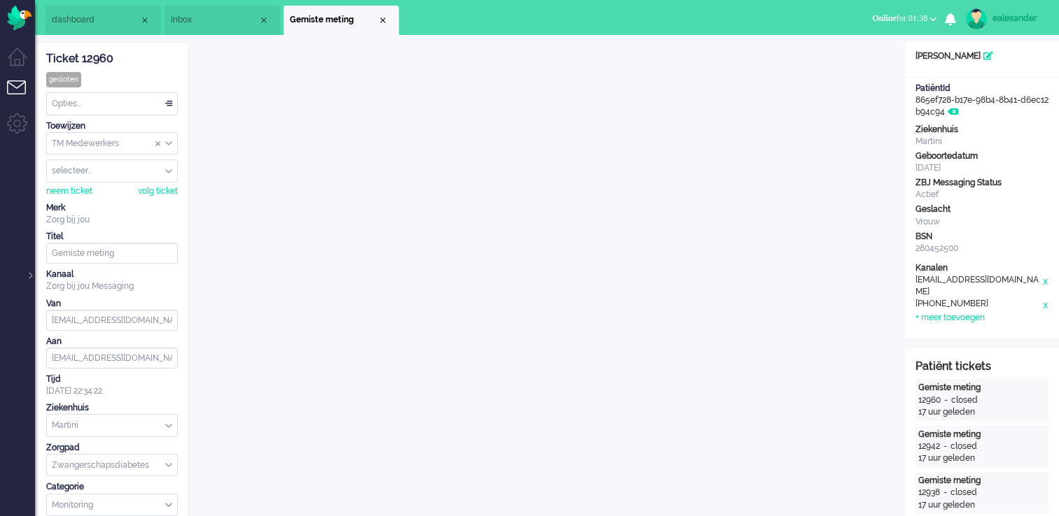
click at [1016, 11] on div "ealexander" at bounding box center [1018, 18] width 52 height 14
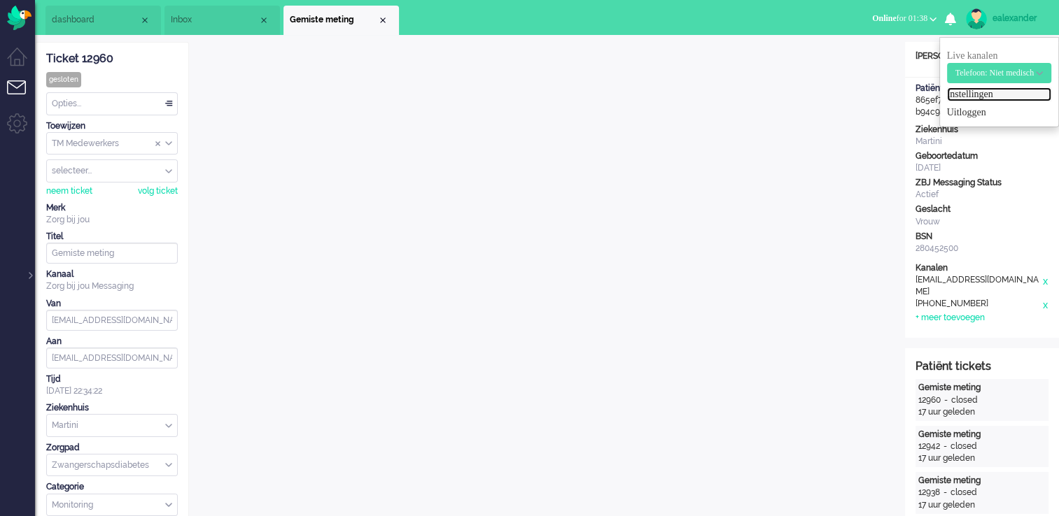
click at [974, 91] on link "Instellingen" at bounding box center [999, 94] width 104 height 14
select select "nl"
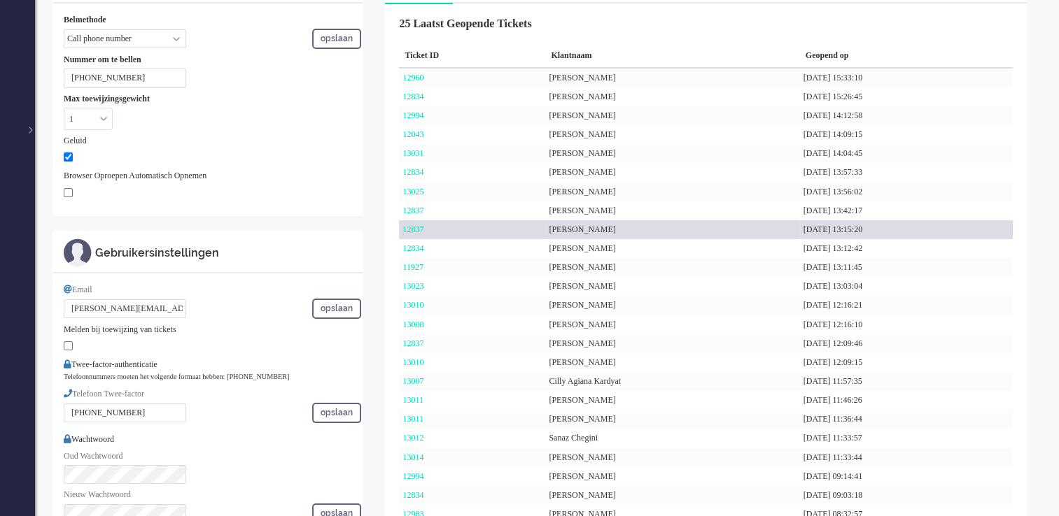
scroll to position [215, 0]
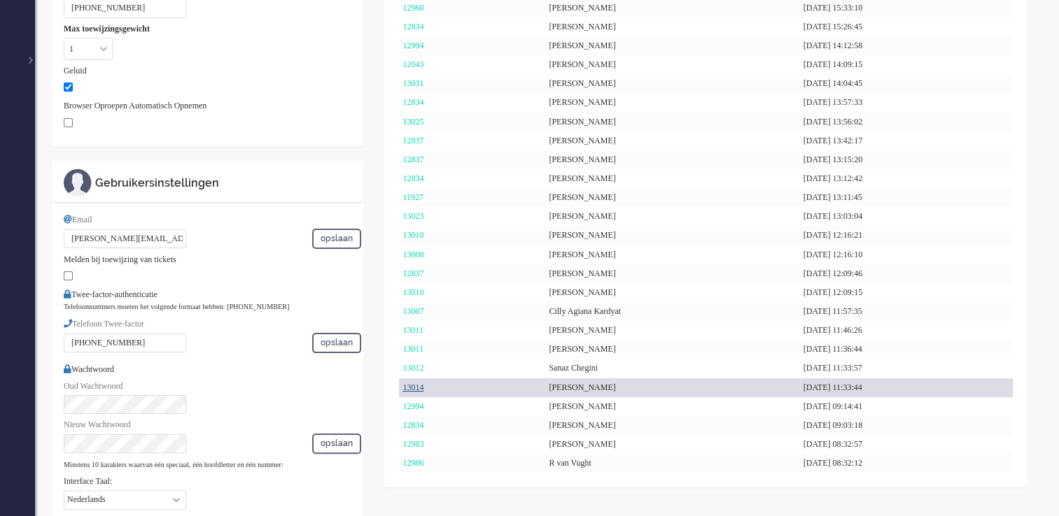
click at [423, 388] on link "13014" at bounding box center [412, 388] width 21 height 10
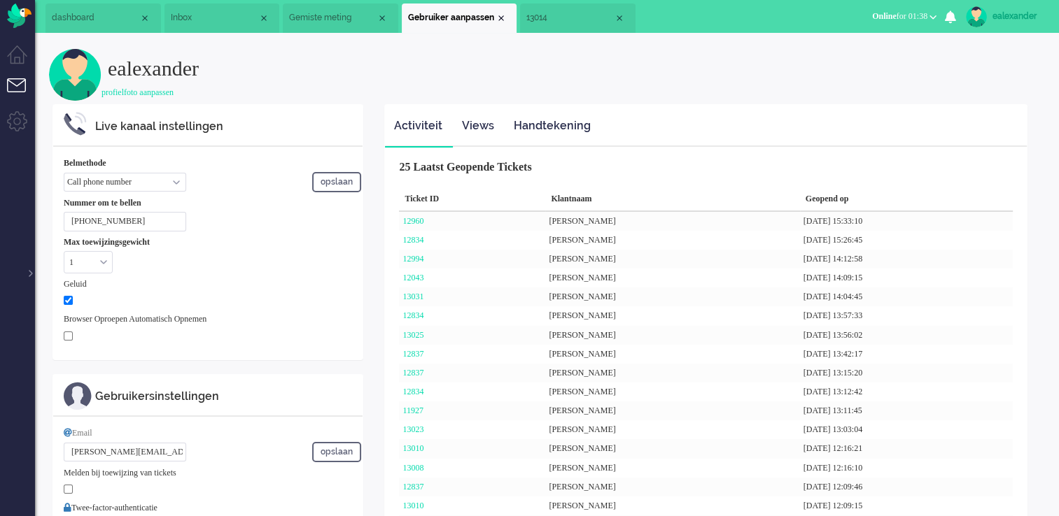
scroll to position [0, 0]
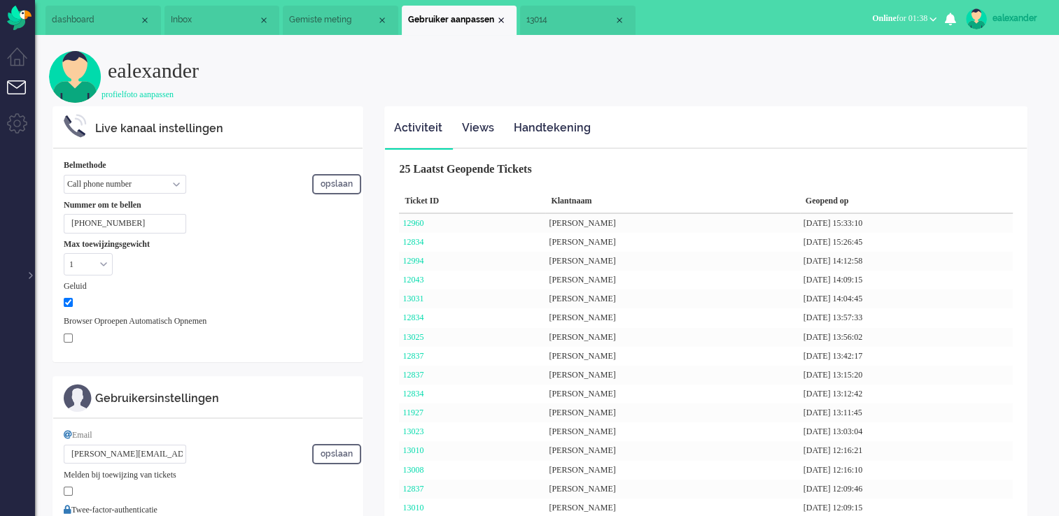
click at [577, 27] on li "13014" at bounding box center [577, 20] width 115 height 29
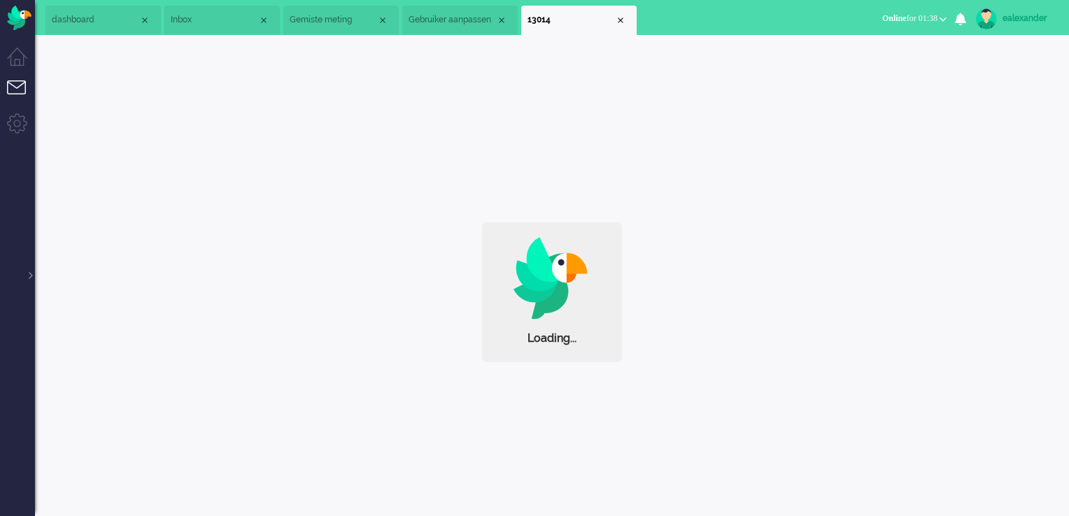
click at [1020, 22] on div "ealexander" at bounding box center [1029, 18] width 52 height 14
click at [993, 94] on link "Instellingen" at bounding box center [1009, 94] width 104 height 14
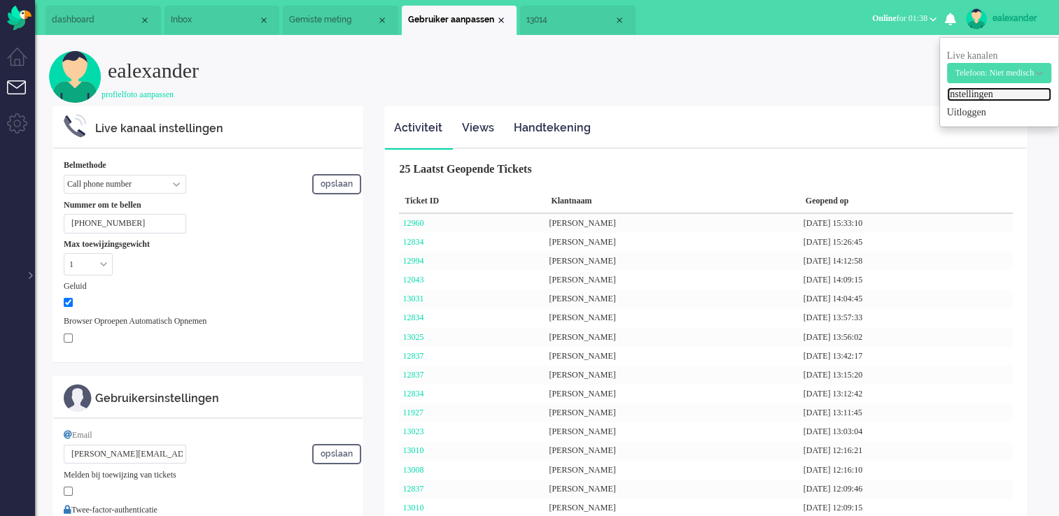
click at [560, 20] on span "13014" at bounding box center [569, 20] width 87 height 12
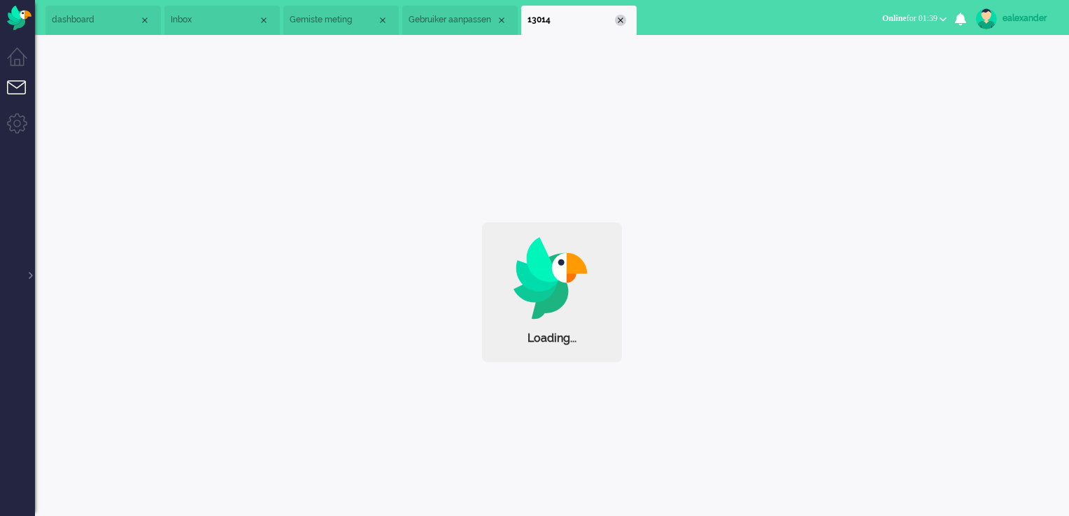
click at [618, 24] on div "Close tab" at bounding box center [620, 20] width 11 height 11
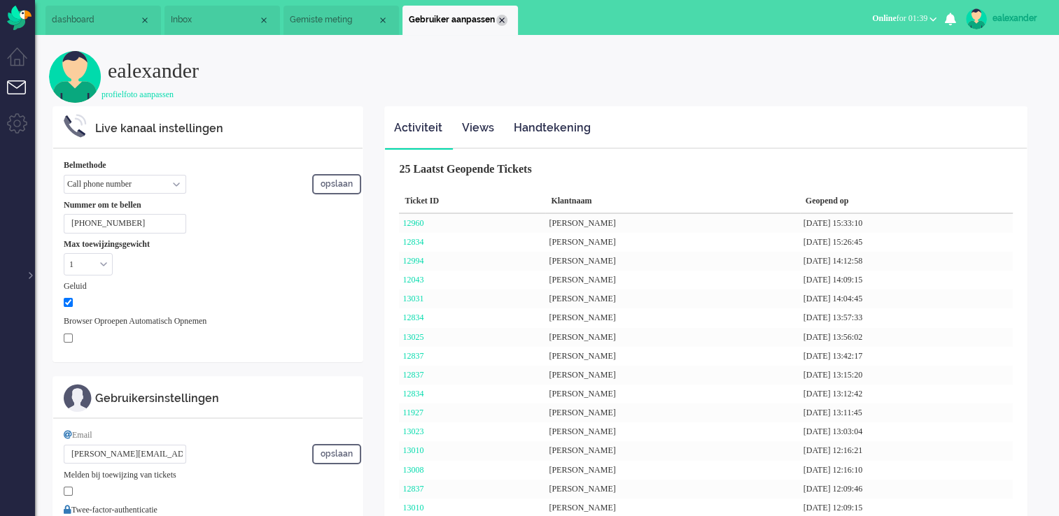
click at [498, 20] on div "Close tab" at bounding box center [501, 20] width 11 height 11
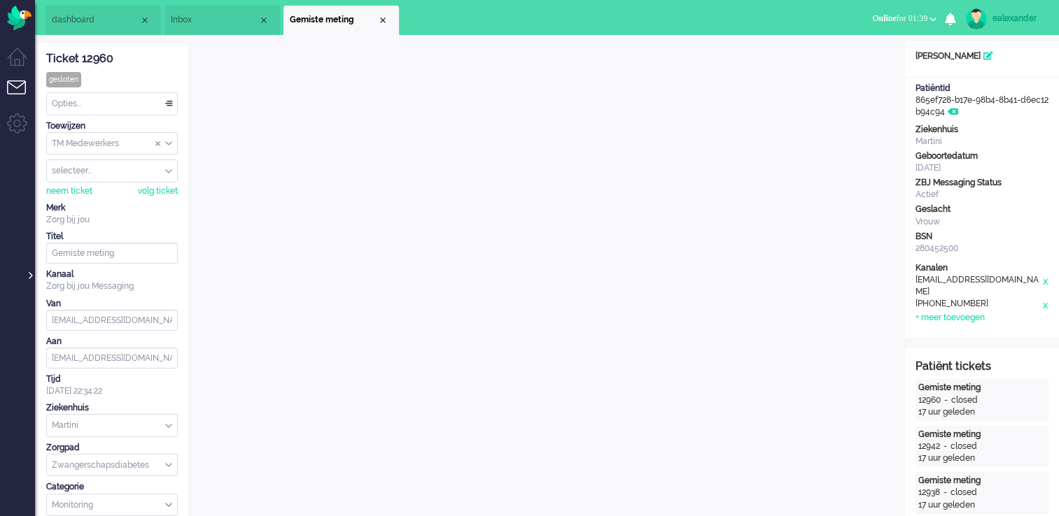
click at [31, 276] on div at bounding box center [29, 268] width 7 height 21
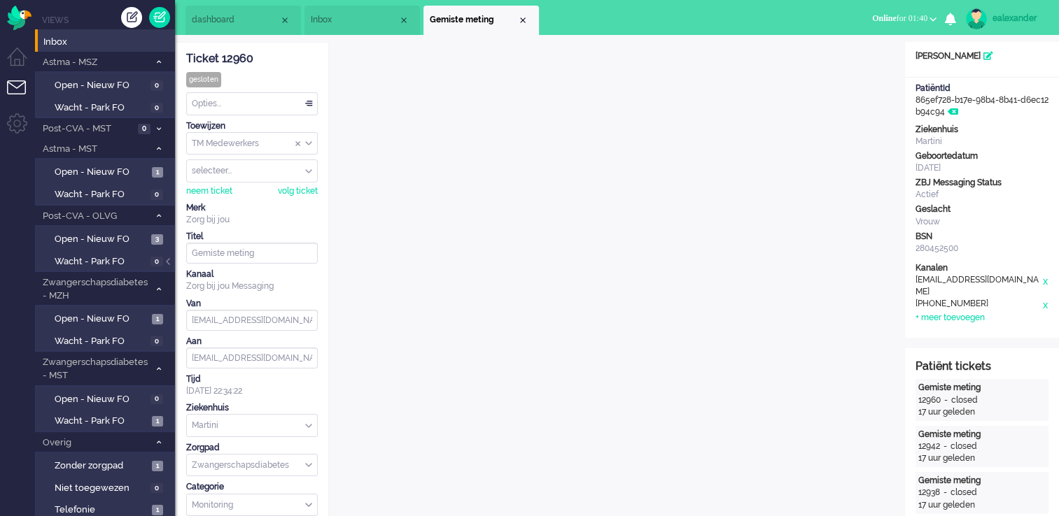
click at [1027, 22] on div "ealexander" at bounding box center [1018, 18] width 52 height 14
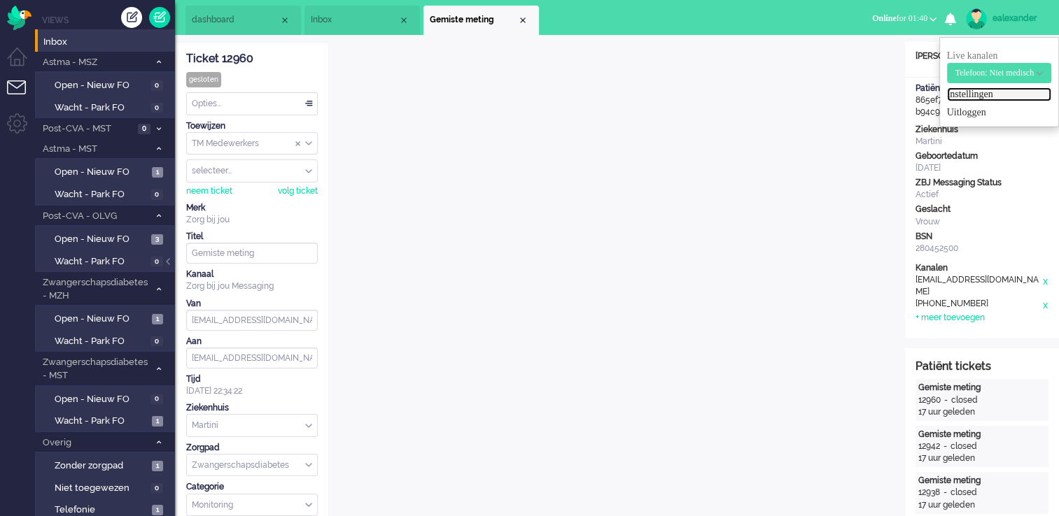
click at [979, 99] on link "Instellingen" at bounding box center [999, 94] width 104 height 14
select select
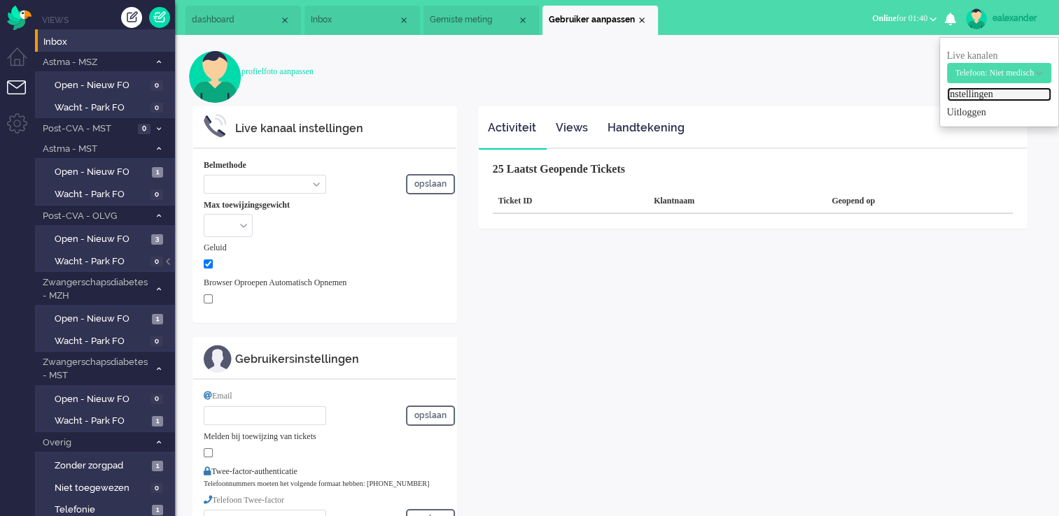
select select "inbound-new"
type input "[PHONE_NUMBER]"
checkbox input "true"
type input "[PERSON_NAME][EMAIL_ADDRESS][DOMAIN_NAME]"
type input "[PHONE_NUMBER]"
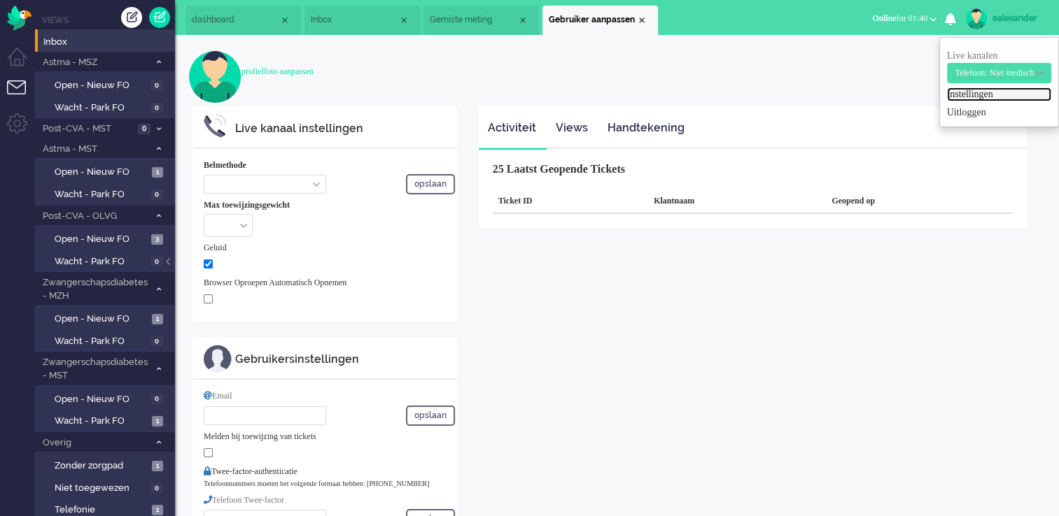
select select "nl"
select select "en_GB"
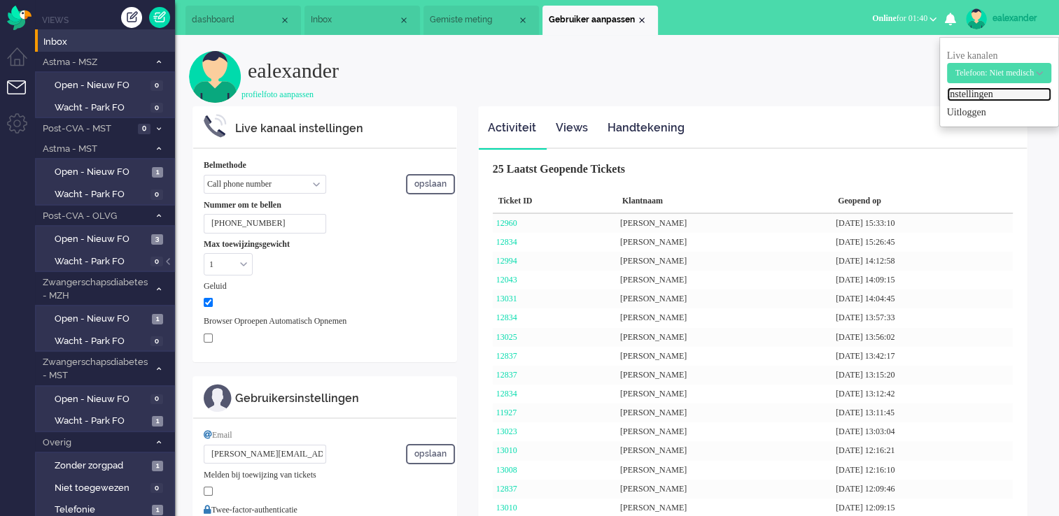
click at [353, 20] on span "Inbox" at bounding box center [354, 20] width 87 height 12
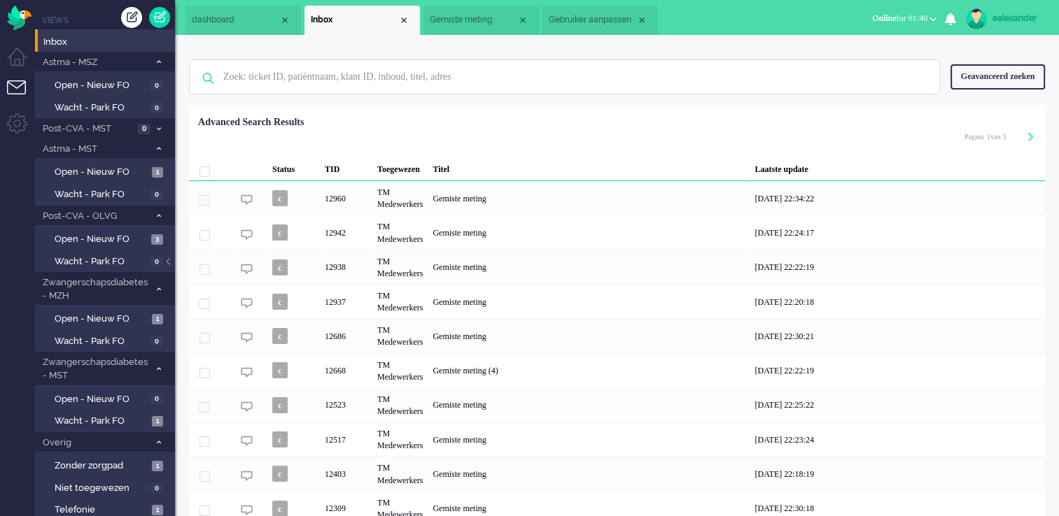
click at [495, 22] on span "Gemiste meting" at bounding box center [473, 20] width 87 height 12
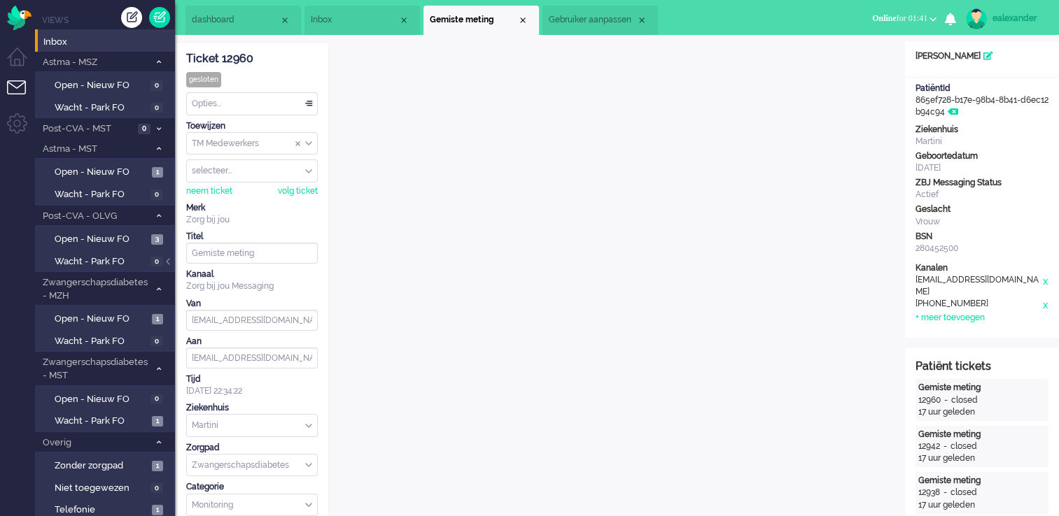
click at [1013, 16] on div "ealexander" at bounding box center [1018, 18] width 52 height 14
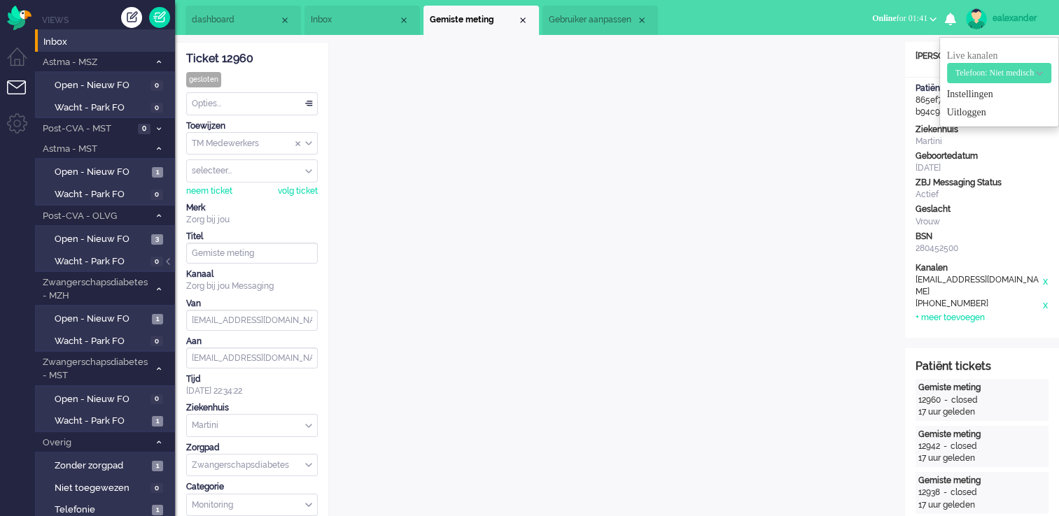
click at [753, 17] on ul "dashboard Inbox Gemiste meting" at bounding box center [480, 17] width 590 height 35
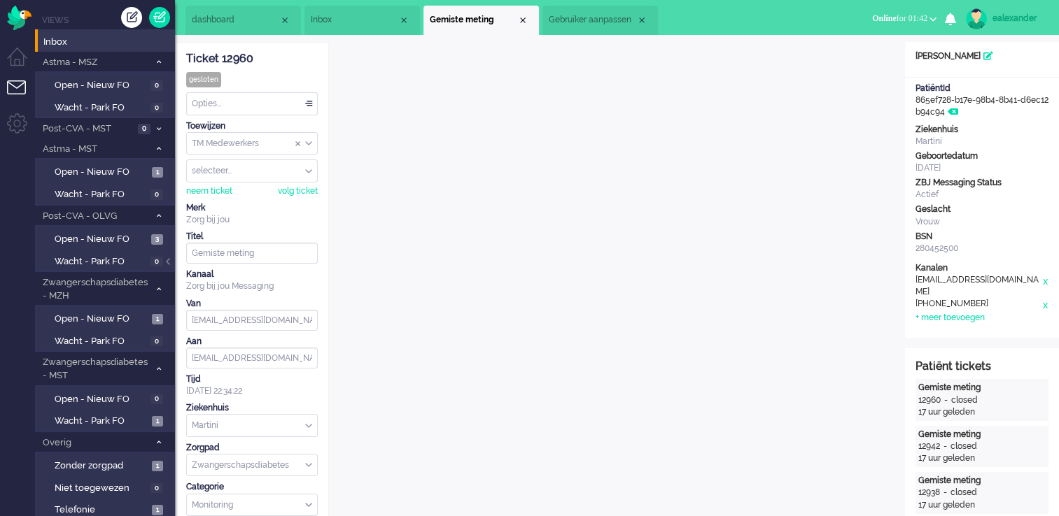
click at [595, 17] on span "Gebruiker aanpassen" at bounding box center [592, 20] width 87 height 12
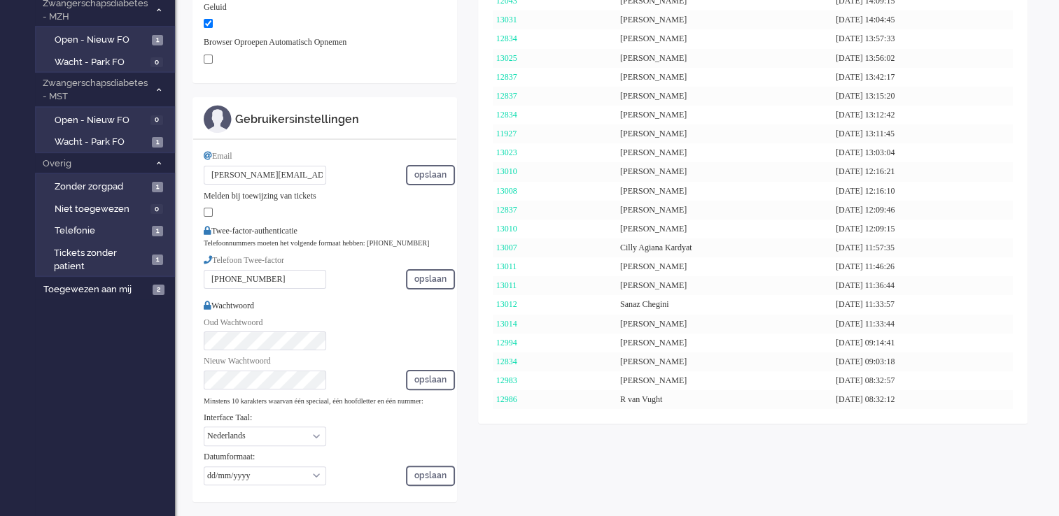
scroll to position [280, 0]
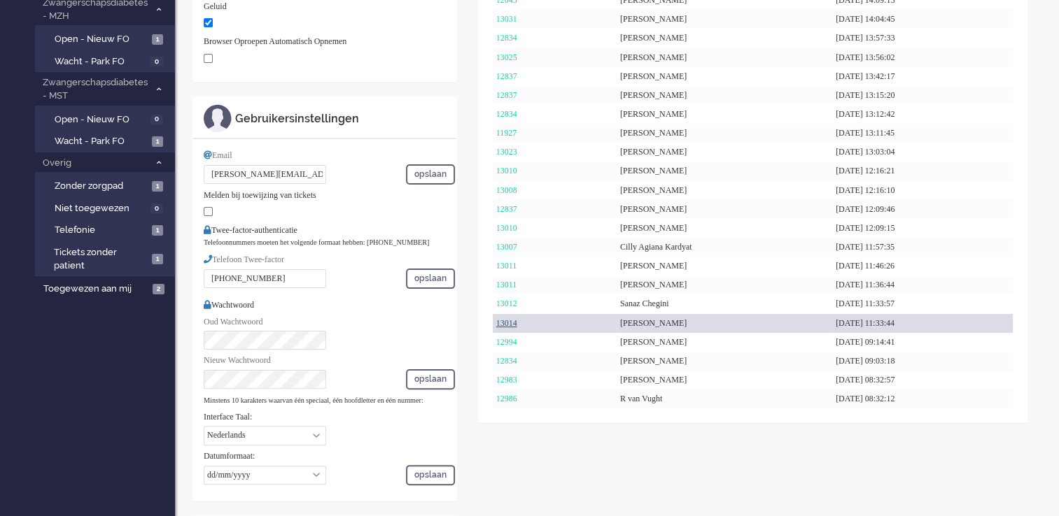
click at [516, 323] on link "13014" at bounding box center [506, 323] width 21 height 10
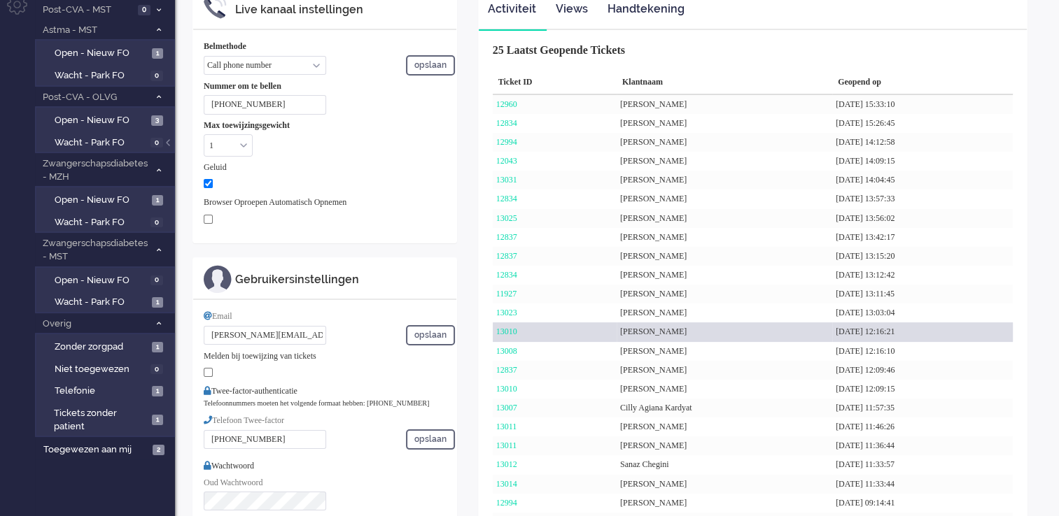
scroll to position [0, 0]
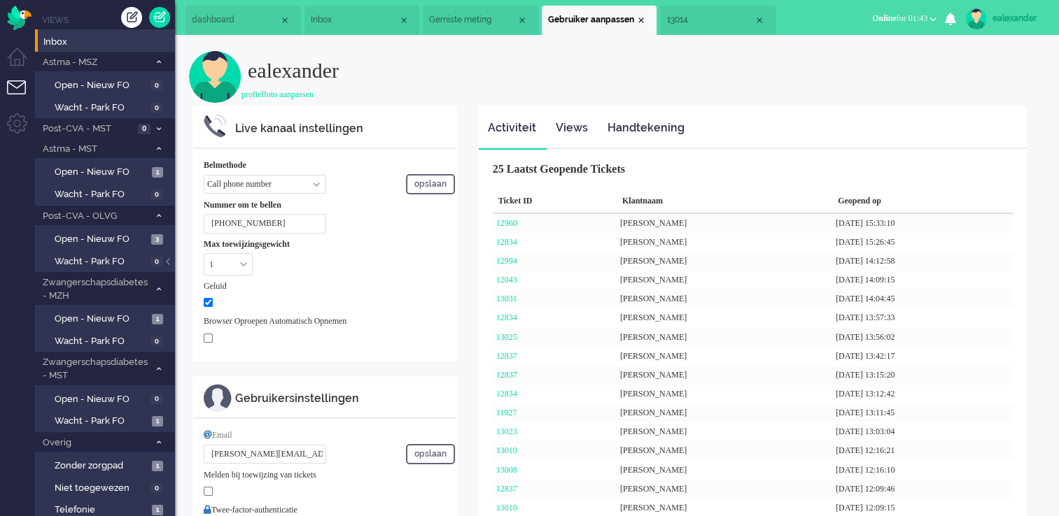
click at [713, 17] on span "13014" at bounding box center [709, 20] width 87 height 12
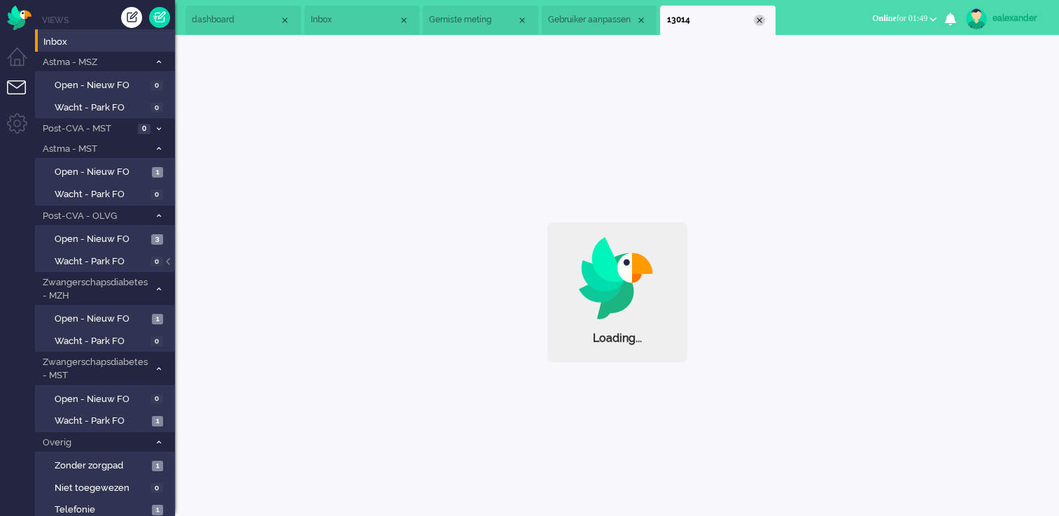
click at [757, 24] on div "Close tab" at bounding box center [758, 20] width 11 height 11
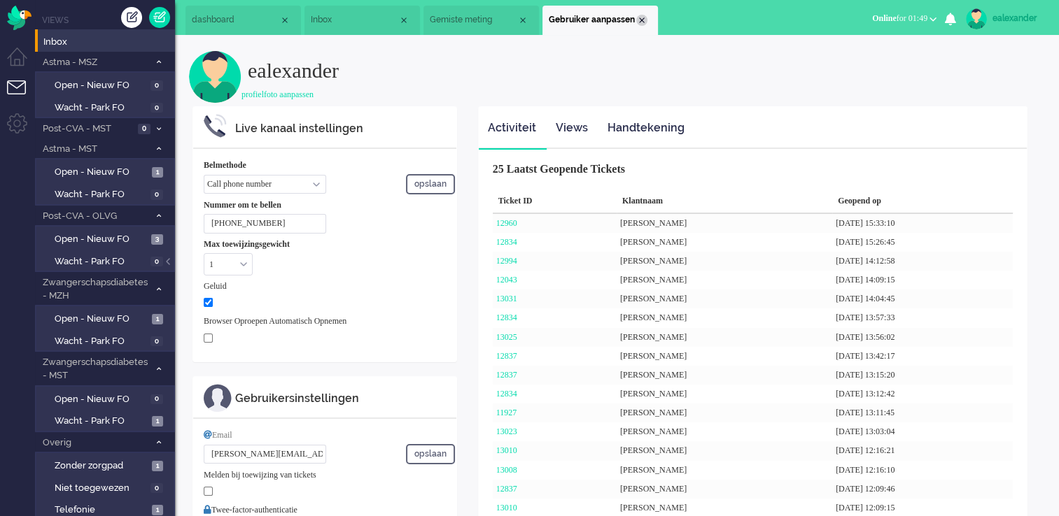
click at [639, 21] on div "Close tab" at bounding box center [641, 20] width 11 height 11
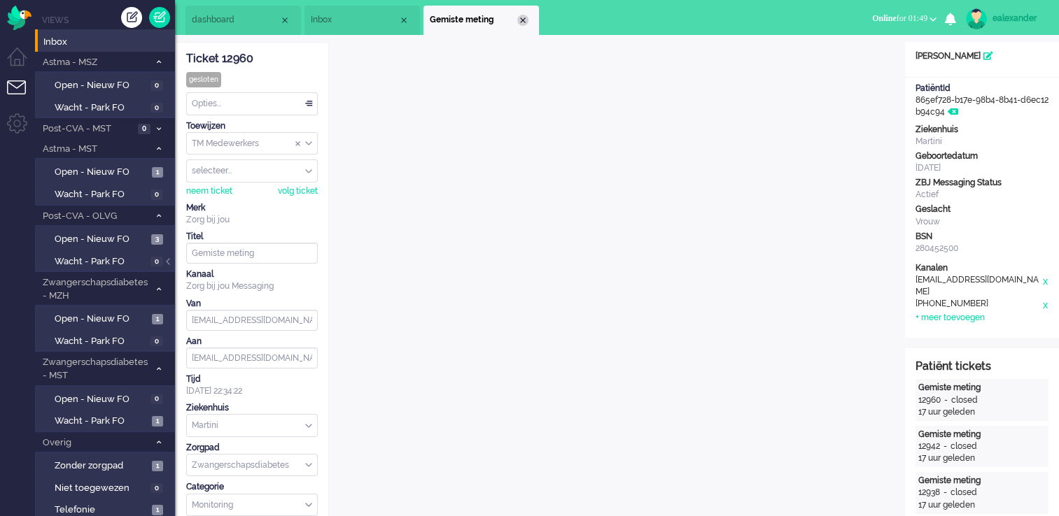
click at [521, 21] on div "Close tab" at bounding box center [522, 20] width 11 height 11
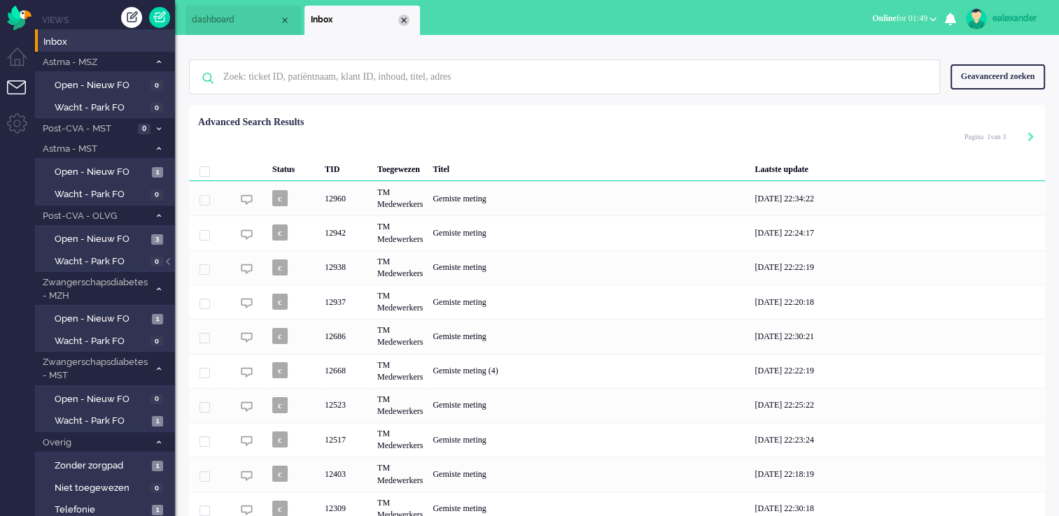
click at [404, 15] on div "Close tab" at bounding box center [403, 20] width 11 height 11
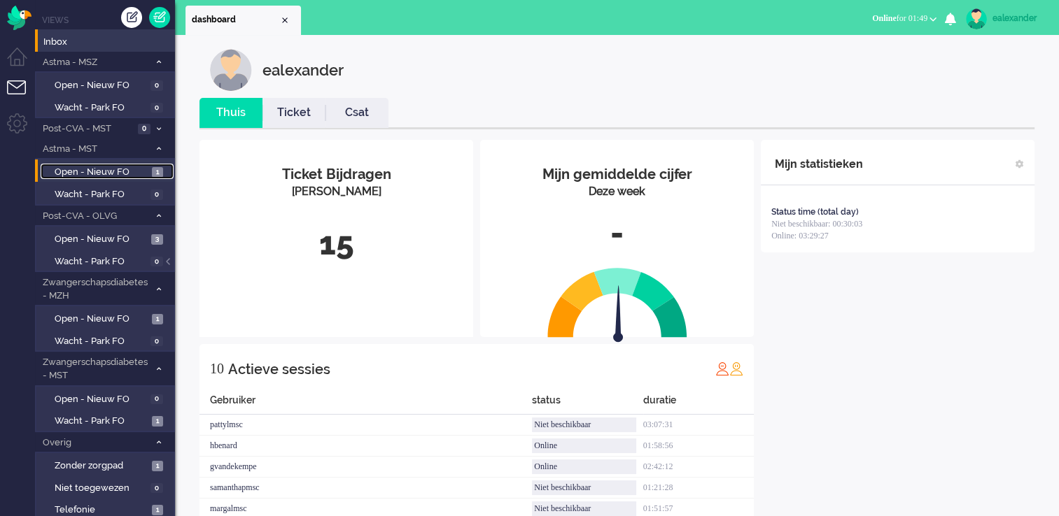
click at [136, 174] on span "Open - Nieuw FO" at bounding box center [102, 172] width 94 height 13
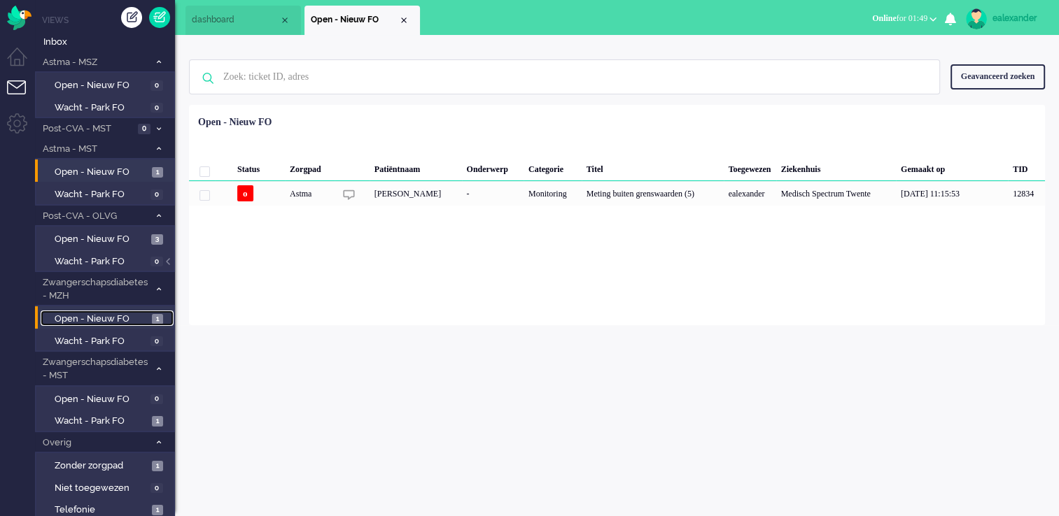
click at [114, 318] on span "Open - Nieuw FO" at bounding box center [102, 319] width 94 height 13
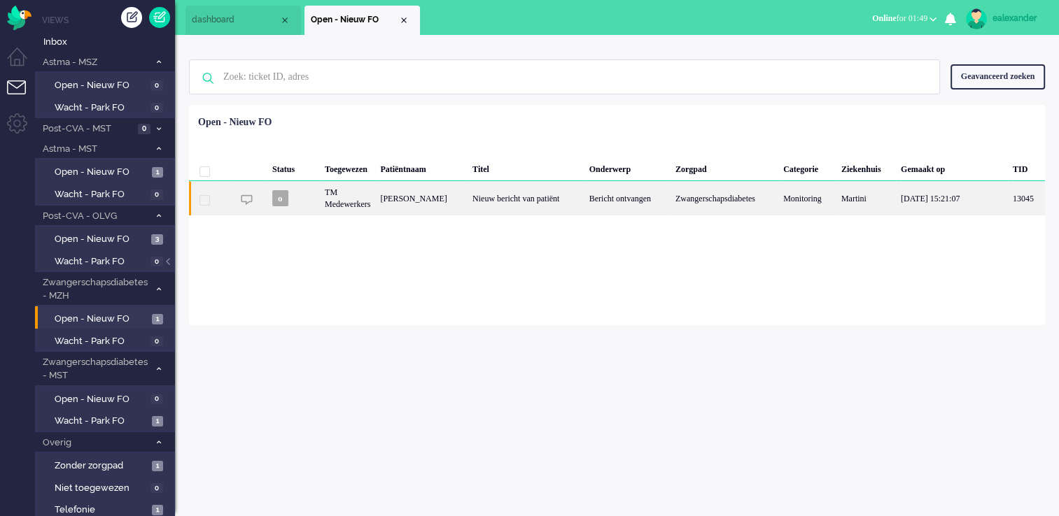
click at [641, 206] on div "Bericht ontvangen" at bounding box center [627, 198] width 86 height 34
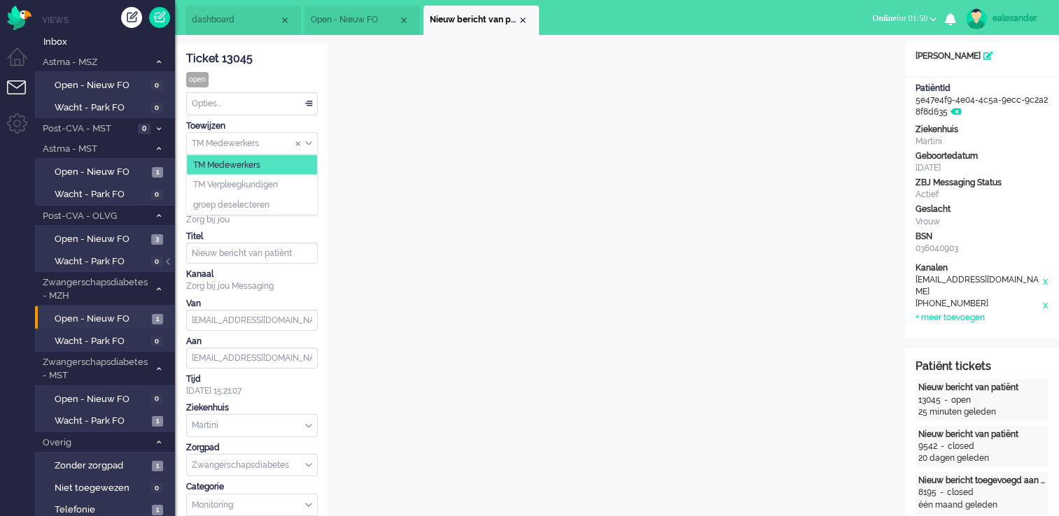
click at [309, 144] on div "TM Medewerkers" at bounding box center [252, 144] width 130 height 22
click at [299, 176] on li "TM Verpleegkundigen" at bounding box center [252, 185] width 130 height 20
click at [523, 19] on div "Close tab" at bounding box center [522, 20] width 11 height 11
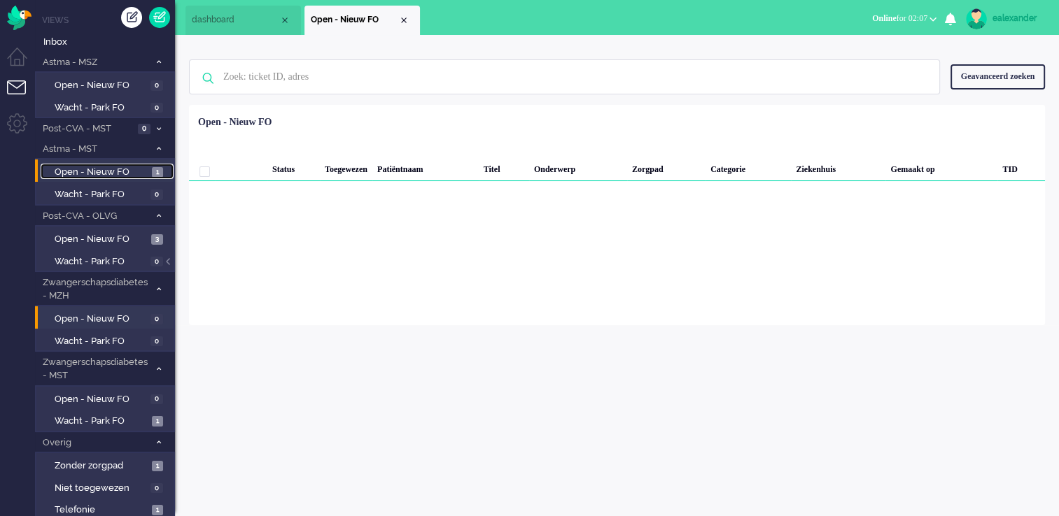
click at [135, 169] on span "Open - Nieuw FO" at bounding box center [102, 172] width 94 height 13
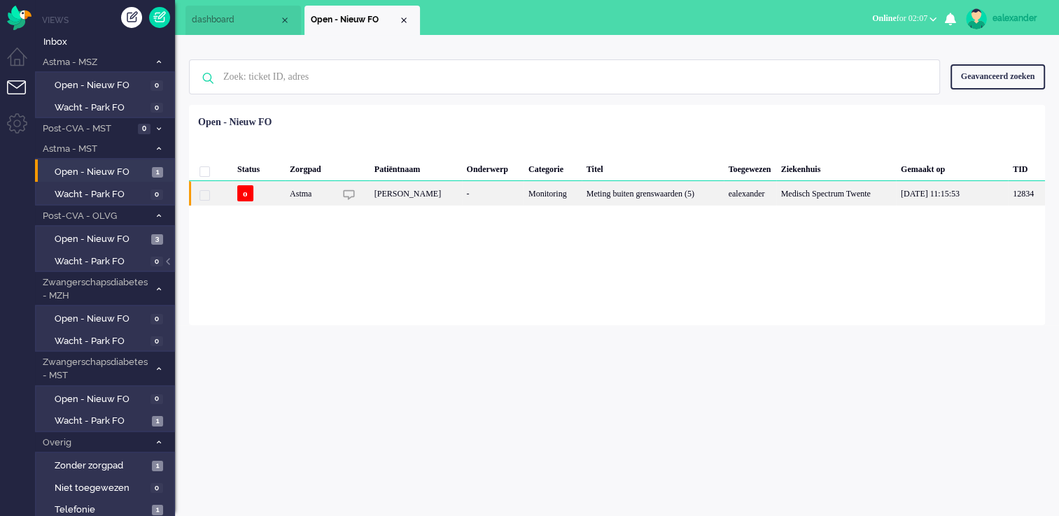
click at [616, 191] on div "Meting buiten grenswaarden (5)" at bounding box center [652, 193] width 142 height 24
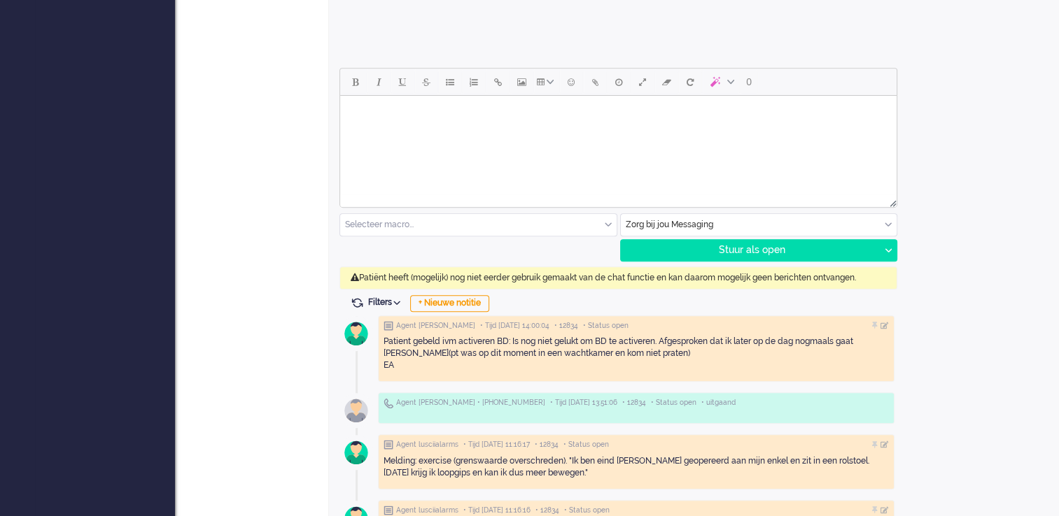
scroll to position [630, 0]
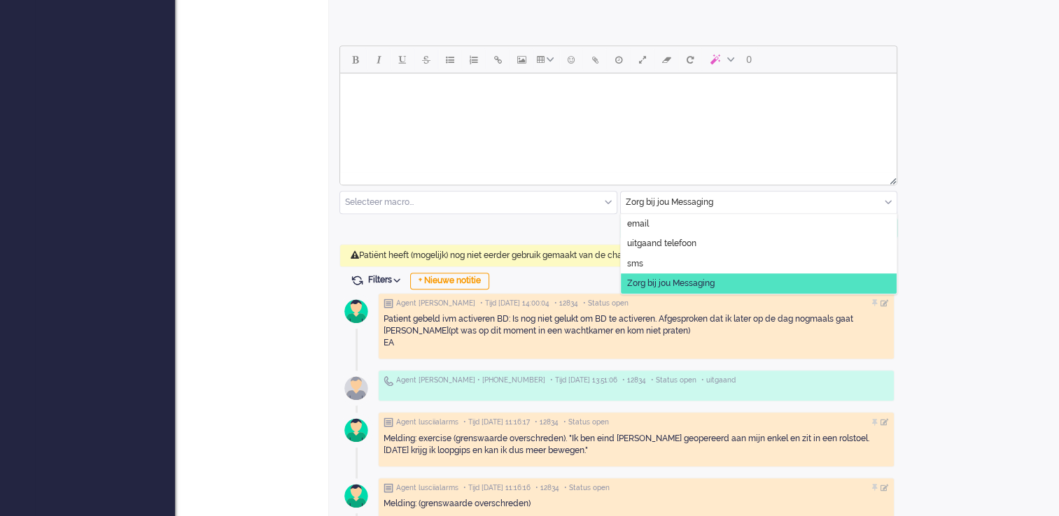
click at [886, 201] on div "Zorg bij jou Messaging" at bounding box center [759, 203] width 276 height 22
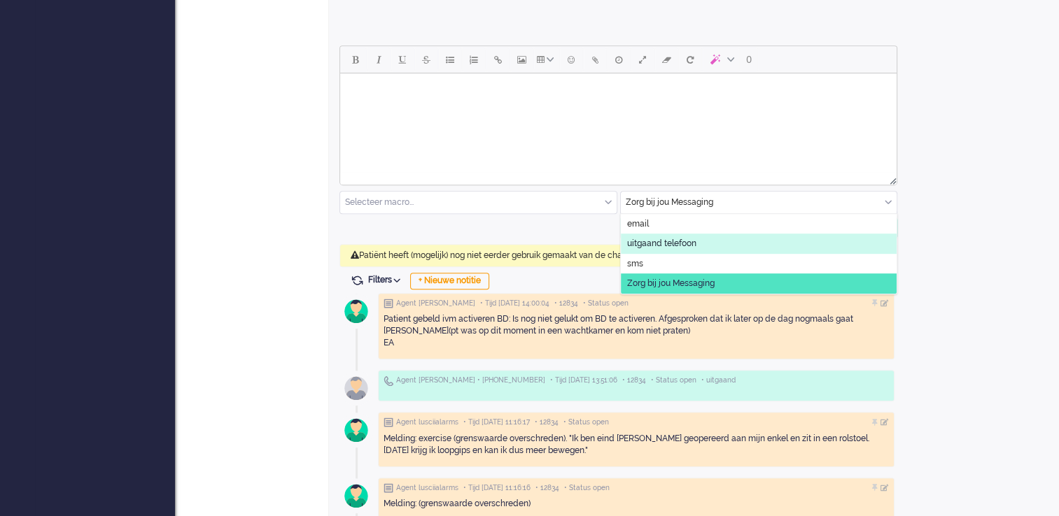
drag, startPoint x: 691, startPoint y: 245, endPoint x: 750, endPoint y: 245, distance: 58.8
click at [691, 245] on span "uitgaand telefoon" at bounding box center [661, 244] width 69 height 12
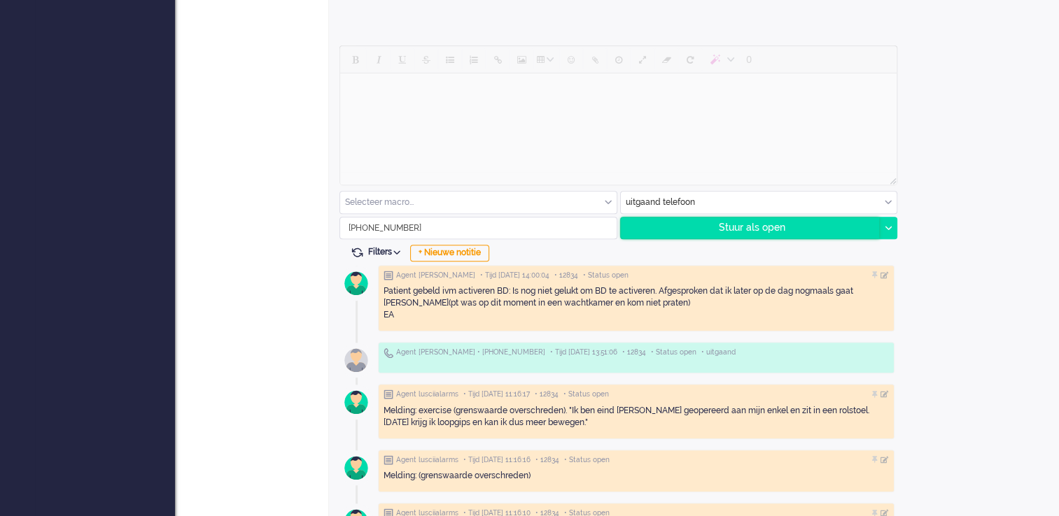
click at [762, 229] on div "Stuur als open" at bounding box center [750, 228] width 259 height 21
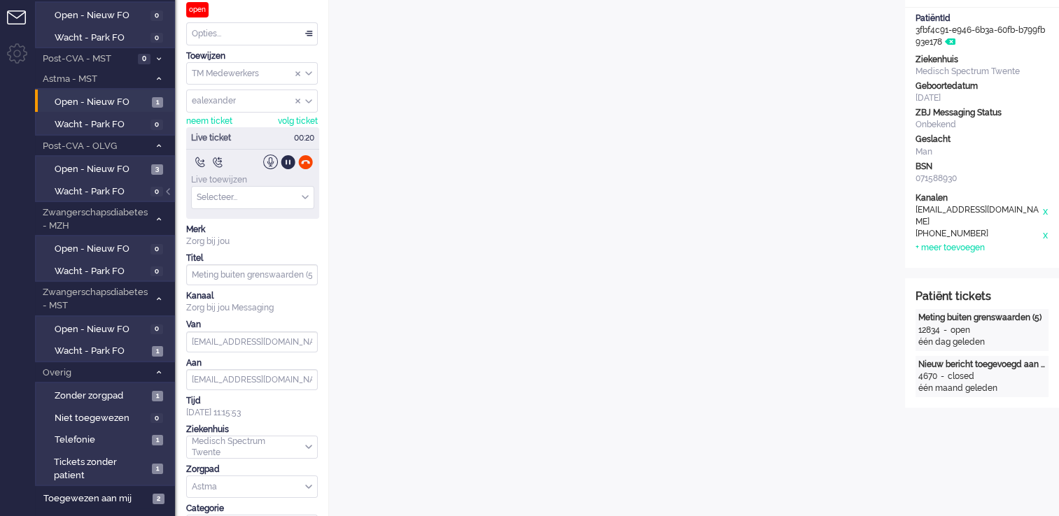
scroll to position [0, 0]
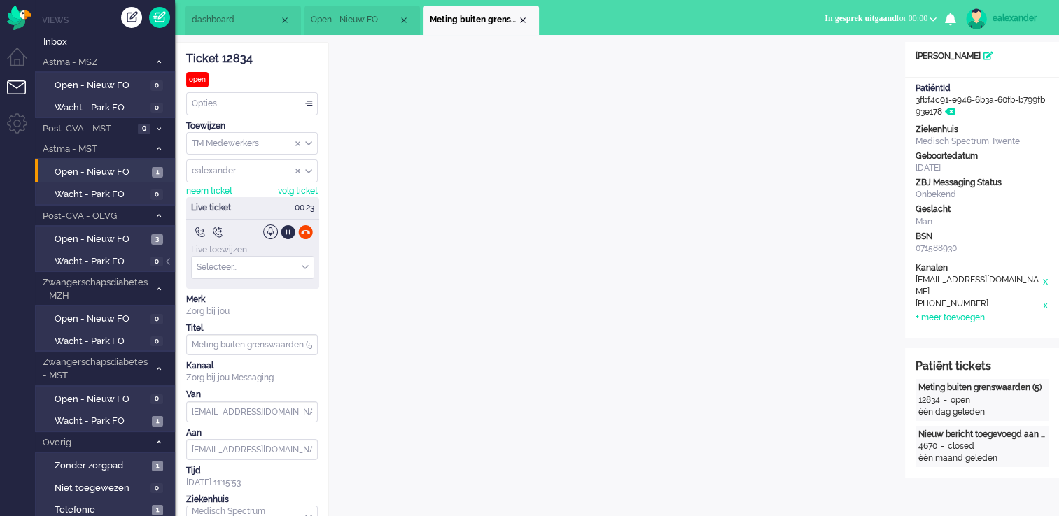
click at [167, 262] on div at bounding box center [169, 268] width 7 height 21
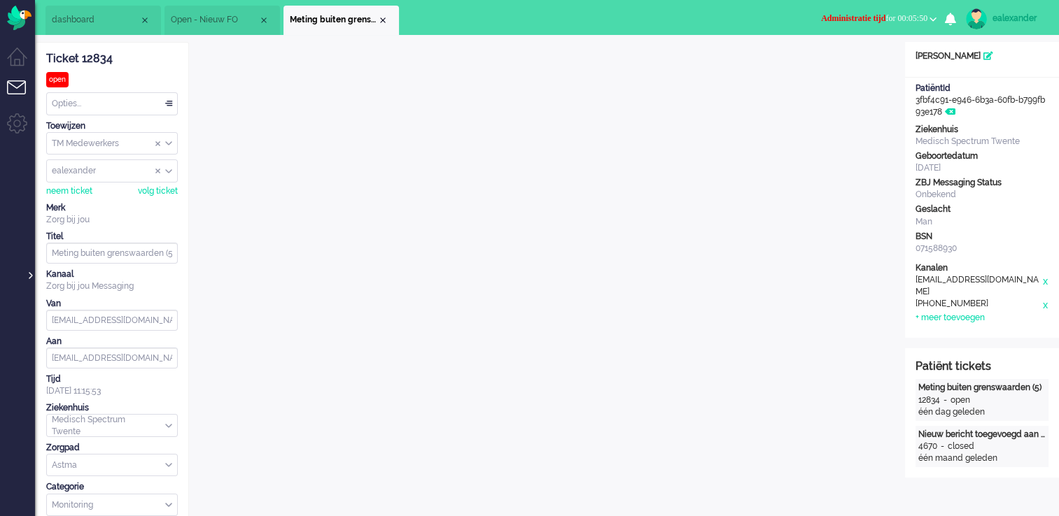
click at [29, 276] on div at bounding box center [29, 268] width 7 height 21
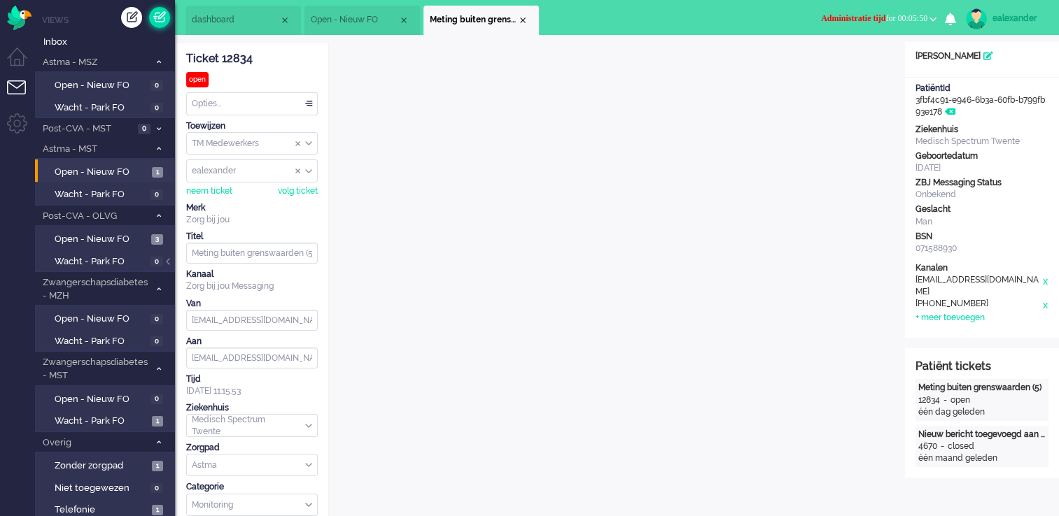
click at [163, 16] on link at bounding box center [159, 17] width 21 height 21
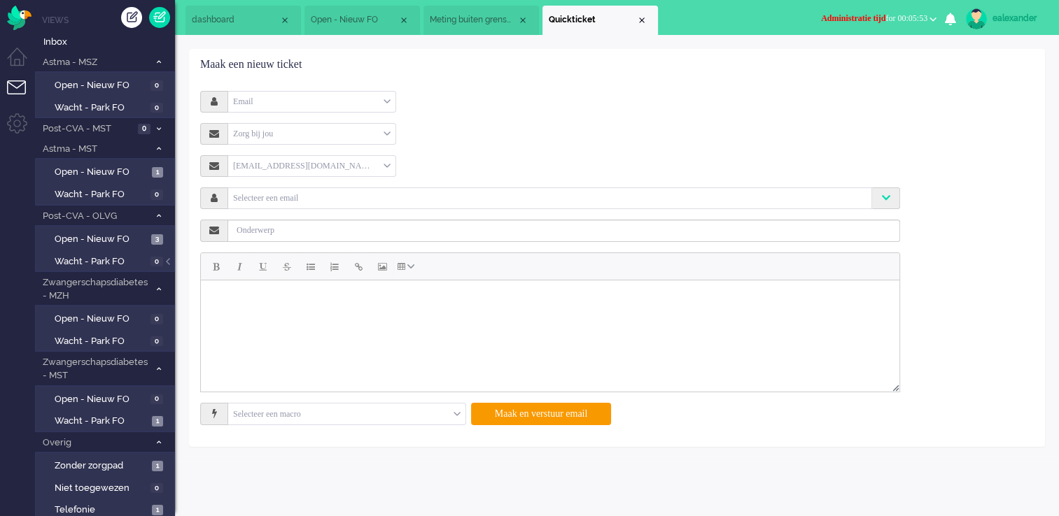
click at [382, 90] on div "Email Email Telefoon Notitie Zorg bij jou Selecteer Zorg bij jou [EMAIL_ADDRESS…" at bounding box center [617, 263] width 854 height 366
click at [383, 103] on div "Email" at bounding box center [311, 102] width 167 height 22
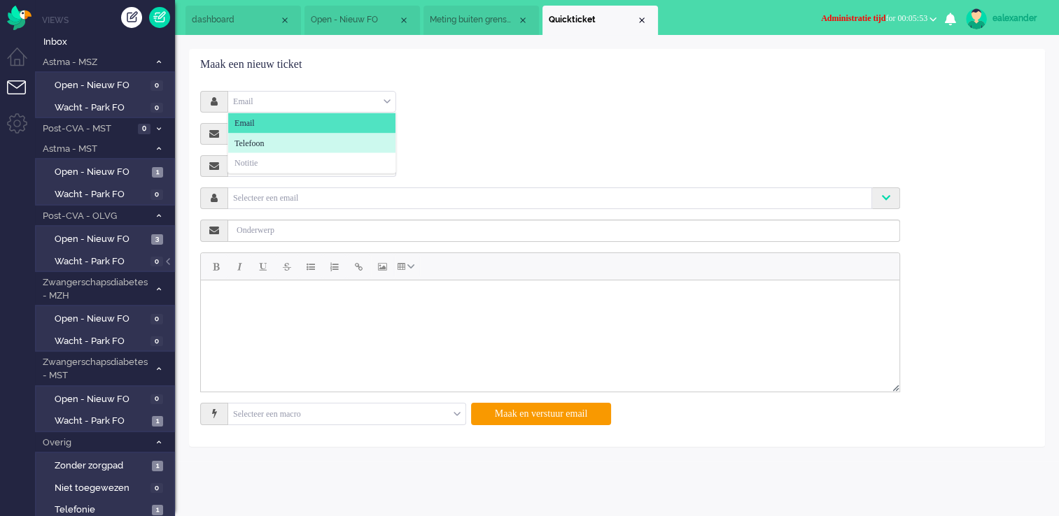
click at [326, 142] on li "Telefoon" at bounding box center [311, 143] width 167 height 20
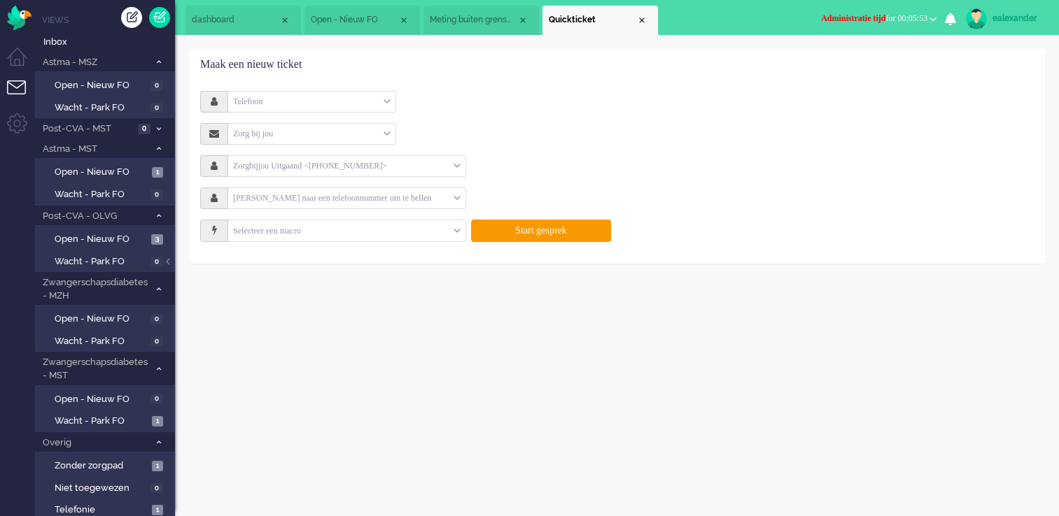
click at [262, 191] on input "text" at bounding box center [340, 198] width 225 height 16
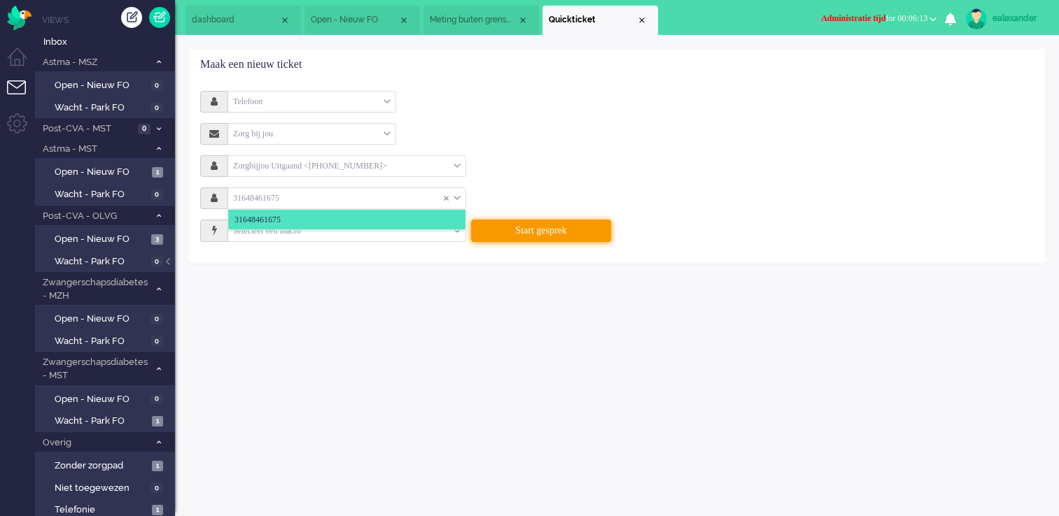
type input "31648461675"
click at [548, 229] on button "Start gesprek" at bounding box center [541, 231] width 140 height 22
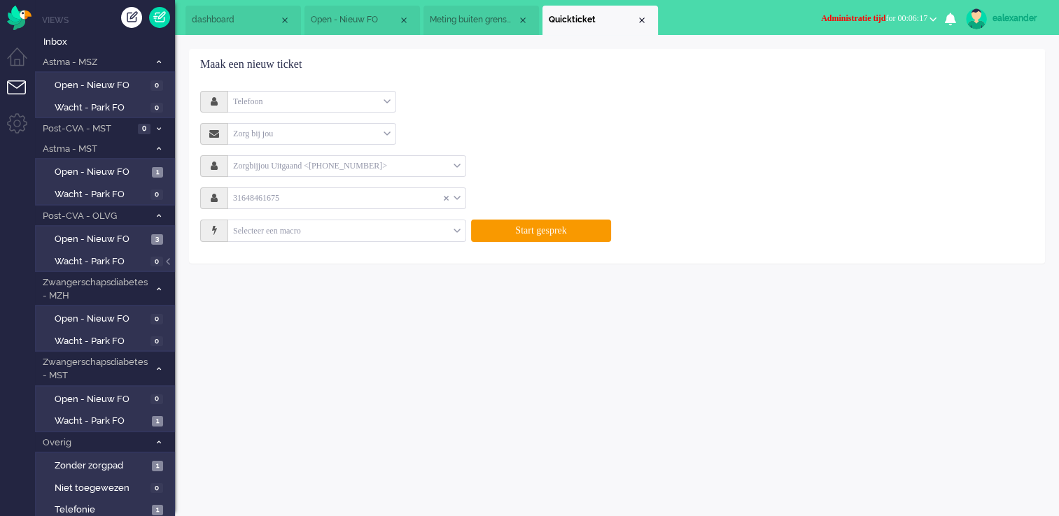
click at [252, 202] on input "text" at bounding box center [335, 198] width 215 height 16
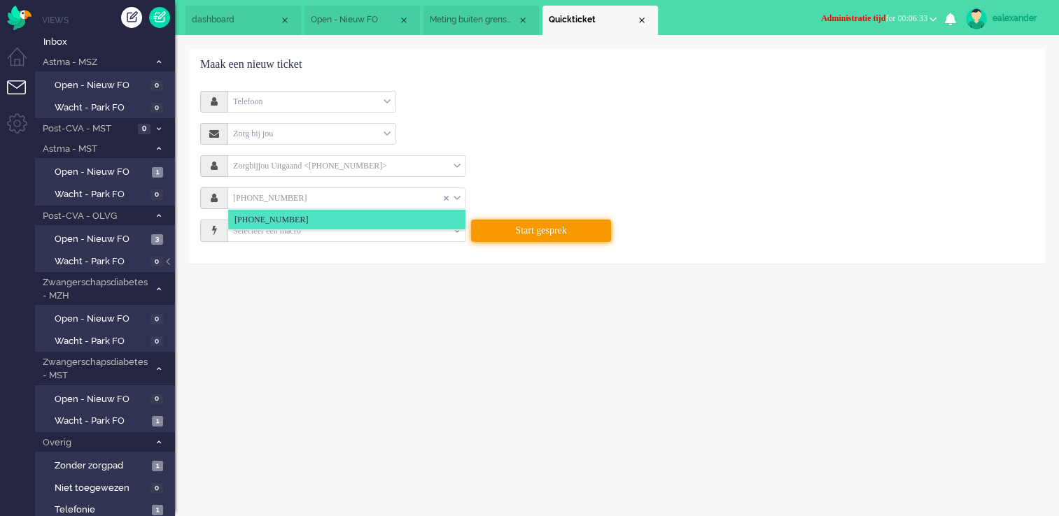
type input "[PHONE_NUMBER]"
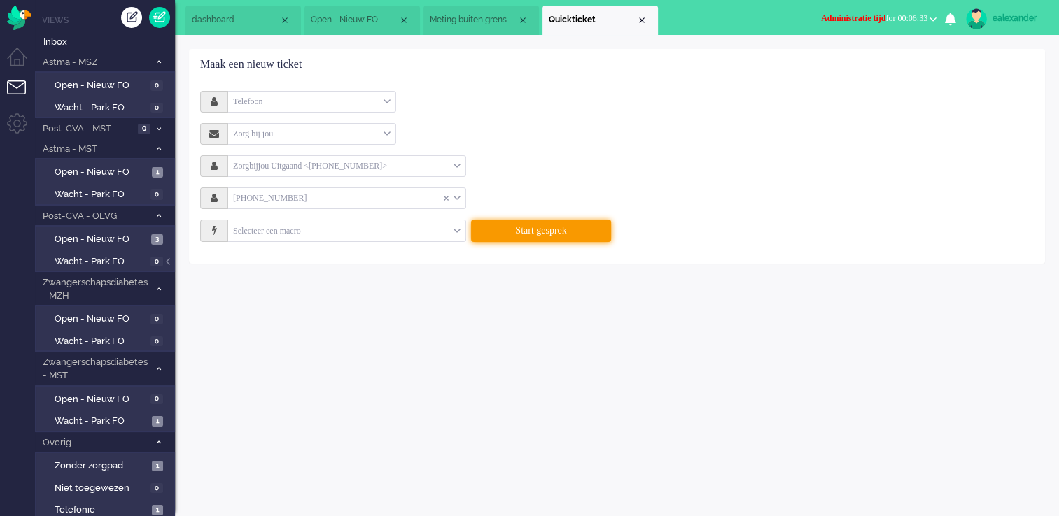
click at [558, 228] on button "Start gesprek" at bounding box center [541, 231] width 140 height 22
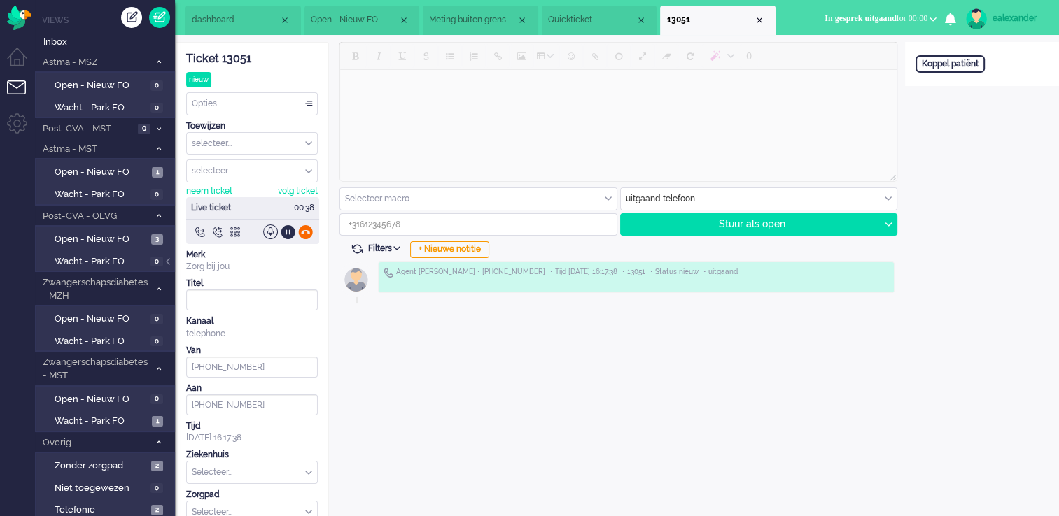
click at [303, 229] on div at bounding box center [305, 232] width 15 height 15
type input "[PHONE_NUMBER]"
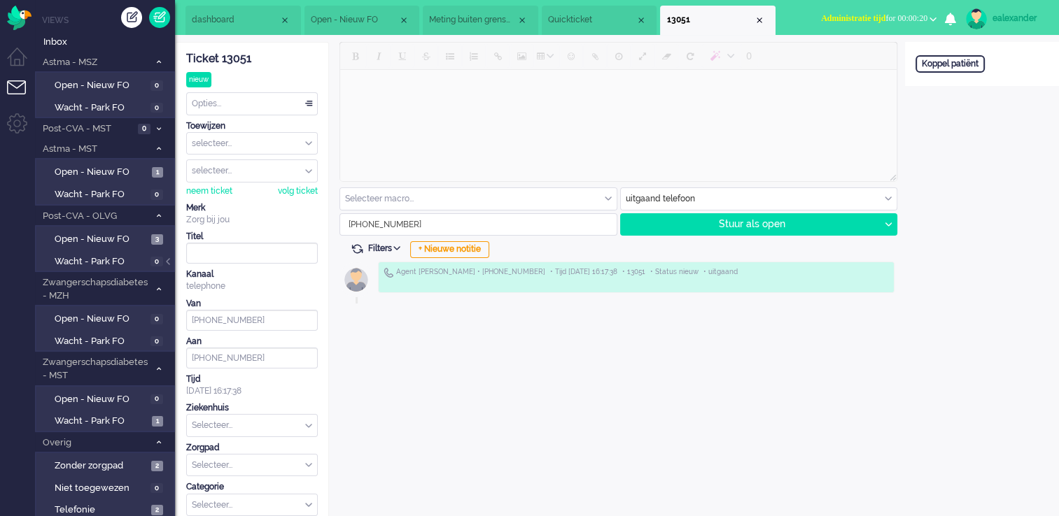
drag, startPoint x: 306, startPoint y: 105, endPoint x: 301, endPoint y: 113, distance: 9.7
click at [306, 105] on div "Opties..." at bounding box center [252, 104] width 130 height 22
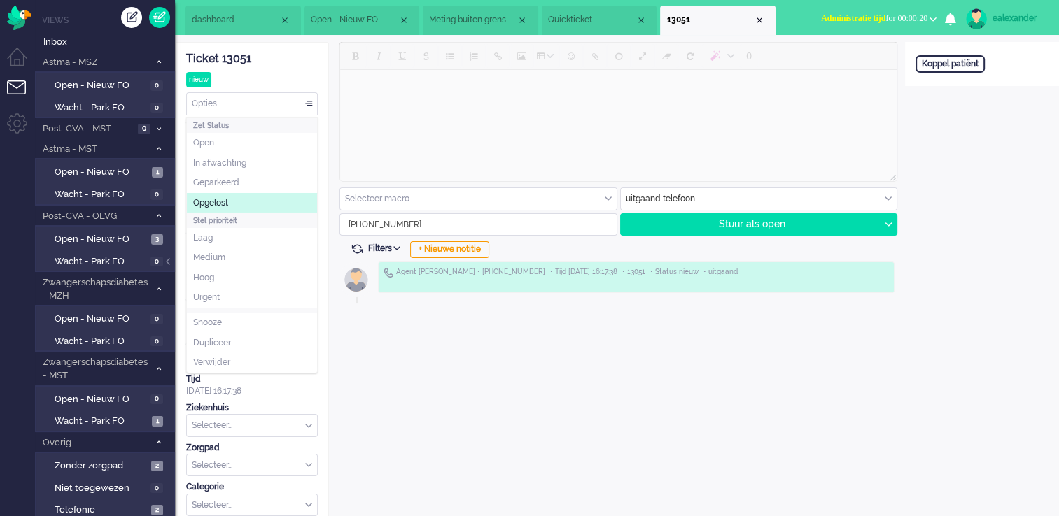
click at [255, 204] on li "Opgelost" at bounding box center [252, 203] width 130 height 20
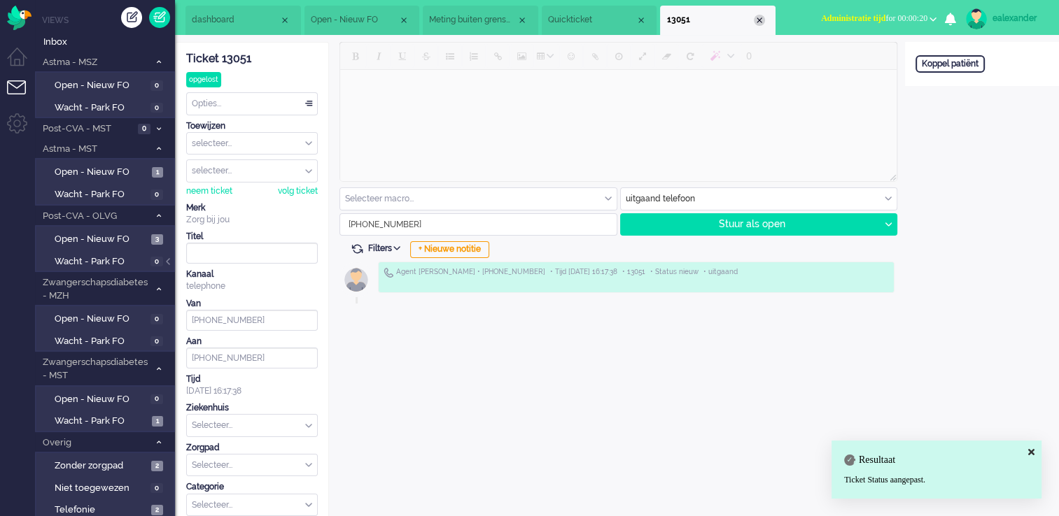
click at [761, 19] on div "Close tab" at bounding box center [758, 20] width 11 height 11
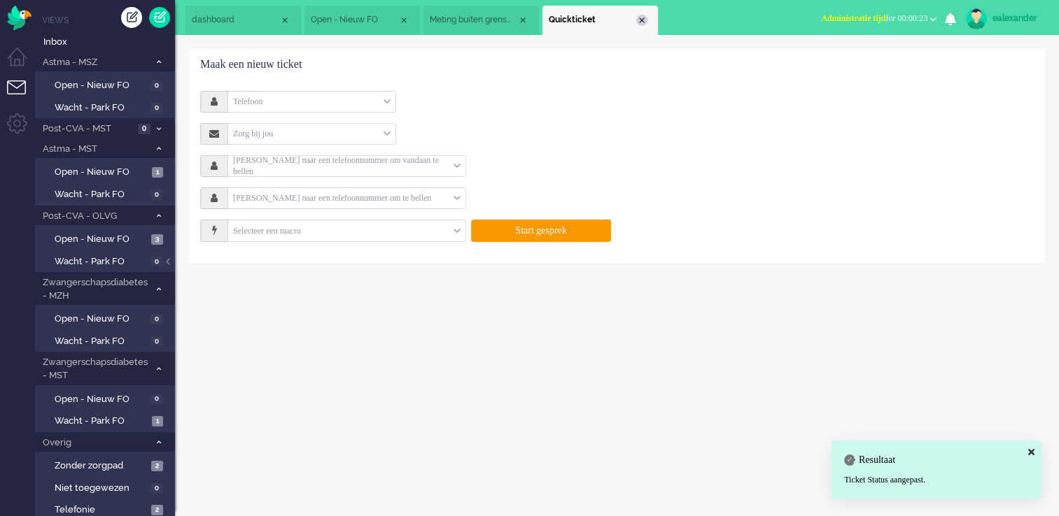
click at [644, 21] on div "Close tab" at bounding box center [641, 20] width 11 height 11
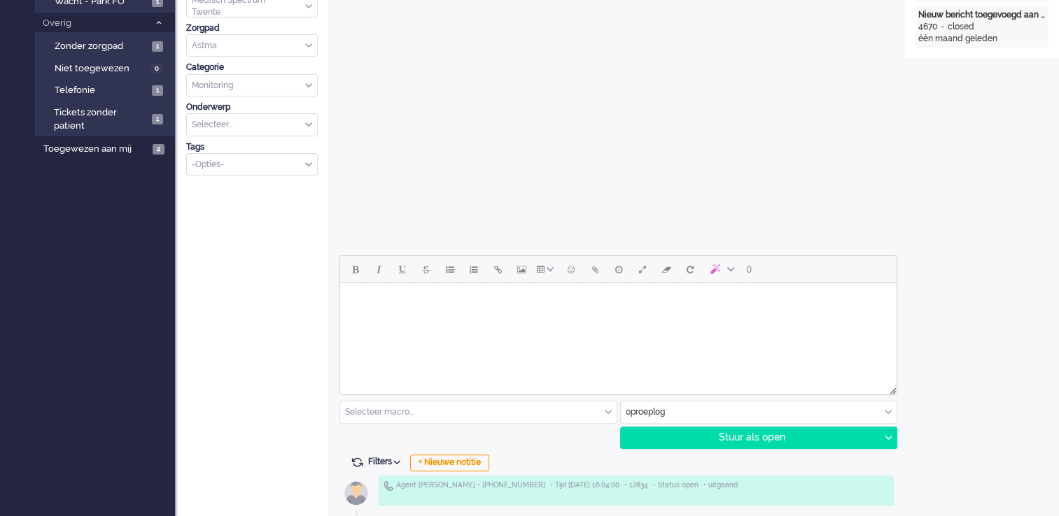
scroll to position [490, 0]
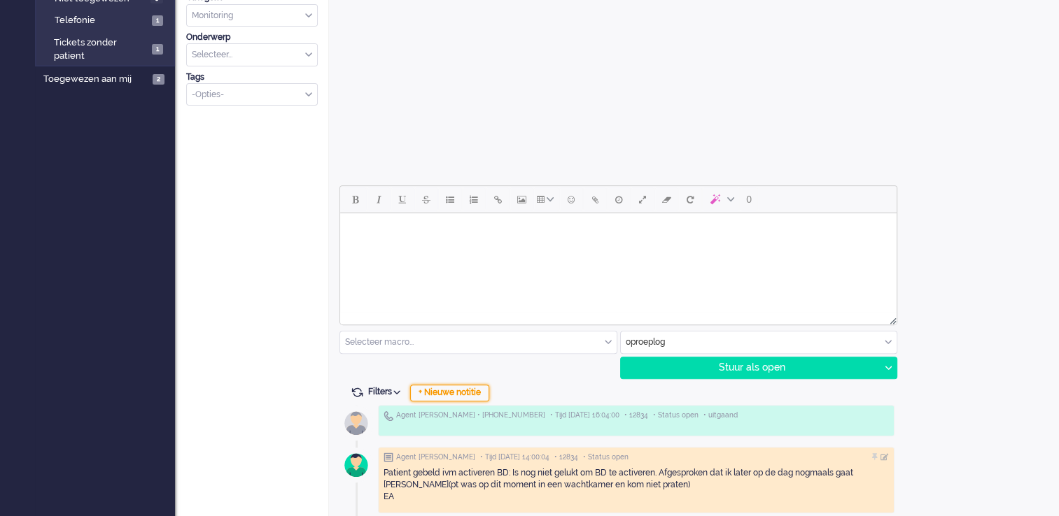
click at [449, 390] on div "+ Nieuwe notitie" at bounding box center [449, 393] width 79 height 17
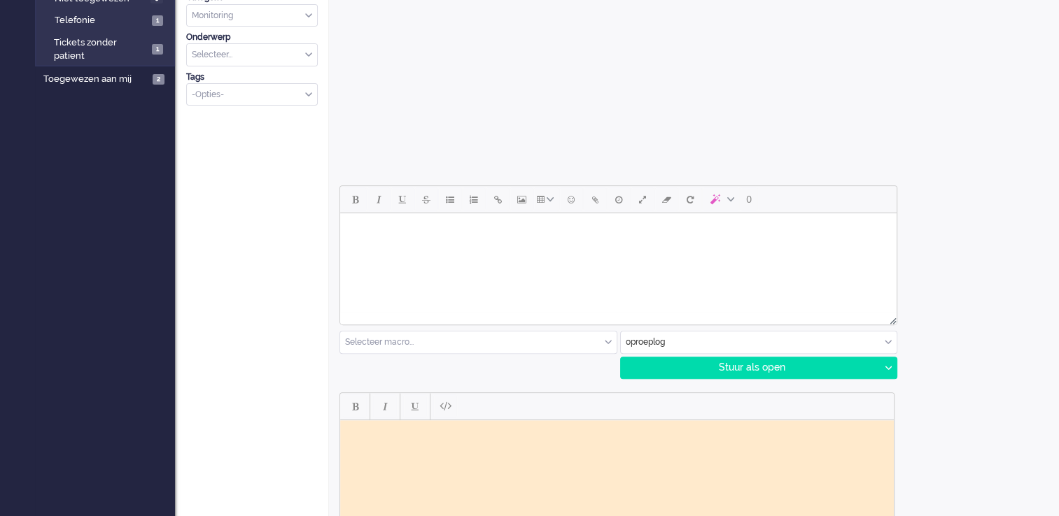
scroll to position [0, 0]
click at [477, 441] on html at bounding box center [616, 431] width 553 height 22
click at [487, 436] on body "Patient gebeld om te helpen met activeren BD maar dit lukte niet. Pt krijgt een…" at bounding box center [617, 430] width 542 height 10
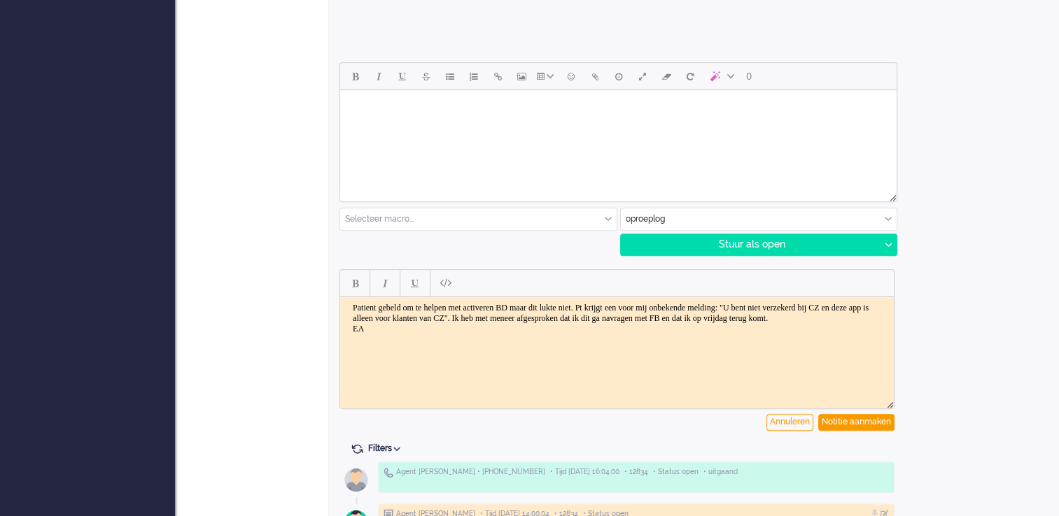
scroll to position [630, 0]
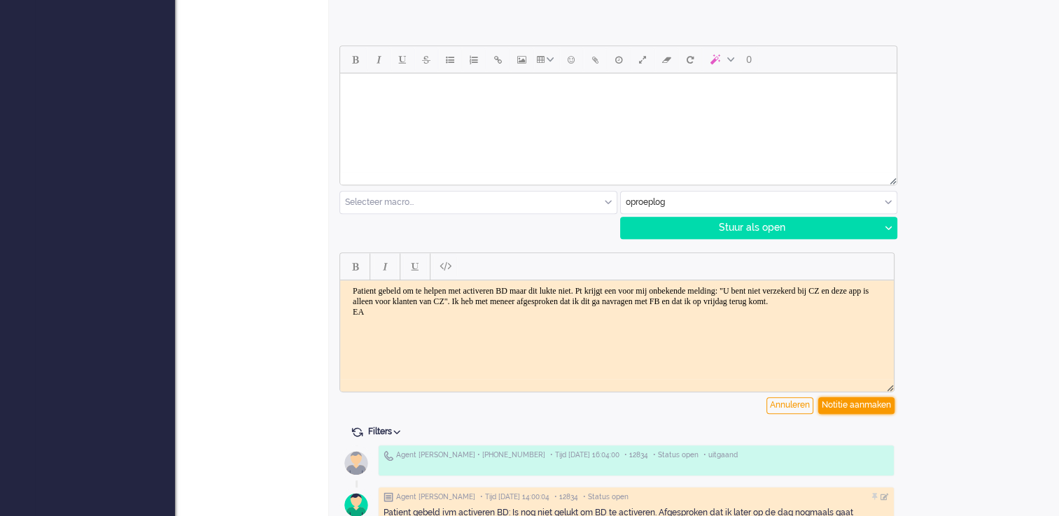
click at [856, 406] on div "Notitie aanmaken" at bounding box center [856, 405] width 76 height 17
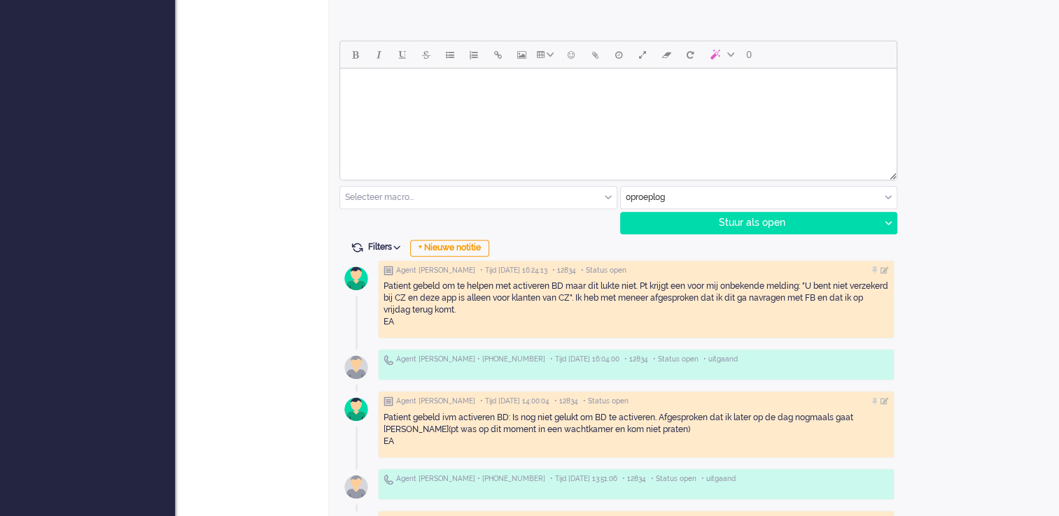
scroll to position [700, 0]
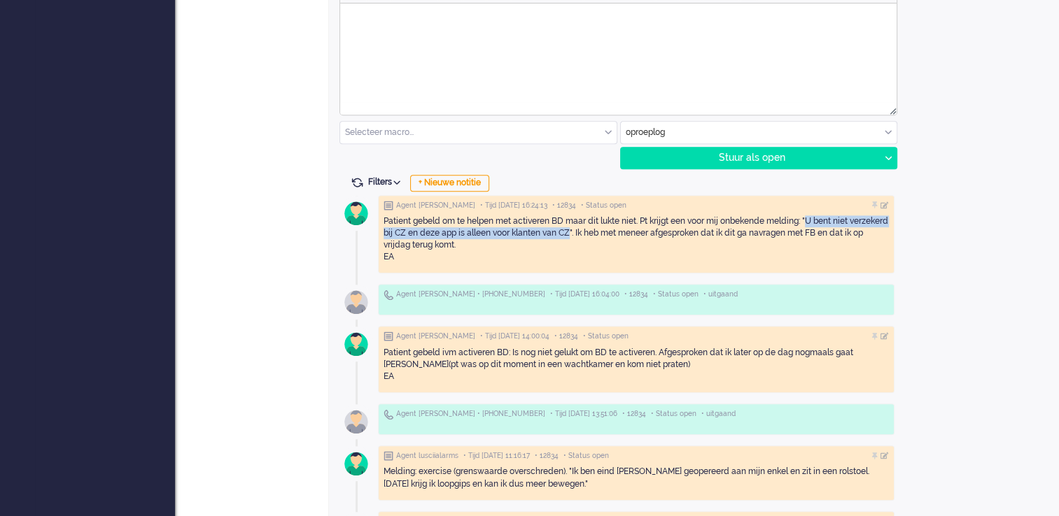
drag, startPoint x: 810, startPoint y: 218, endPoint x: 609, endPoint y: 234, distance: 201.4
click at [609, 234] on div "Patient gebeld om te helpen met activeren BD maar dit lukte niet. Pt krijgt een…" at bounding box center [635, 239] width 505 height 48
copy div "U bent niet verzekerd bij CZ en deze app is alleen voor klanten van CZ"
drag, startPoint x: 1040, startPoint y: 195, endPoint x: 956, endPoint y: 177, distance: 86.6
click at [1040, 195] on div "Open custom software Patiëntnaam [PERSON_NAME] PatiëntId 3fbf4c91-e946-6b3a-60f…" at bounding box center [982, 218] width 154 height 1753
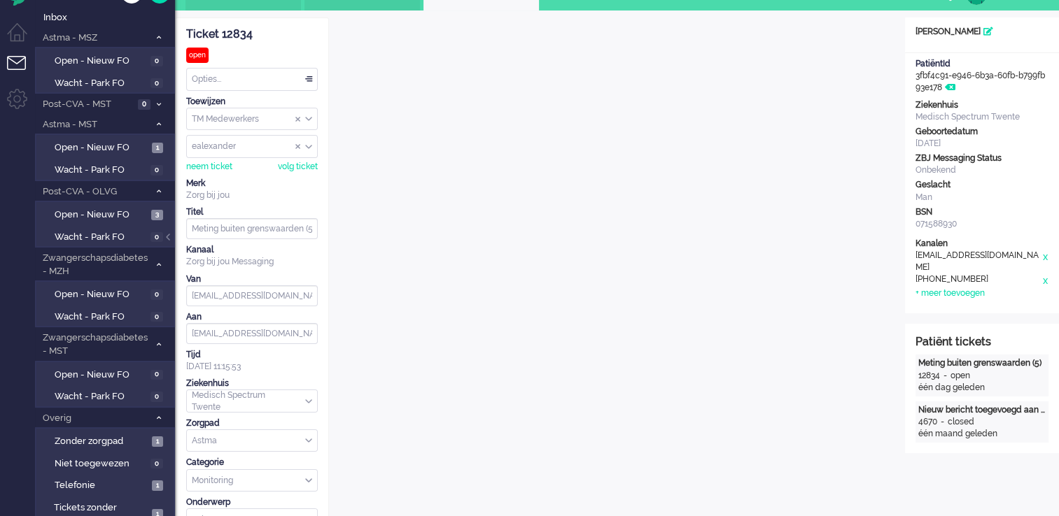
scroll to position [0, 0]
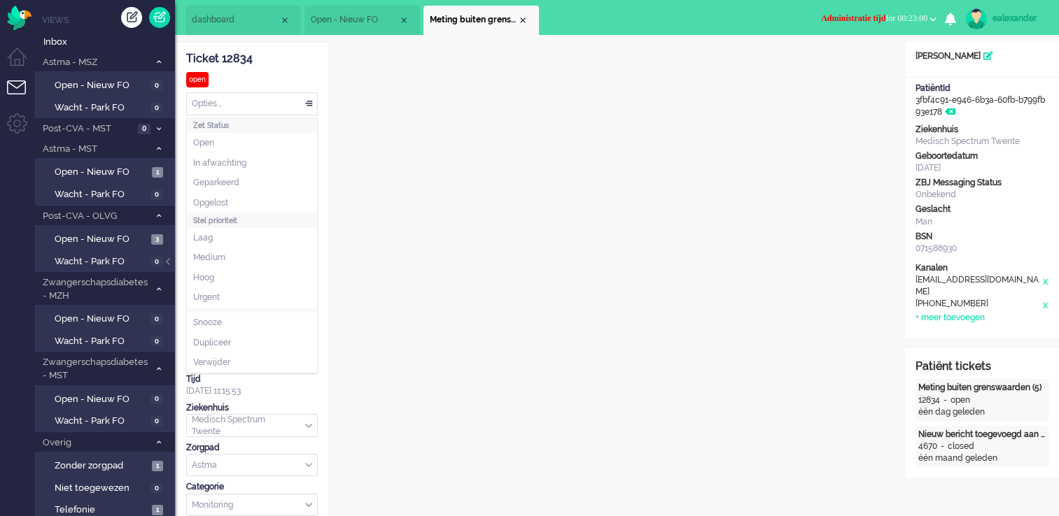
click at [308, 106] on div "Opties..." at bounding box center [252, 104] width 130 height 22
click at [232, 201] on li "Opgelost" at bounding box center [252, 203] width 130 height 20
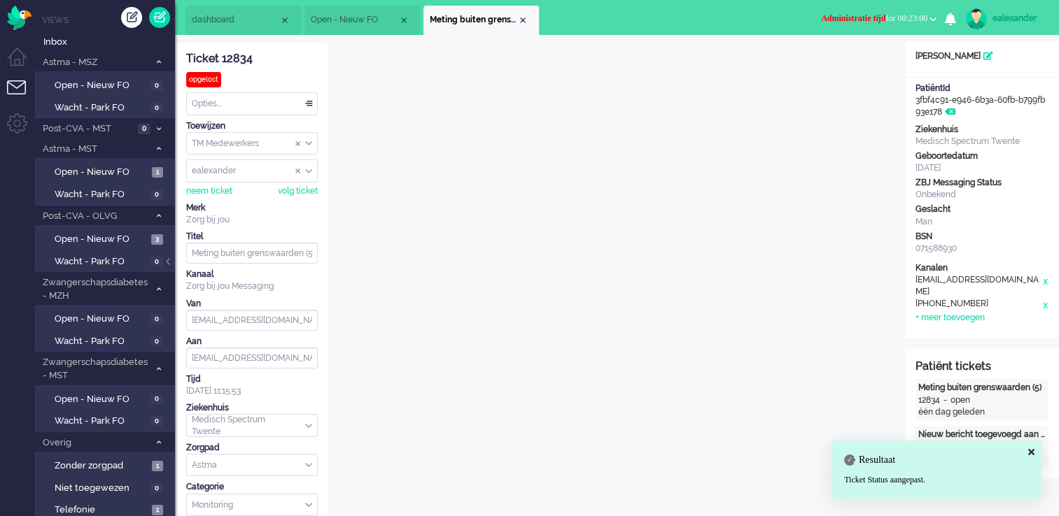
drag, startPoint x: 520, startPoint y: 20, endPoint x: 537, endPoint y: 20, distance: 16.8
click at [521, 20] on div "Close tab" at bounding box center [522, 20] width 11 height 11
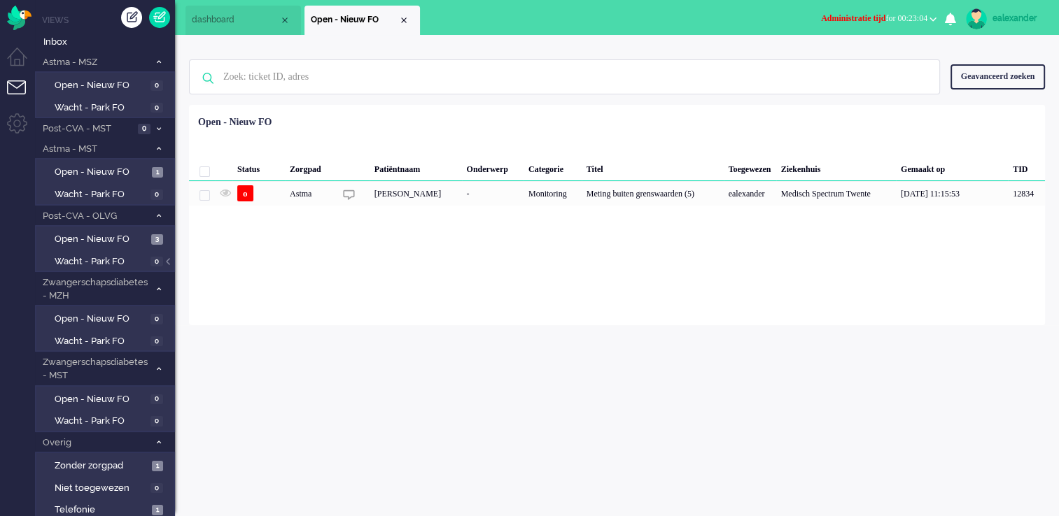
click at [910, 15] on span "Administratie tijd for 00:23:04" at bounding box center [874, 18] width 106 height 10
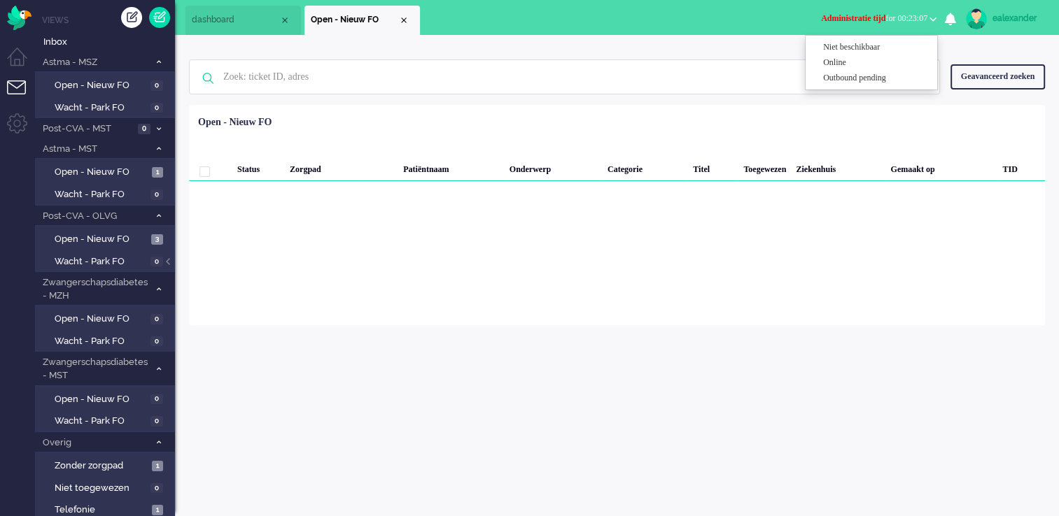
click at [647, 54] on div "Geen zoekresultaten [PERSON_NAME] nog eens Geavanceerd zoeken Geavanceerd zoeke…" at bounding box center [617, 77] width 856 height 56
click at [929, 25] on button "Administratie tijd for 00:24:24" at bounding box center [878, 18] width 132 height 20
click at [875, 55] on link "Online" at bounding box center [878, 62] width 111 height 15
click at [840, 60] on label "Online" at bounding box center [878, 63] width 111 height 12
click at [1017, 16] on div "ealexander" at bounding box center [1018, 18] width 52 height 14
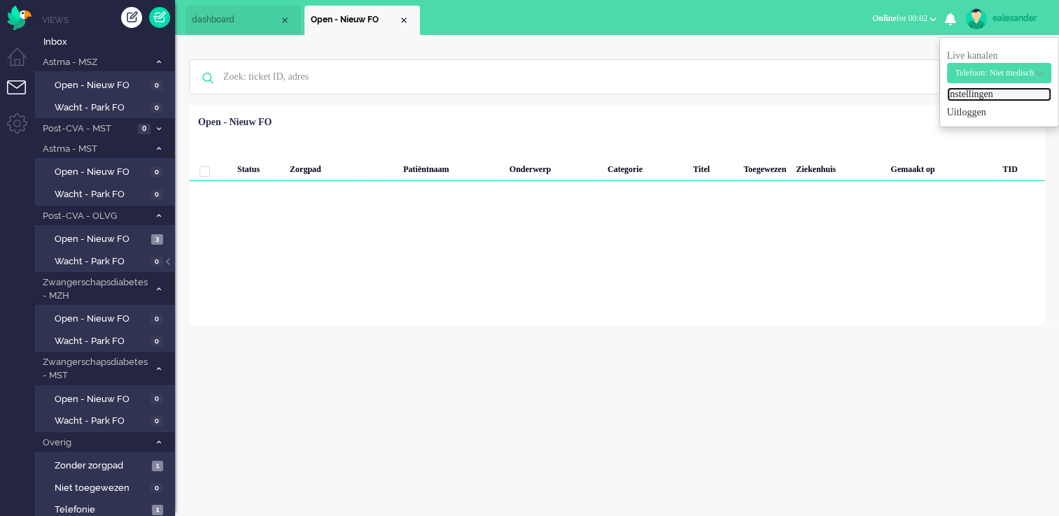
click at [954, 99] on link "Instellingen" at bounding box center [999, 94] width 104 height 14
select select "nl"
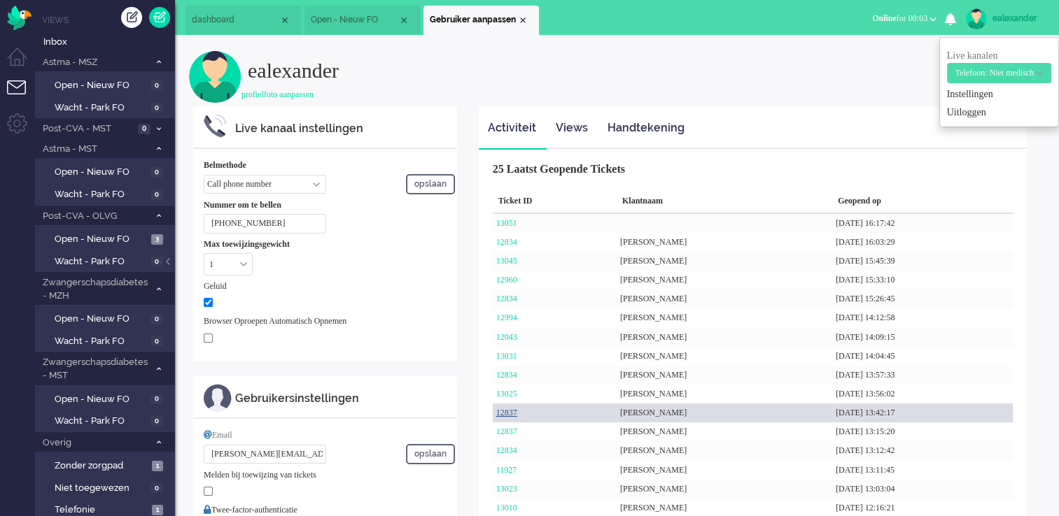
click at [514, 415] on link "12837" at bounding box center [506, 413] width 21 height 10
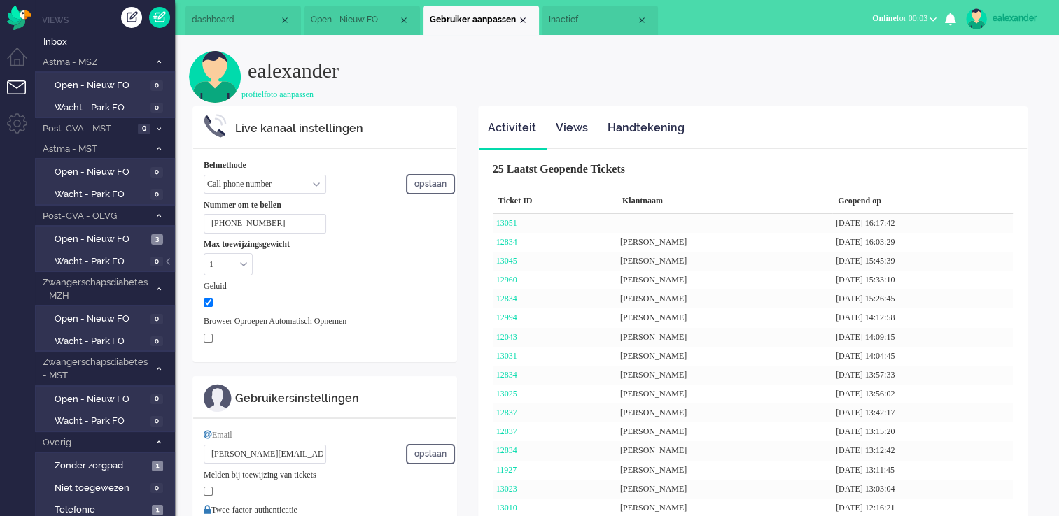
click at [586, 17] on span "Inactief" at bounding box center [592, 20] width 87 height 12
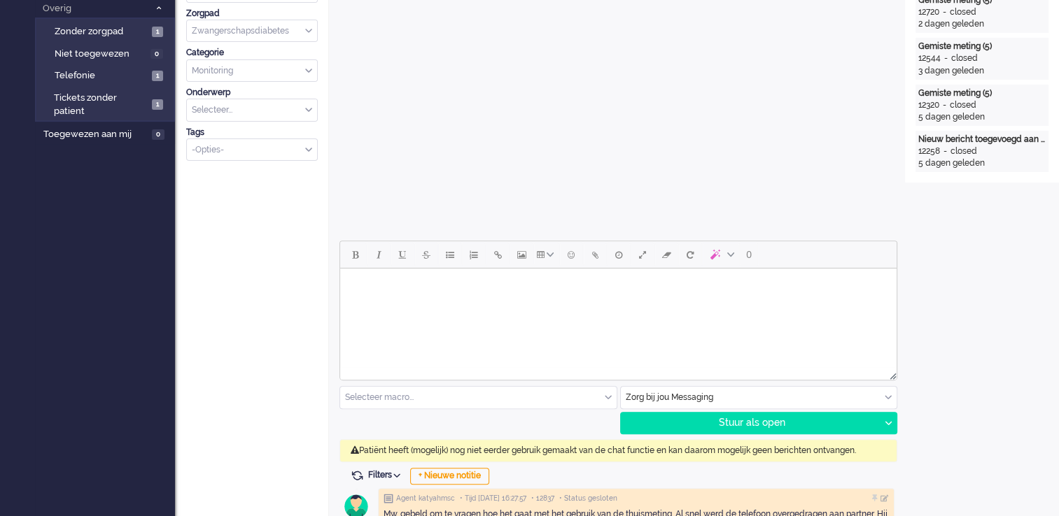
scroll to position [644, 0]
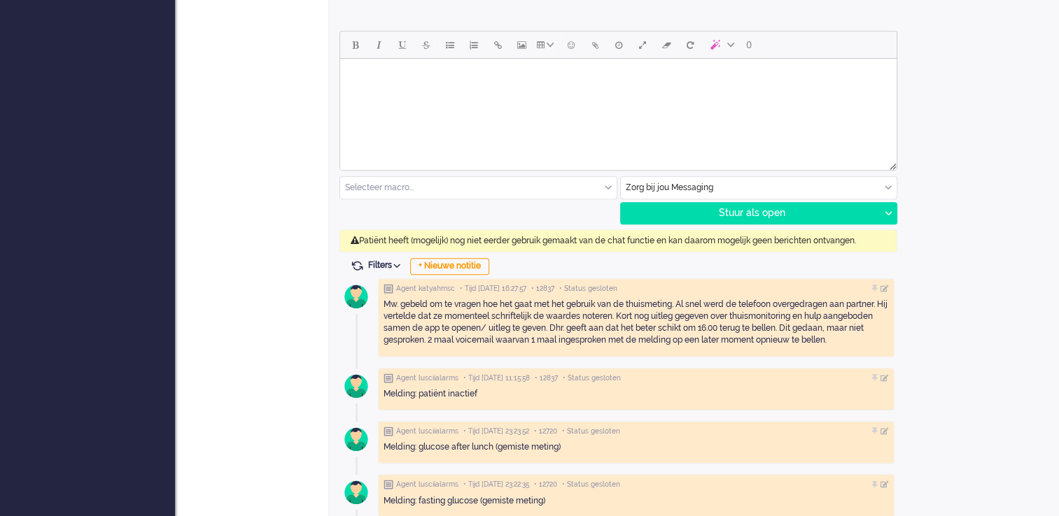
drag, startPoint x: 383, startPoint y: 303, endPoint x: 877, endPoint y: 340, distance: 494.6
click at [877, 340] on div "Mw. gebeld om te vragen hoe het gaat met het gebruik van de thuismeting. Al sne…" at bounding box center [635, 323] width 505 height 48
copy div "Mw. gebeld om te vragen hoe het gaat met het gebruik van de thuismeting. Al sne…"
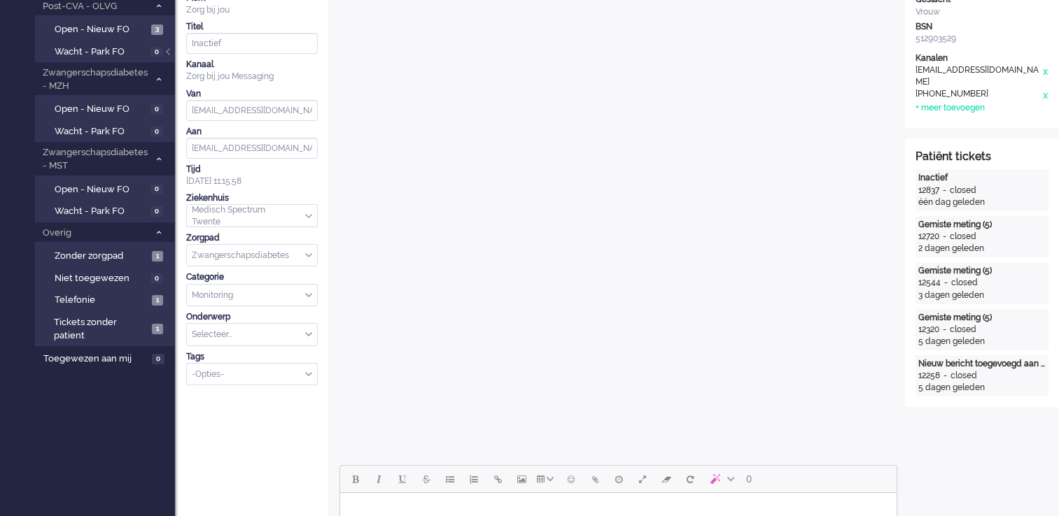
scroll to position [0, 0]
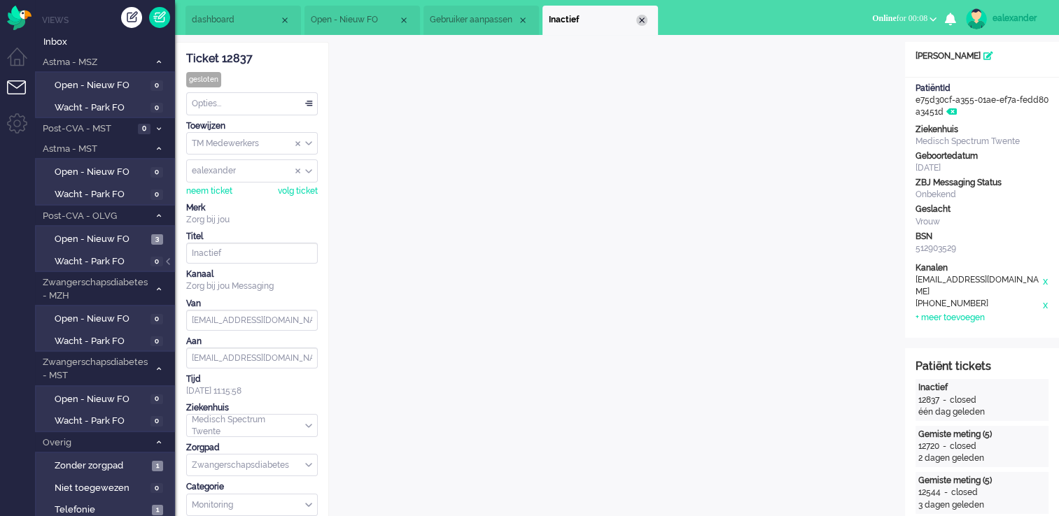
click at [643, 21] on div "Close tab" at bounding box center [641, 20] width 11 height 11
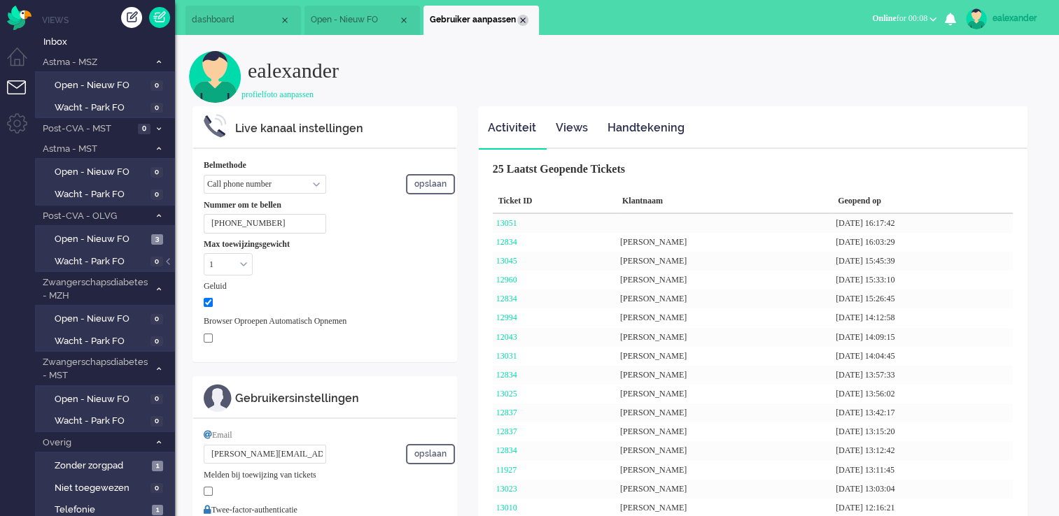
click at [524, 20] on div "Close tab" at bounding box center [522, 20] width 11 height 11
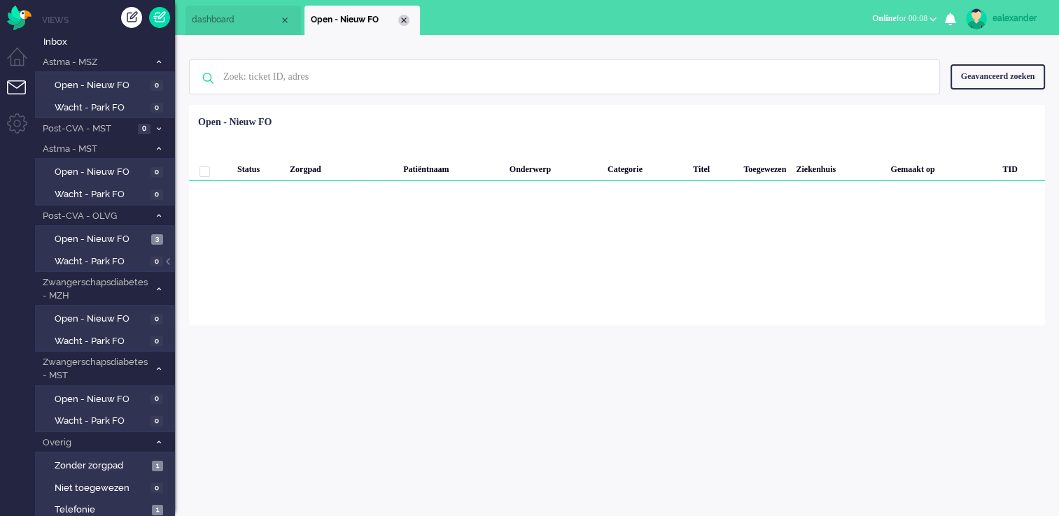
click at [406, 19] on div "Close tab" at bounding box center [403, 20] width 11 height 11
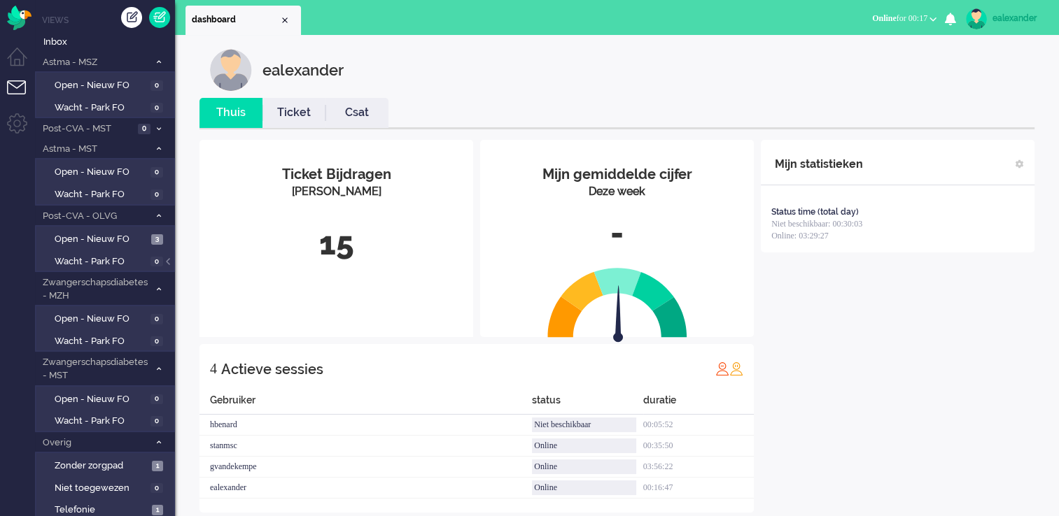
click at [929, 20] on b "button" at bounding box center [932, 19] width 7 height 5
click at [865, 48] on label "Niet beschikbaar" at bounding box center [878, 47] width 111 height 12
click at [1019, 14] on div "ealexander" at bounding box center [1018, 18] width 52 height 14
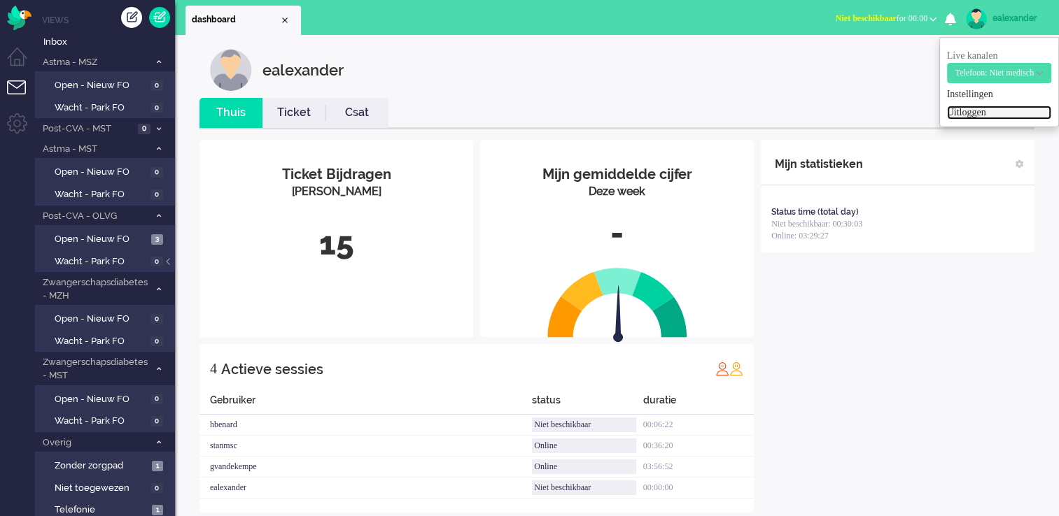
click at [960, 113] on link "Uitloggen" at bounding box center [999, 113] width 104 height 14
